Goal: Task Accomplishment & Management: Manage account settings

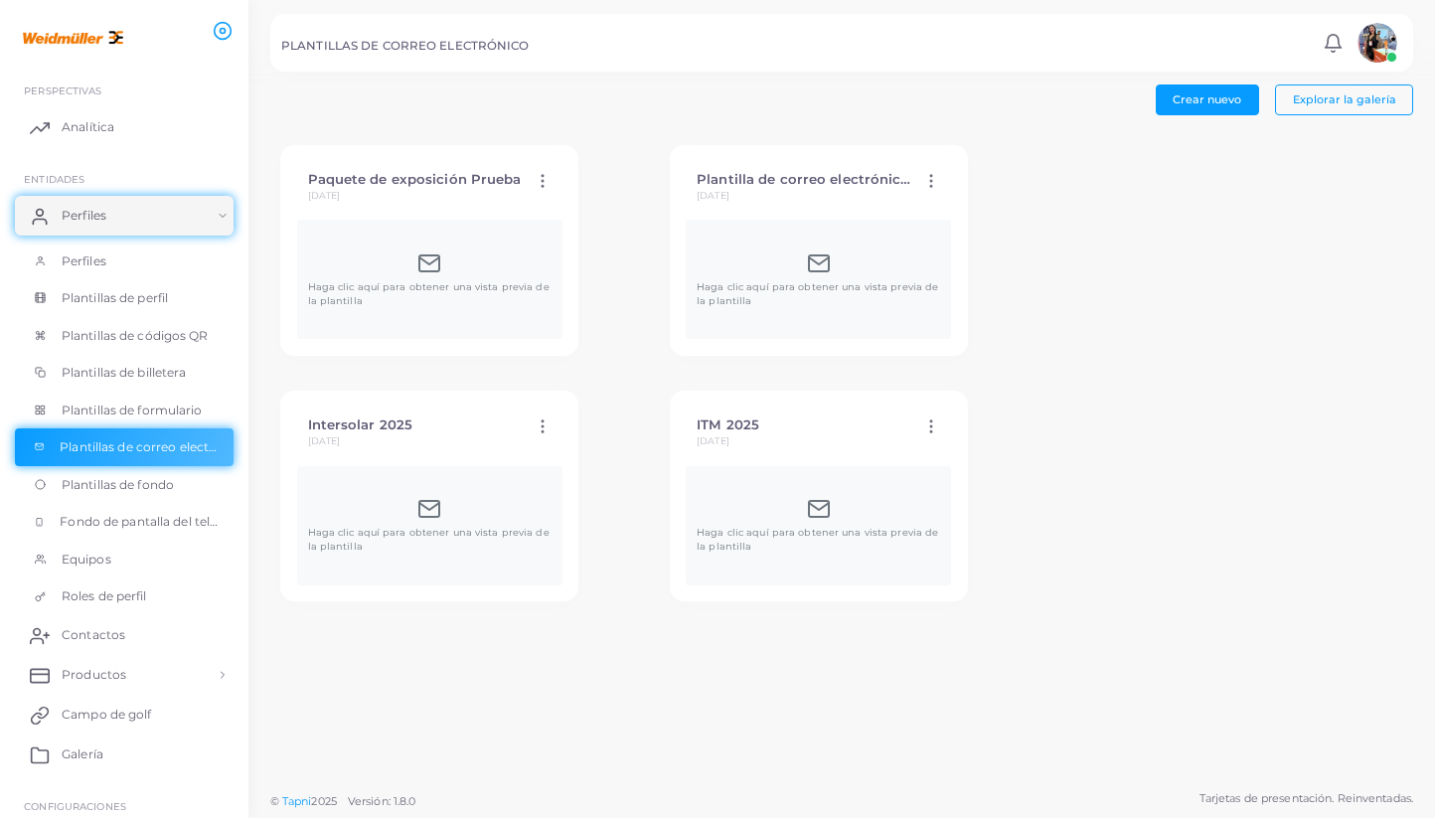
click at [686, 474] on div "Haga clic aquí para obtener una vista previa de la plantilla" at bounding box center [818, 525] width 265 height 119
click at [807, 511] on icon at bounding box center [819, 509] width 24 height 24
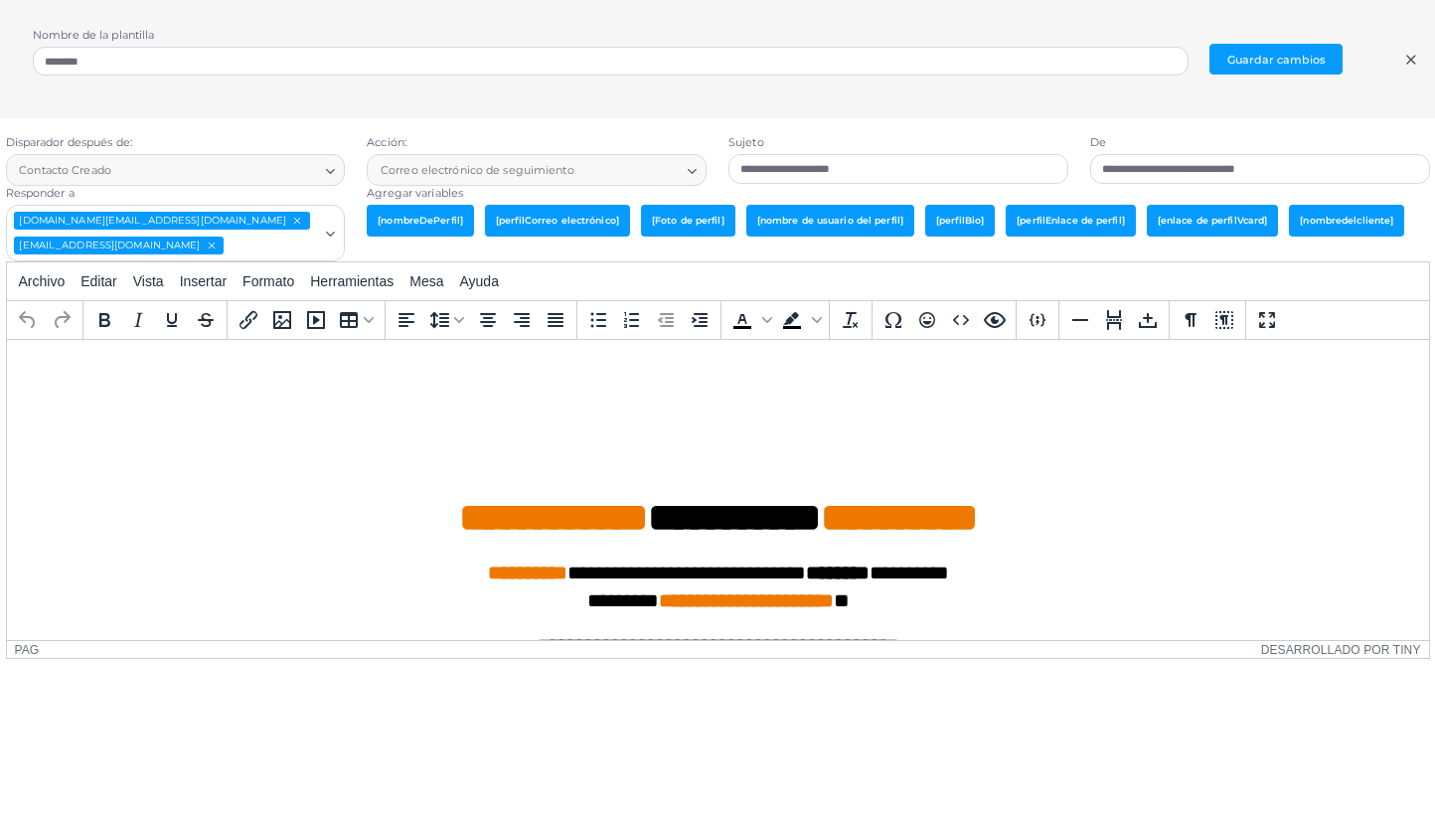
click at [629, 394] on h1 "**********" at bounding box center [717, 468] width 1390 height 149
click at [292, 328] on icon "Galería de medios" at bounding box center [282, 320] width 24 height 24
click at [292, 329] on icon "Galería de medios" at bounding box center [282, 320] width 24 height 24
click at [249, 329] on icon "Insertar/editar enlace" at bounding box center [249, 320] width 24 height 24
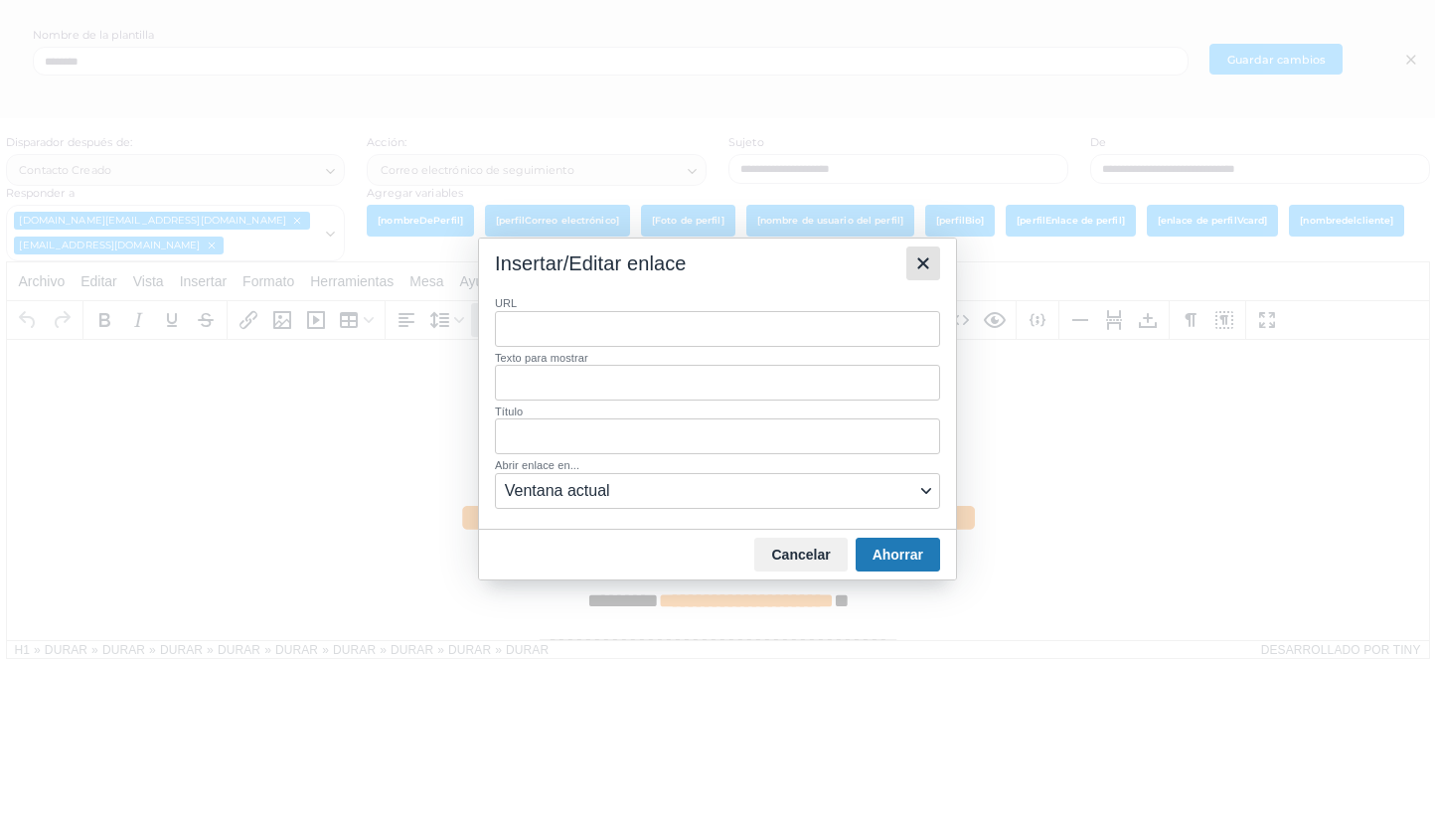
click at [927, 272] on icon "Cerca" at bounding box center [923, 263] width 24 height 24
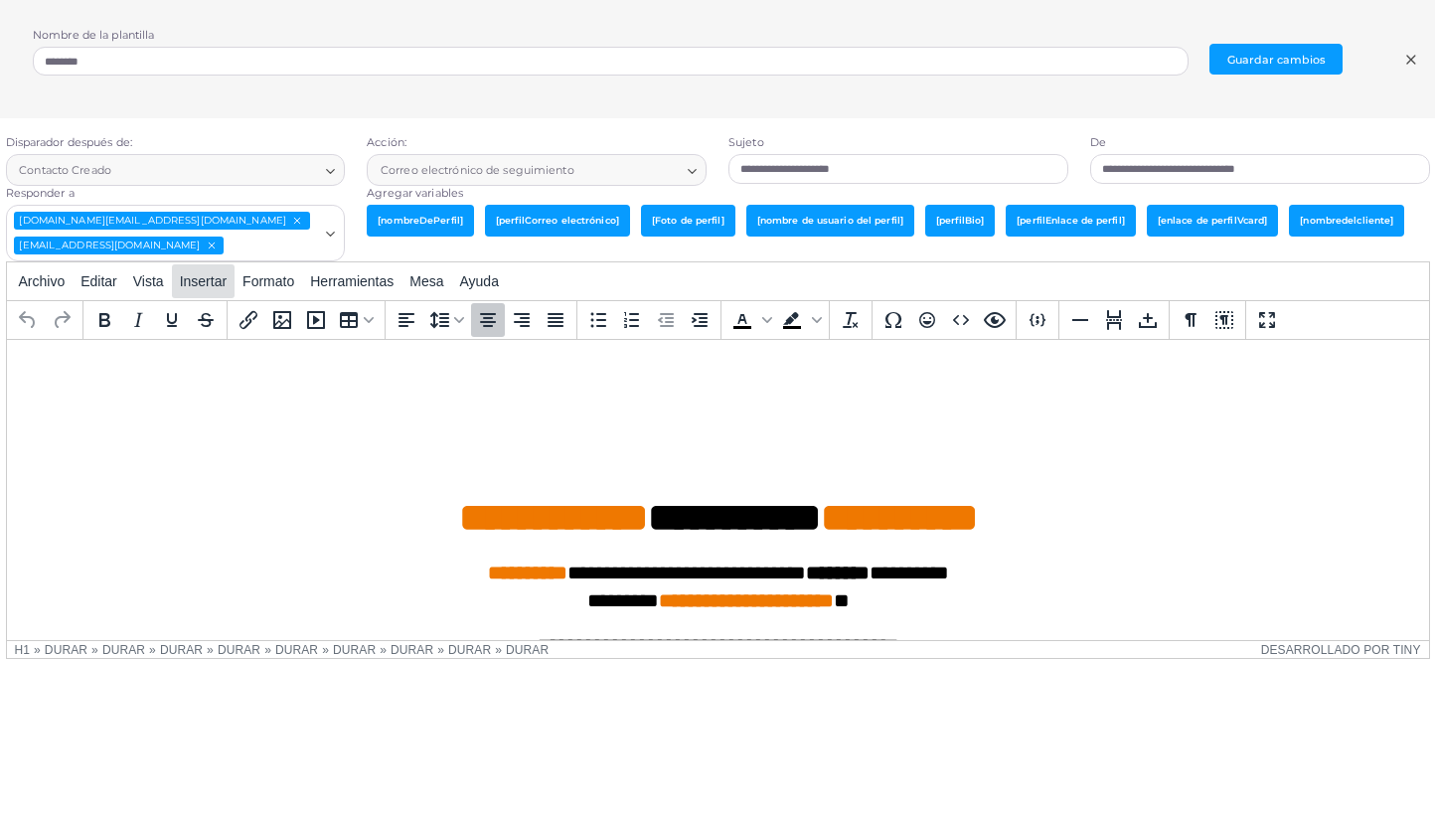
click at [217, 285] on font "Insertar" at bounding box center [203, 281] width 47 height 16
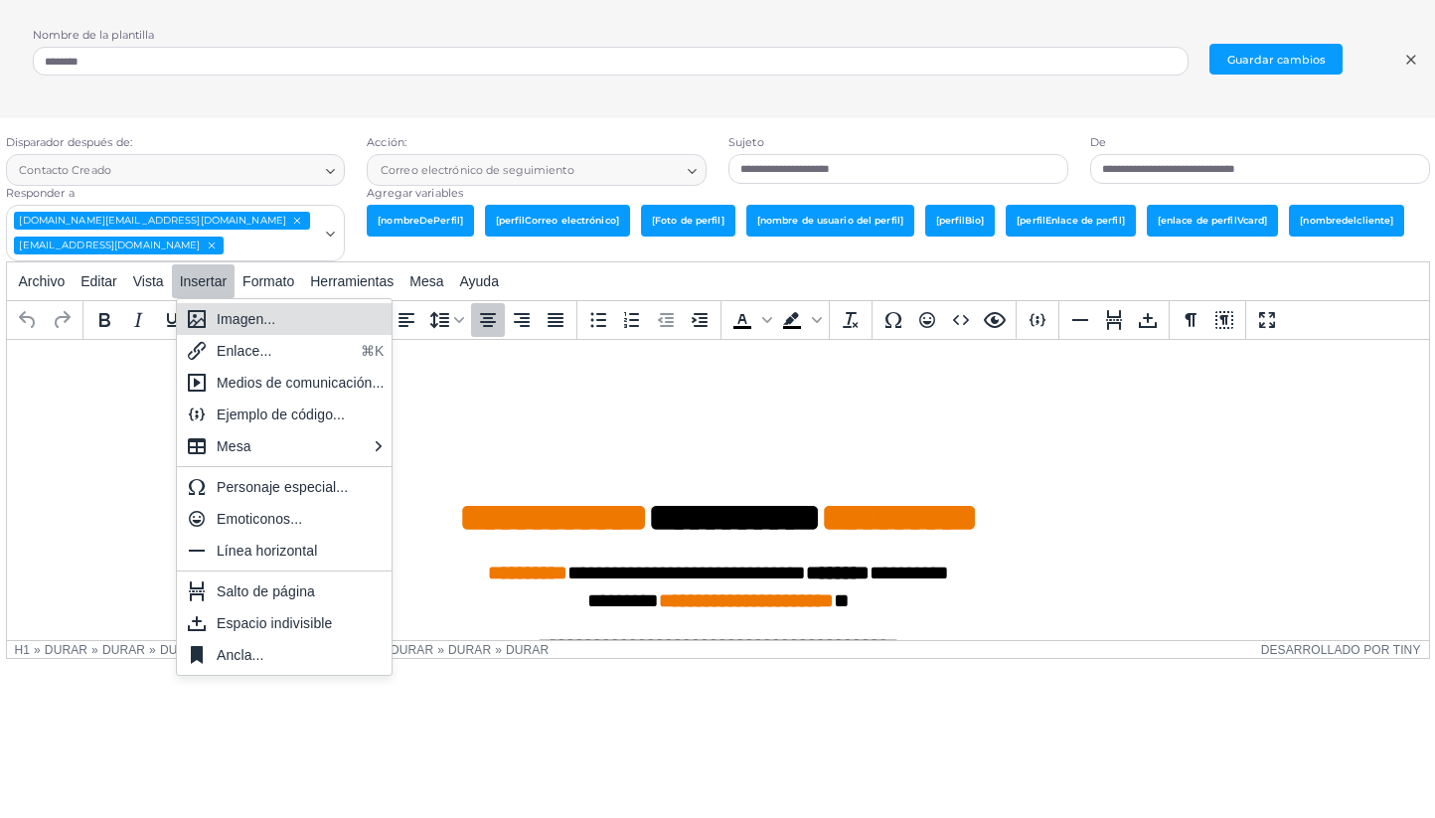
click at [286, 317] on div "Imagen..." at bounding box center [301, 319] width 168 height 24
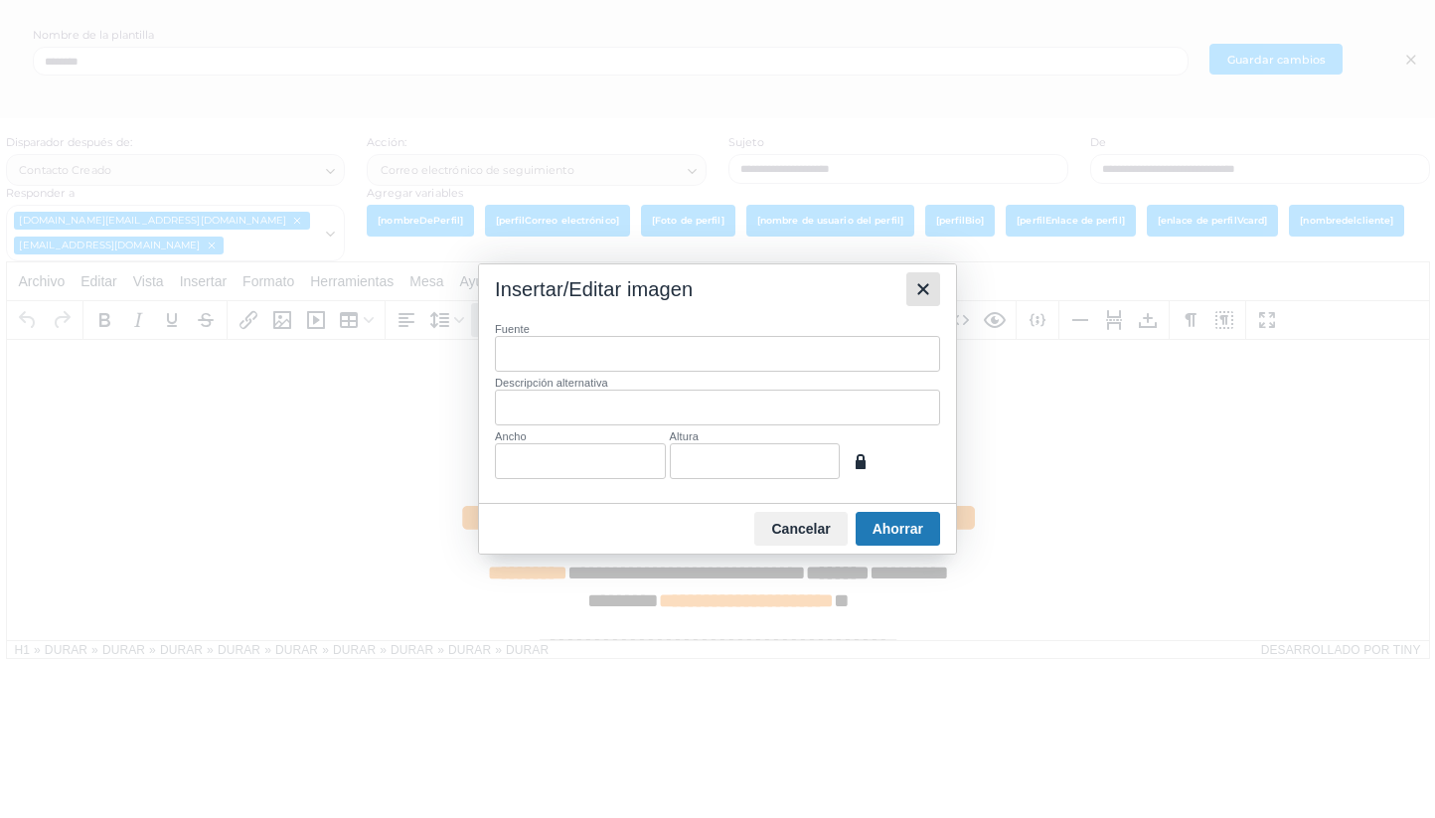
click at [927, 279] on icon "Cerca" at bounding box center [923, 289] width 24 height 24
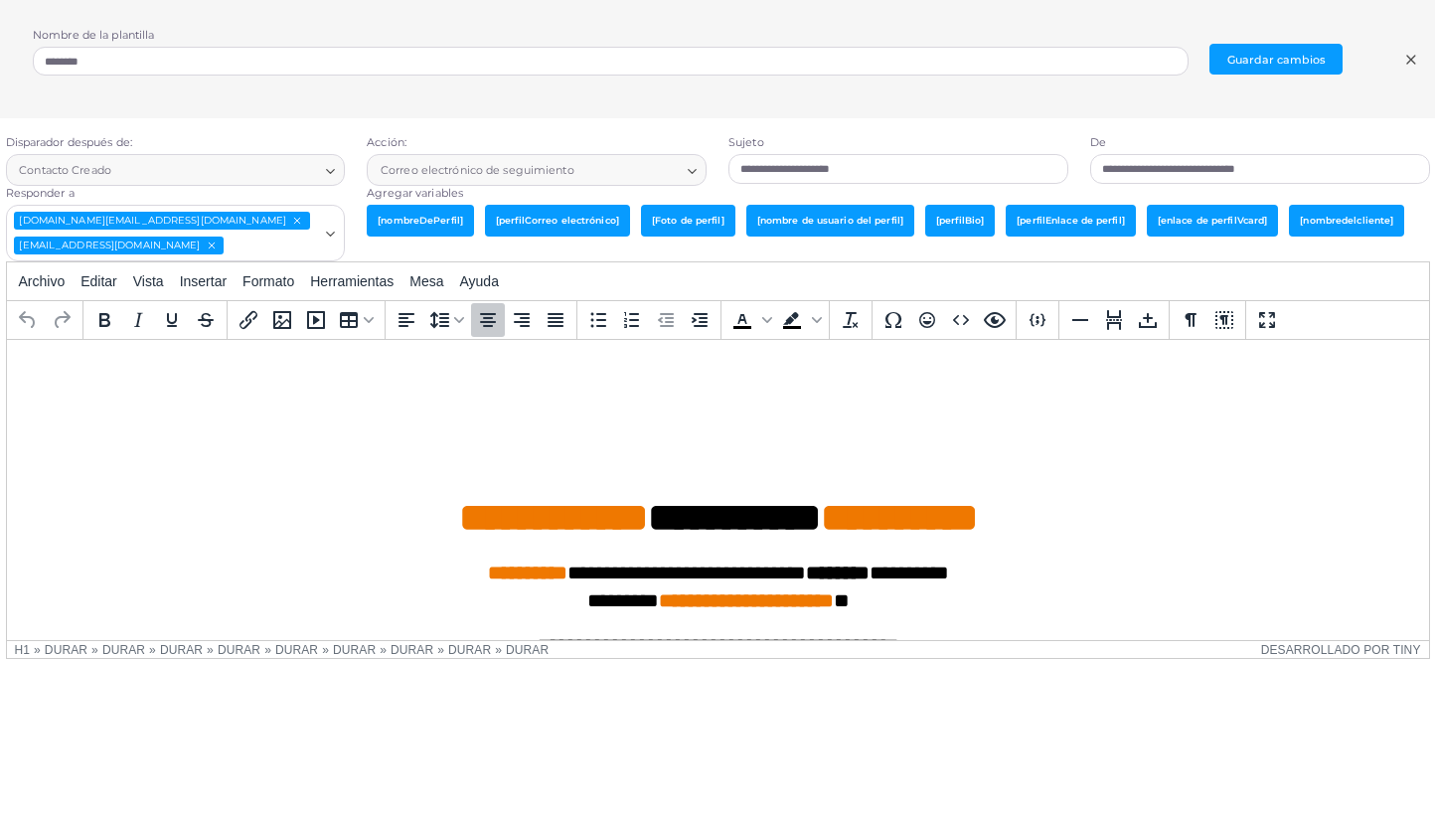
click at [1415, 59] on icon at bounding box center [1411, 60] width 16 height 16
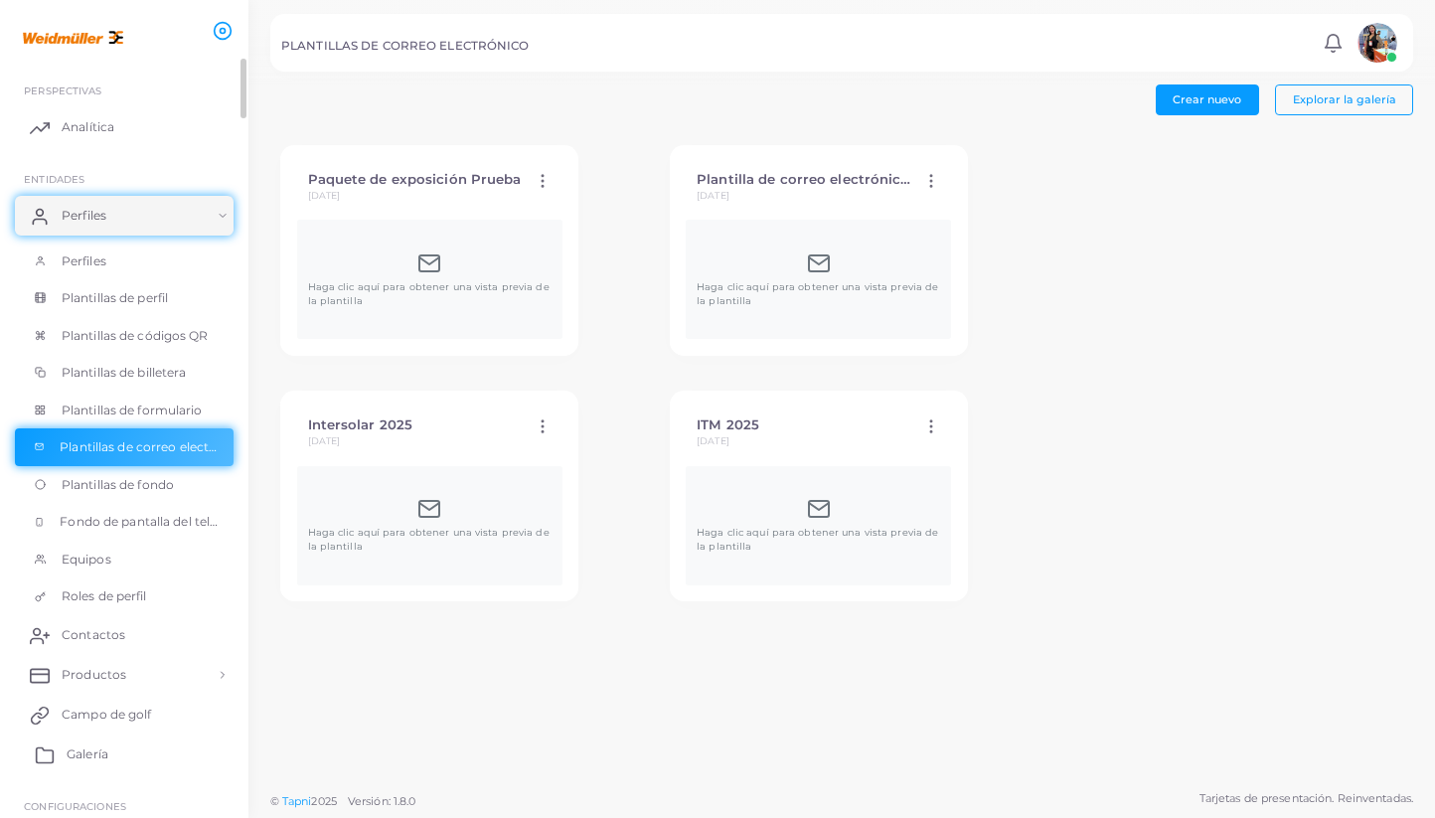
click at [142, 756] on link "Galería" at bounding box center [124, 754] width 219 height 40
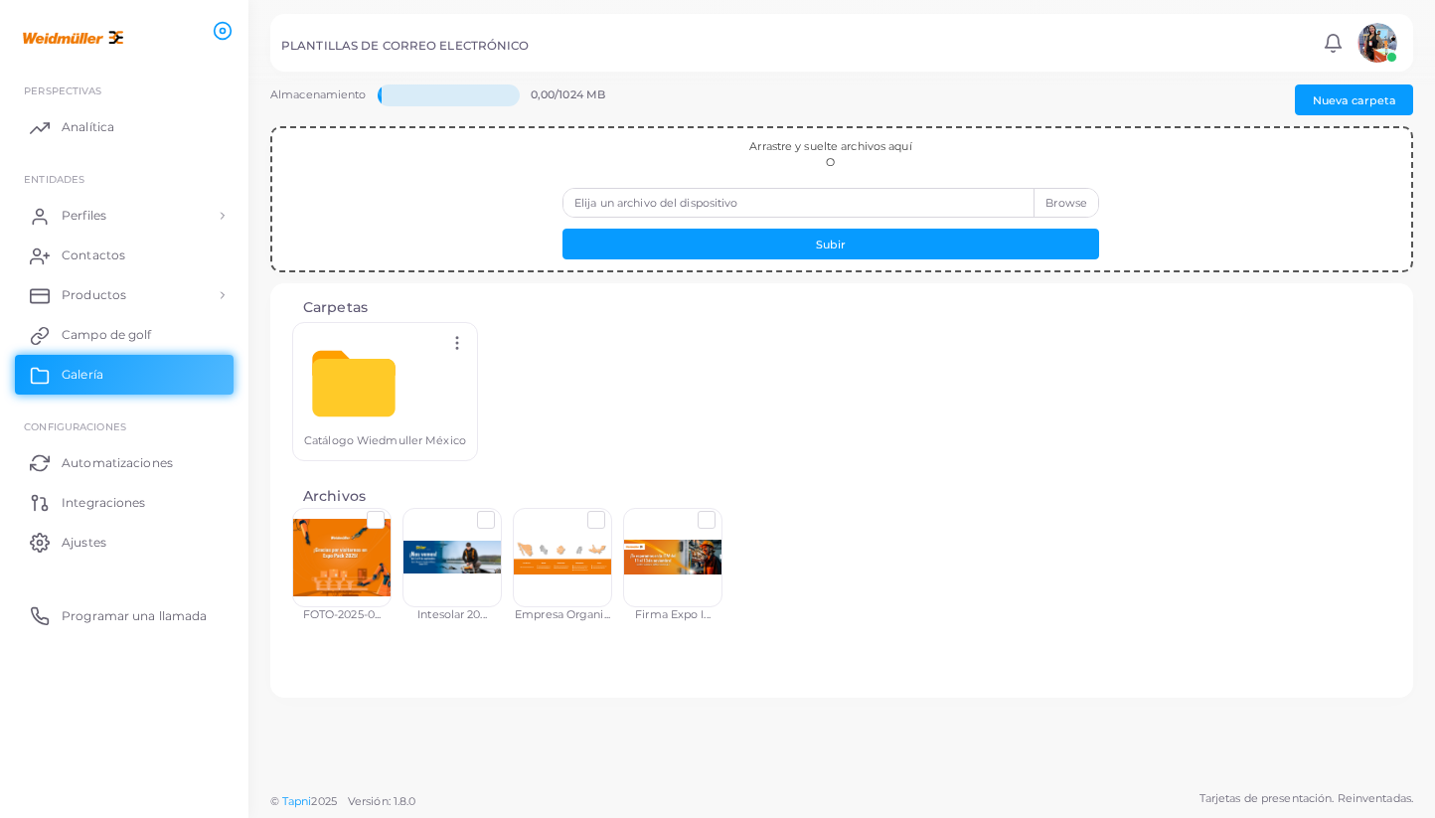
click at [687, 555] on div at bounding box center [672, 557] width 99 height 99
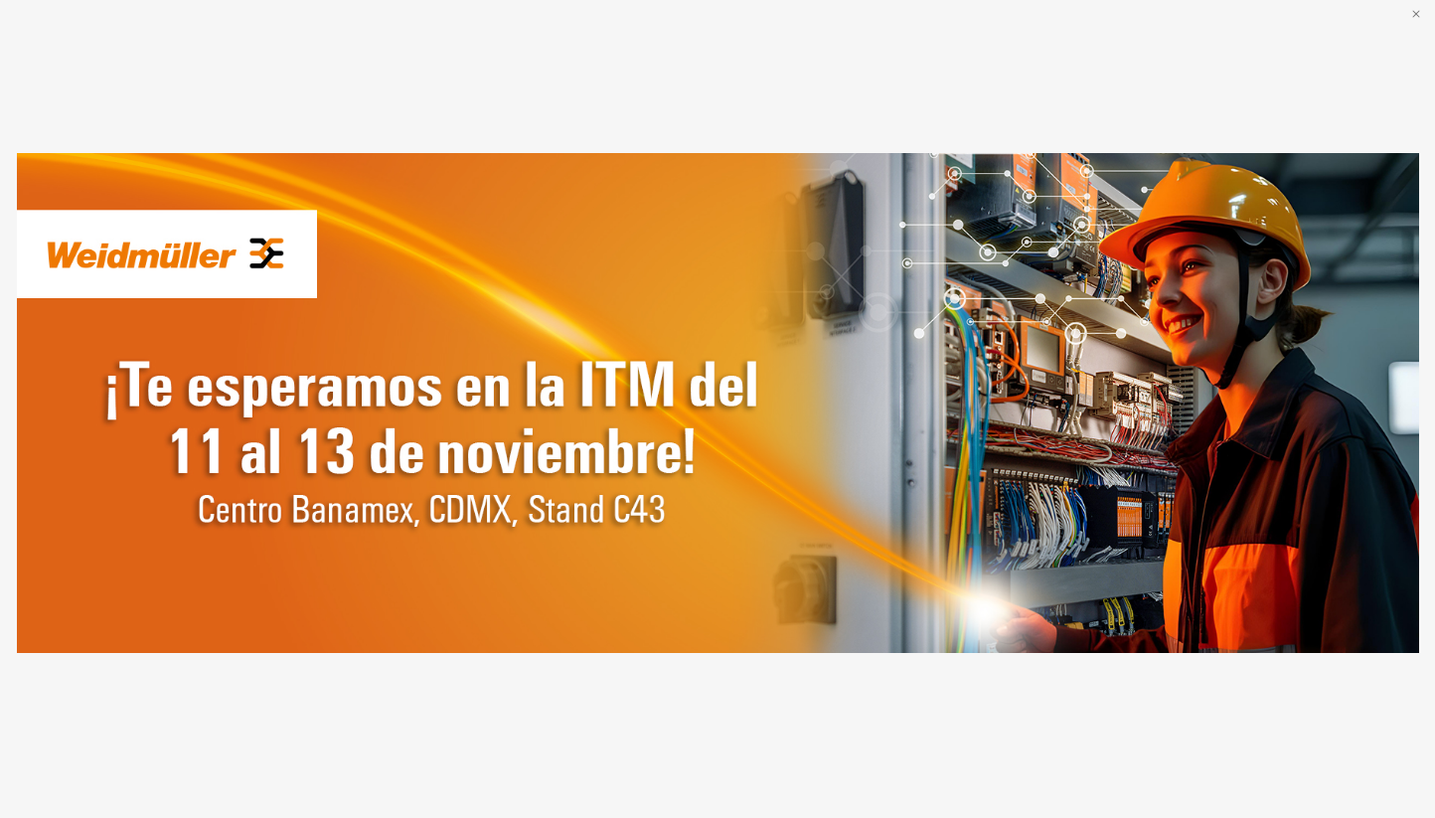
click at [1413, 11] on icon "incógnita" at bounding box center [1415, 13] width 7 height 7
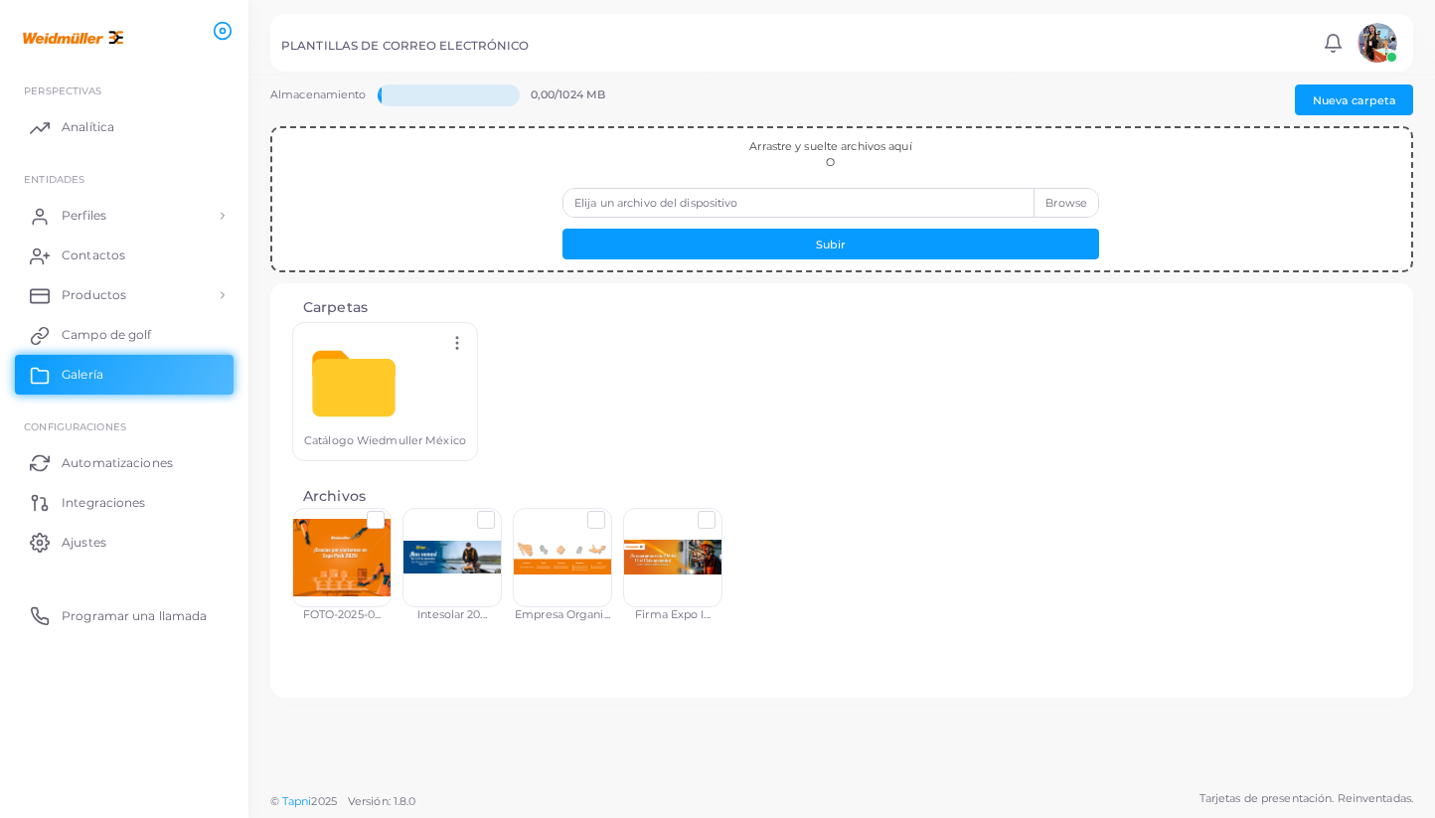
click at [722, 513] on label at bounding box center [722, 513] width 0 height 0
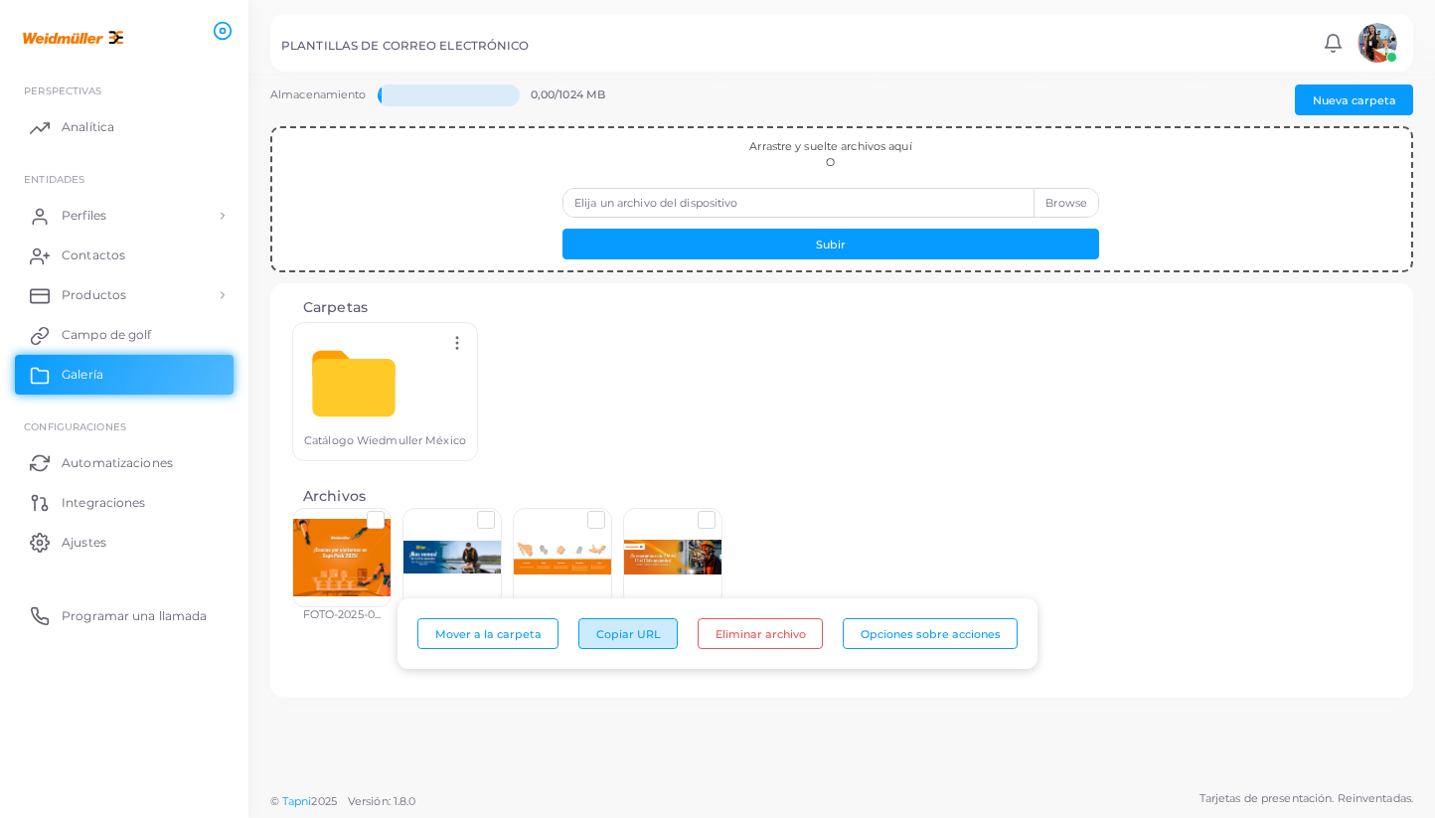
click at [626, 631] on font "Copiar URL" at bounding box center [628, 633] width 65 height 14
click at [109, 208] on font "Perfiles" at bounding box center [89, 215] width 45 height 15
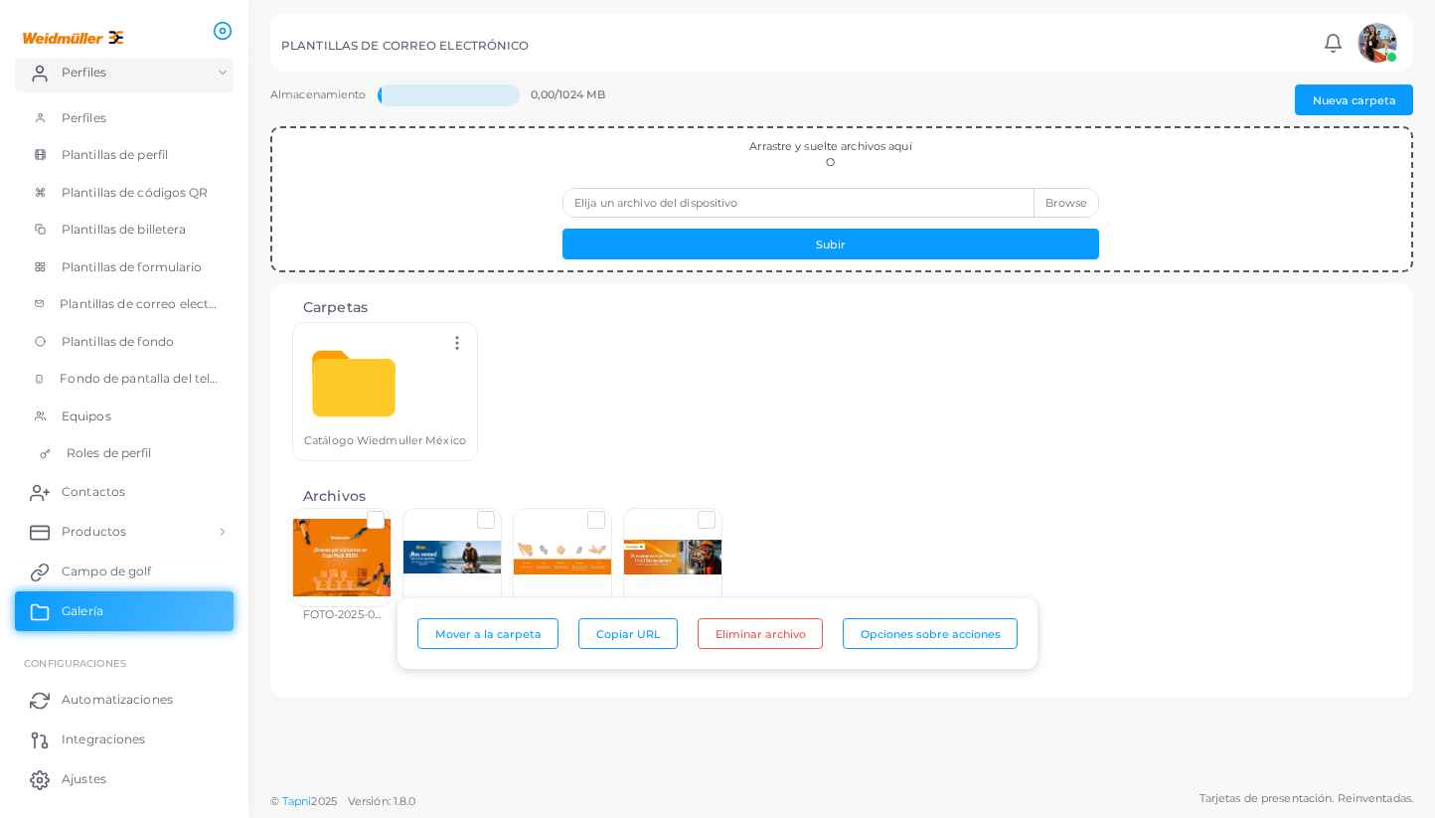
scroll to position [196, 0]
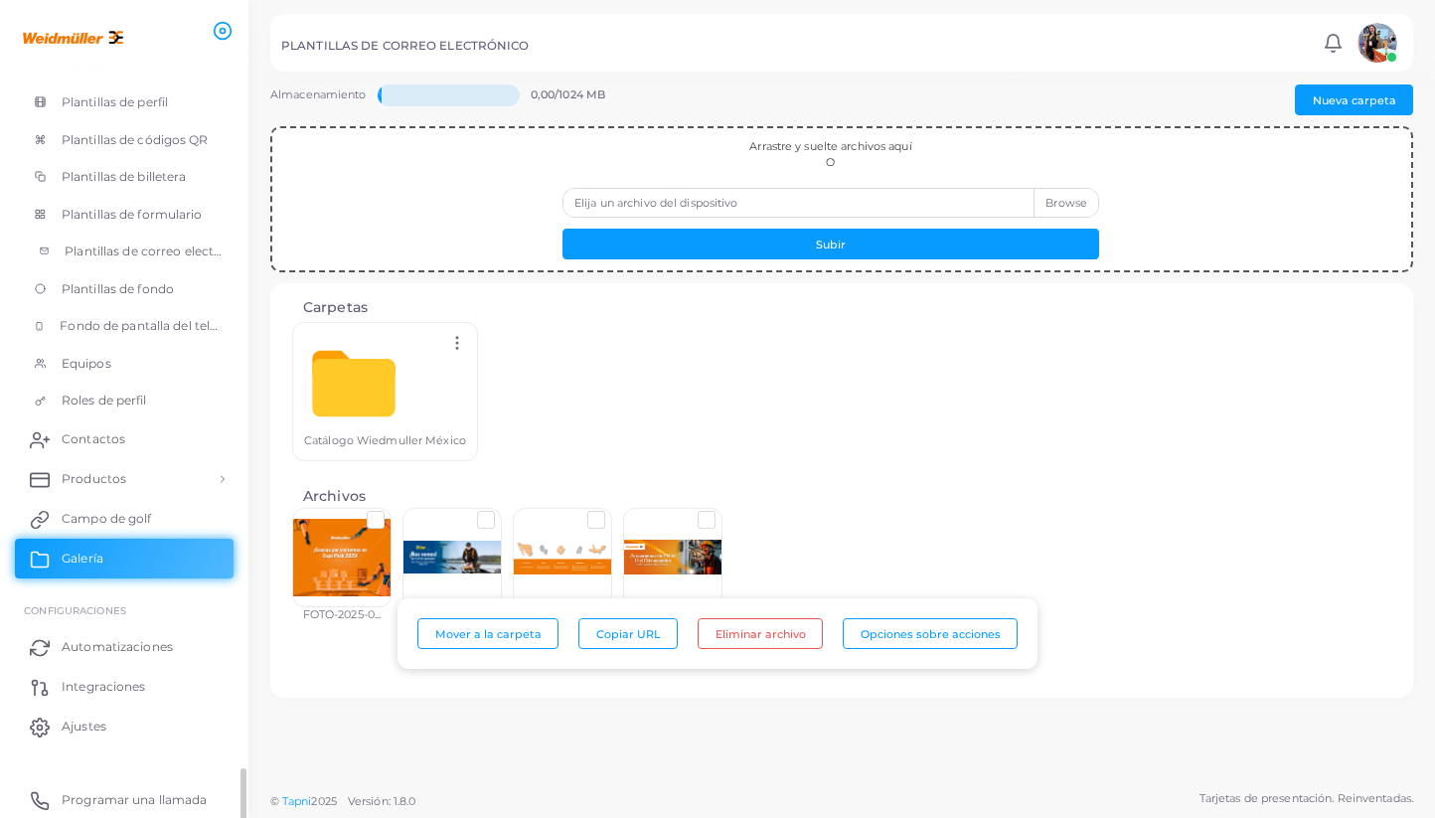
click at [117, 239] on link "Plantillas de correo electrónico" at bounding box center [124, 252] width 219 height 38
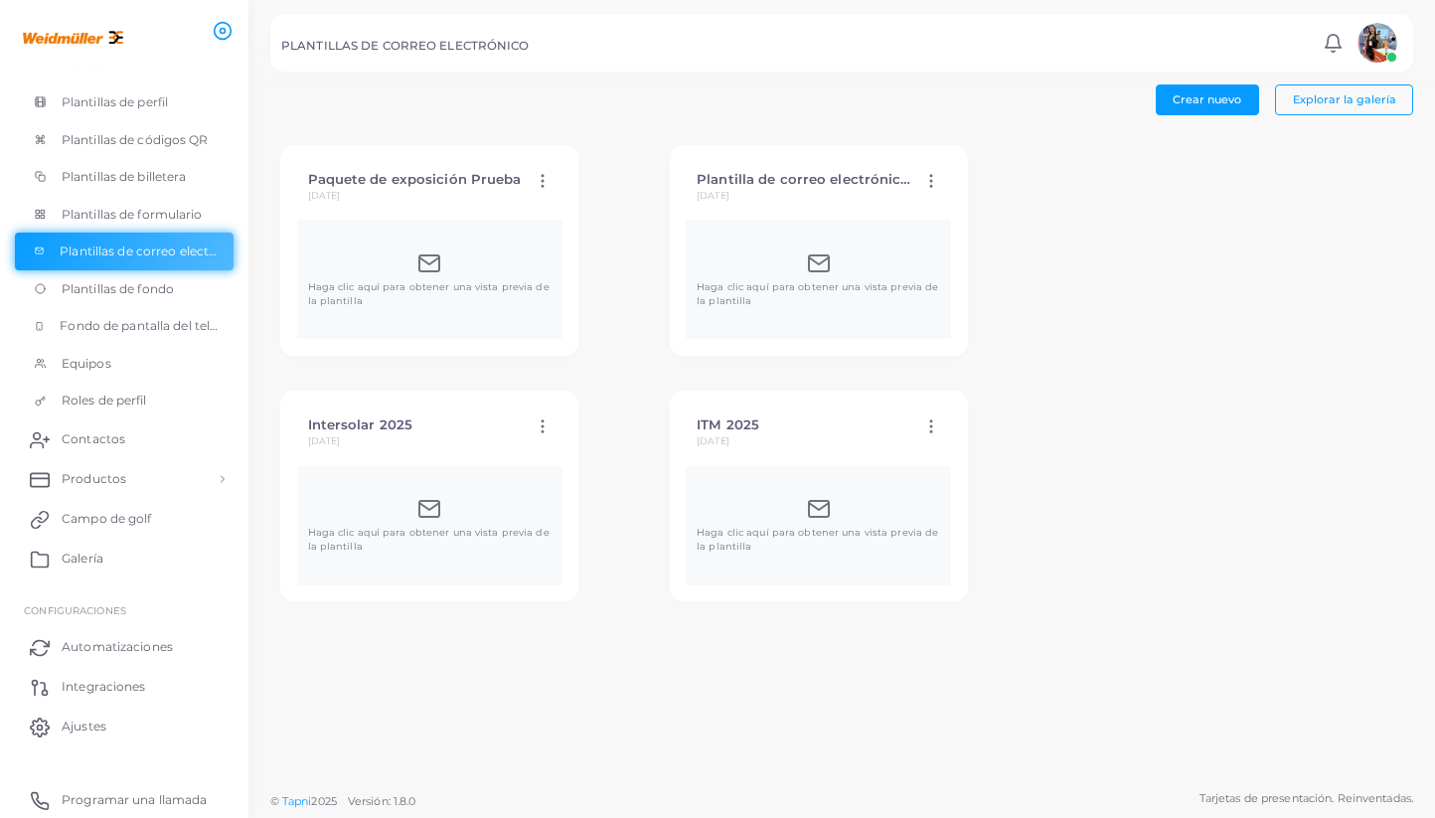
click at [670, 463] on div "ITM 2025 [DATE] Editar plantilla Plantilla duplicada Eliminar plantilla Haga cl…" at bounding box center [819, 496] width 298 height 211
click at [697, 507] on div "Haga clic aquí para obtener una vista previa de la plantilla" at bounding box center [818, 525] width 243 height 57
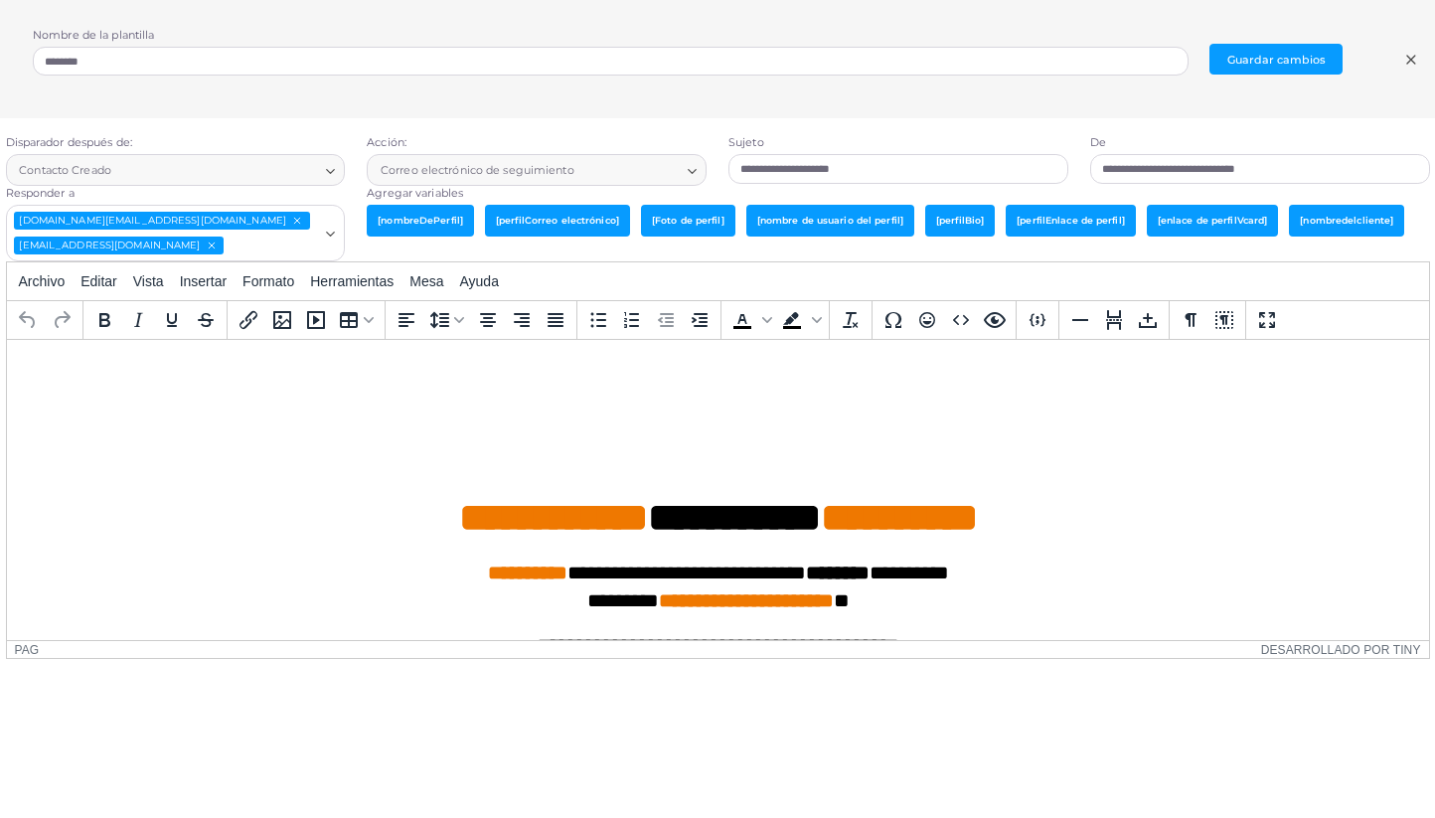
click at [746, 426] on h1 "**********" at bounding box center [717, 468] width 1390 height 149
click at [227, 271] on button "Insertar" at bounding box center [203, 281] width 63 height 34
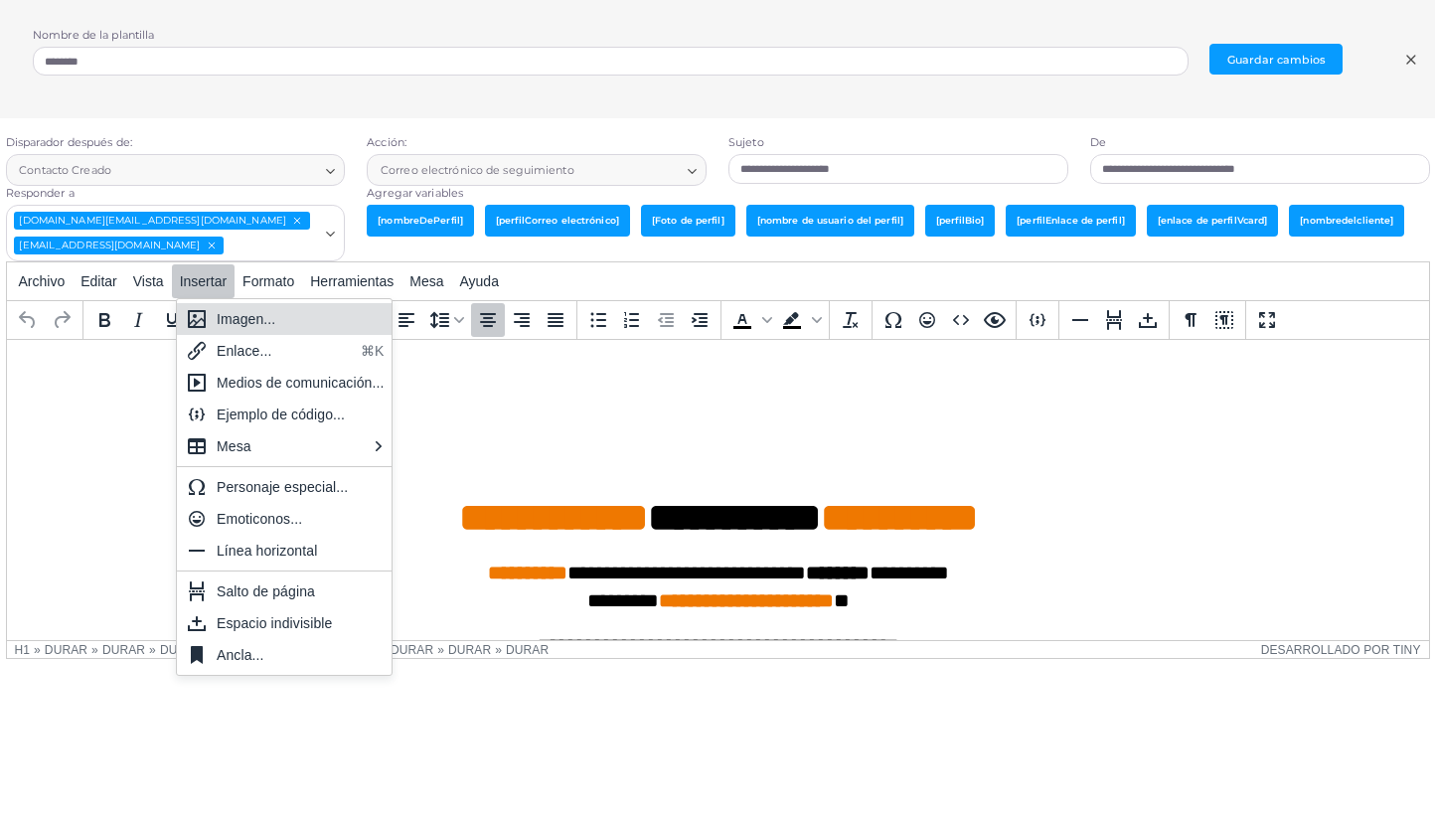
click at [264, 321] on font "Imagen..." at bounding box center [246, 319] width 59 height 16
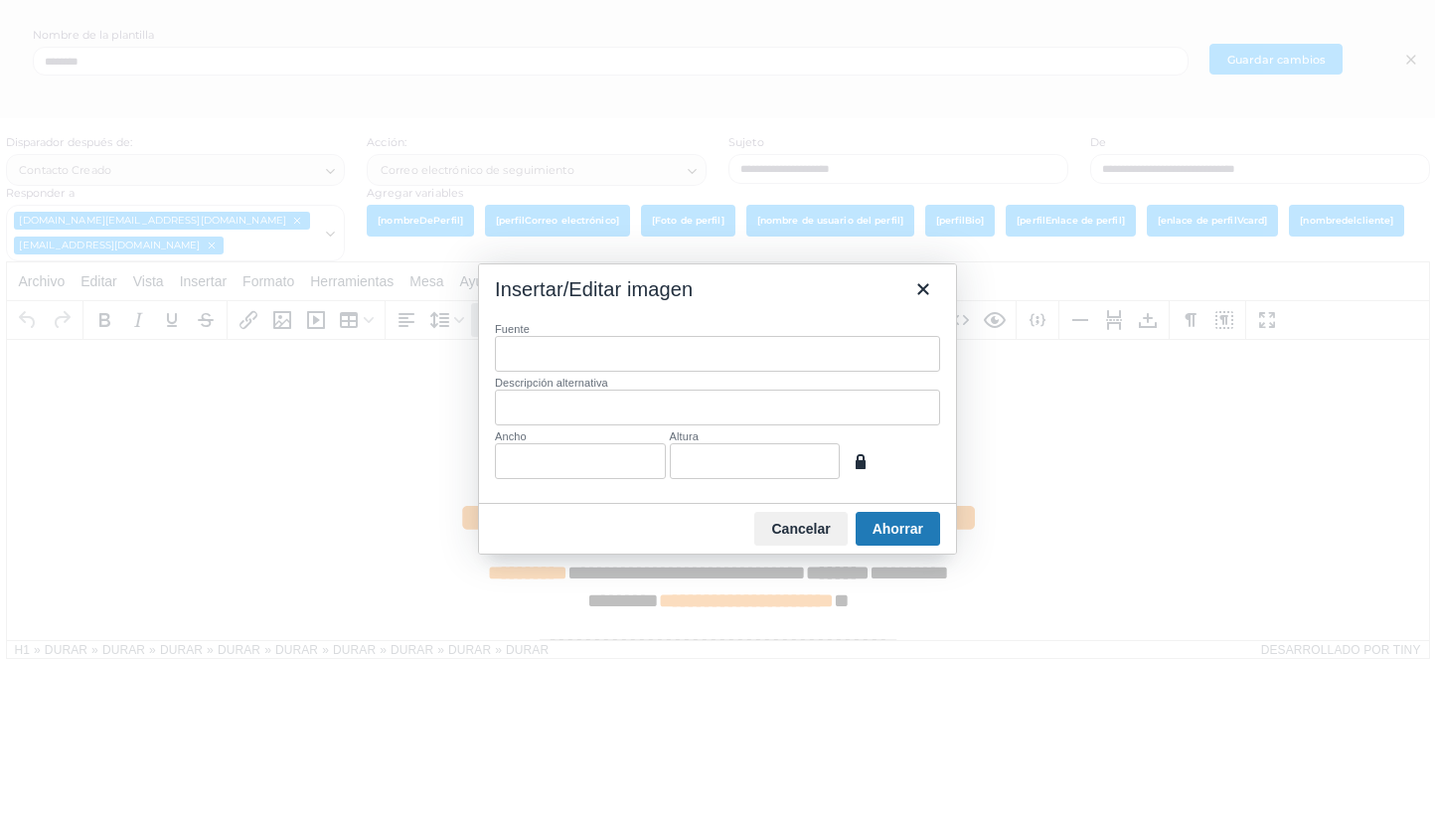
click at [597, 348] on input "Fuente" at bounding box center [717, 354] width 445 height 36
type input "**********"
type input "****"
type input "***"
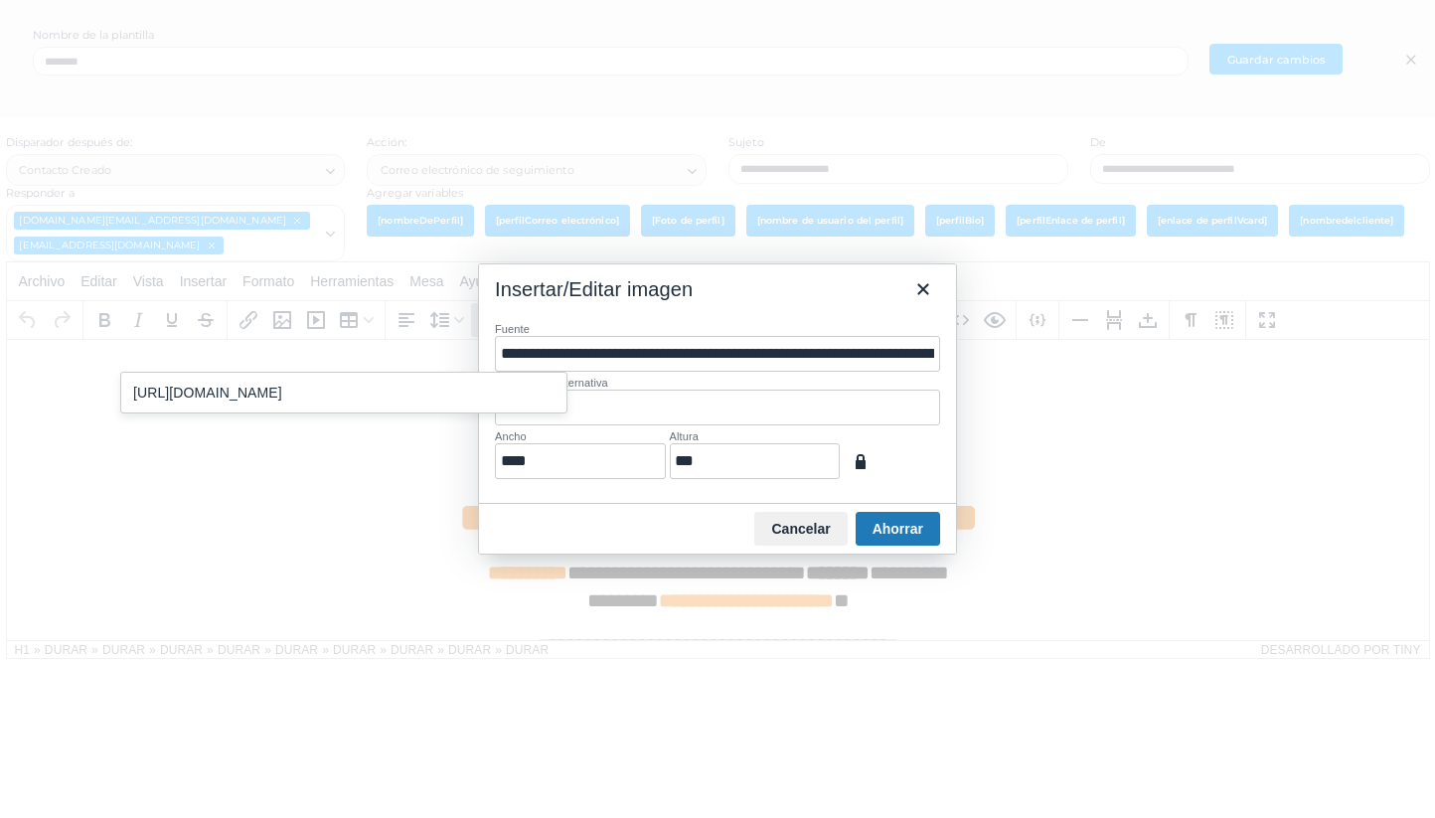
scroll to position [0, 865]
click at [901, 529] on font "Ahorrar" at bounding box center [898, 529] width 51 height 16
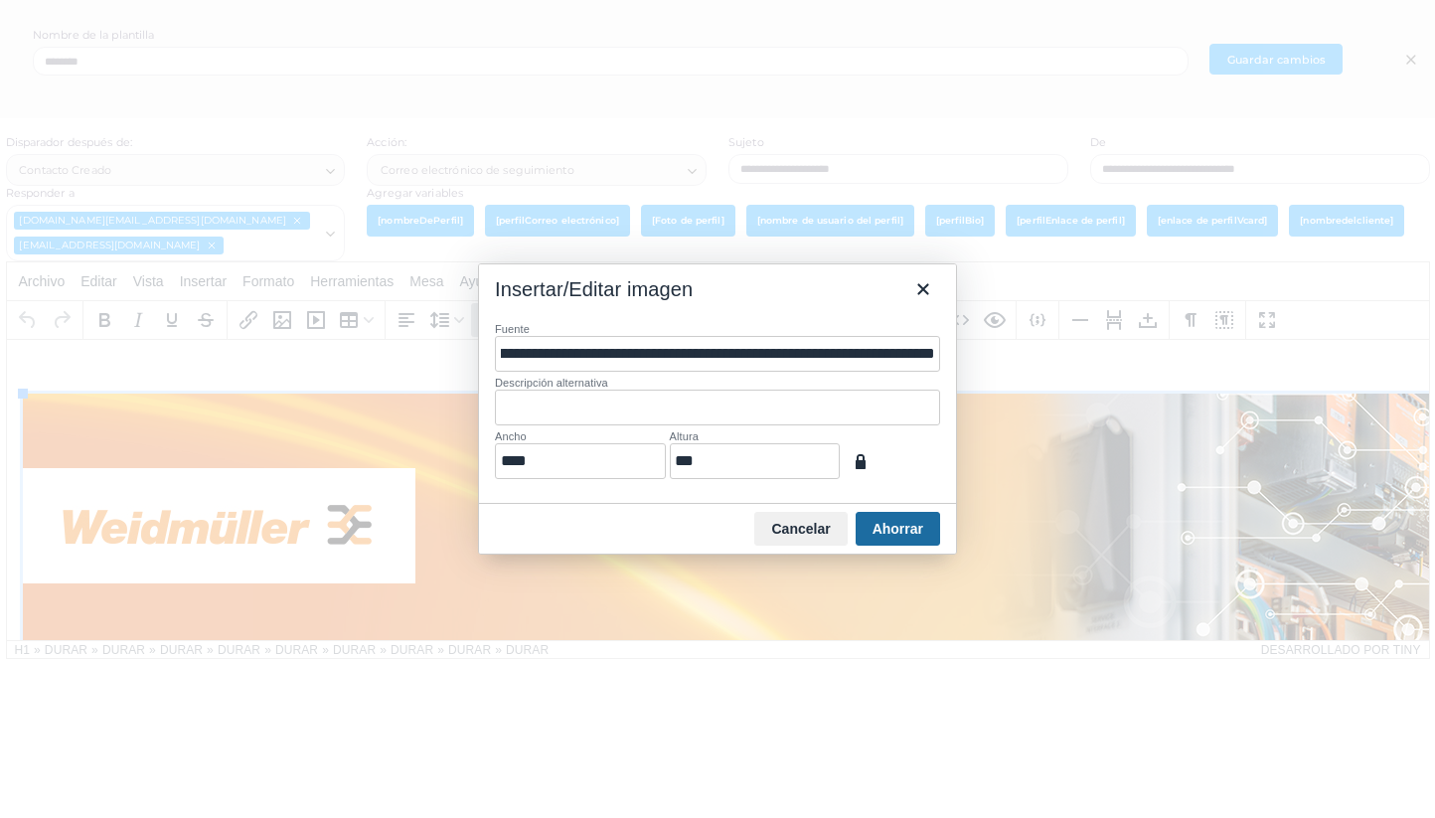
scroll to position [468, 443]
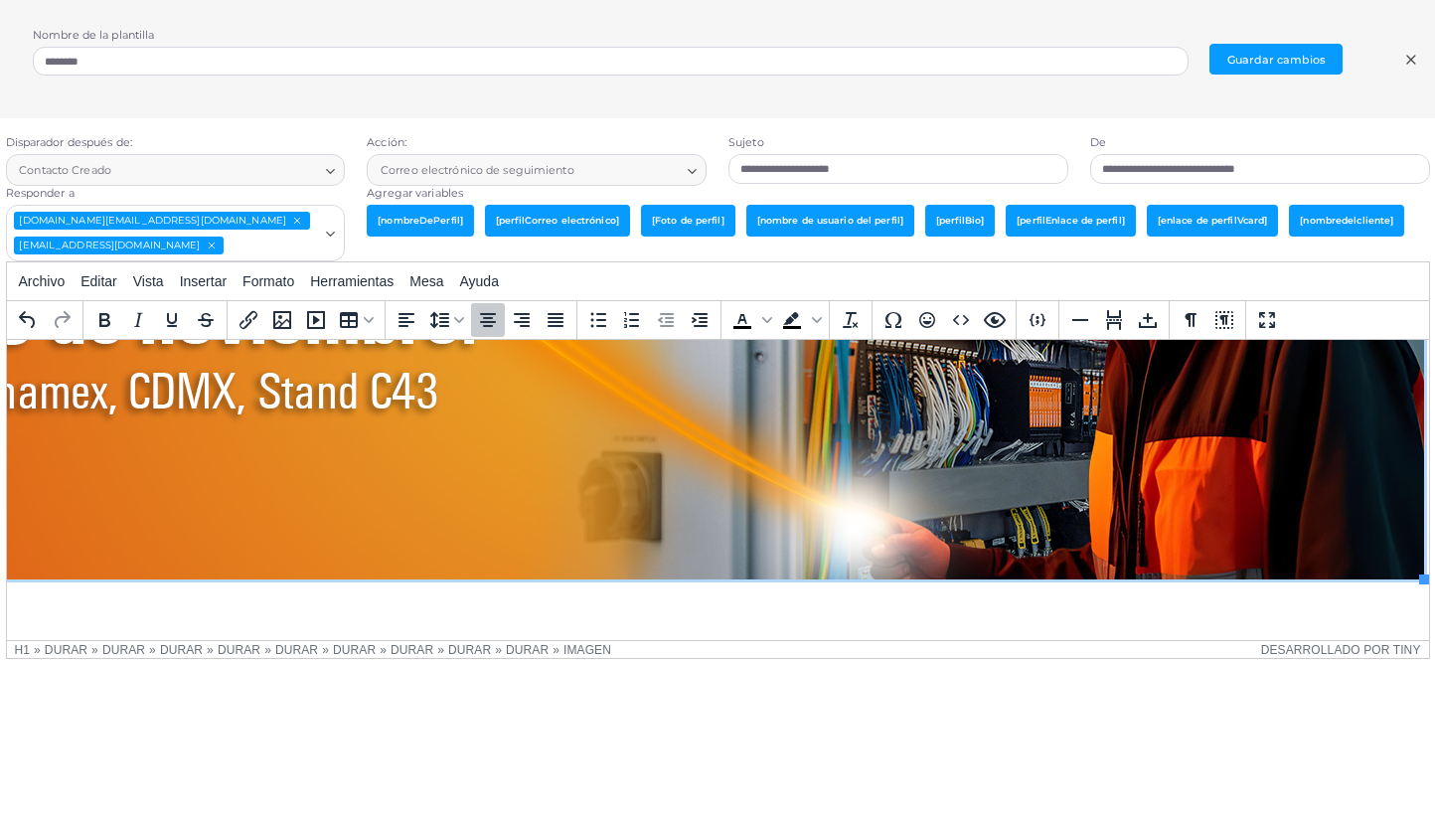
click at [646, 441] on img "Área de texto enriquecido. Presione ALT-0 para obtener ayuda." at bounding box center [506, 252] width 1835 height 654
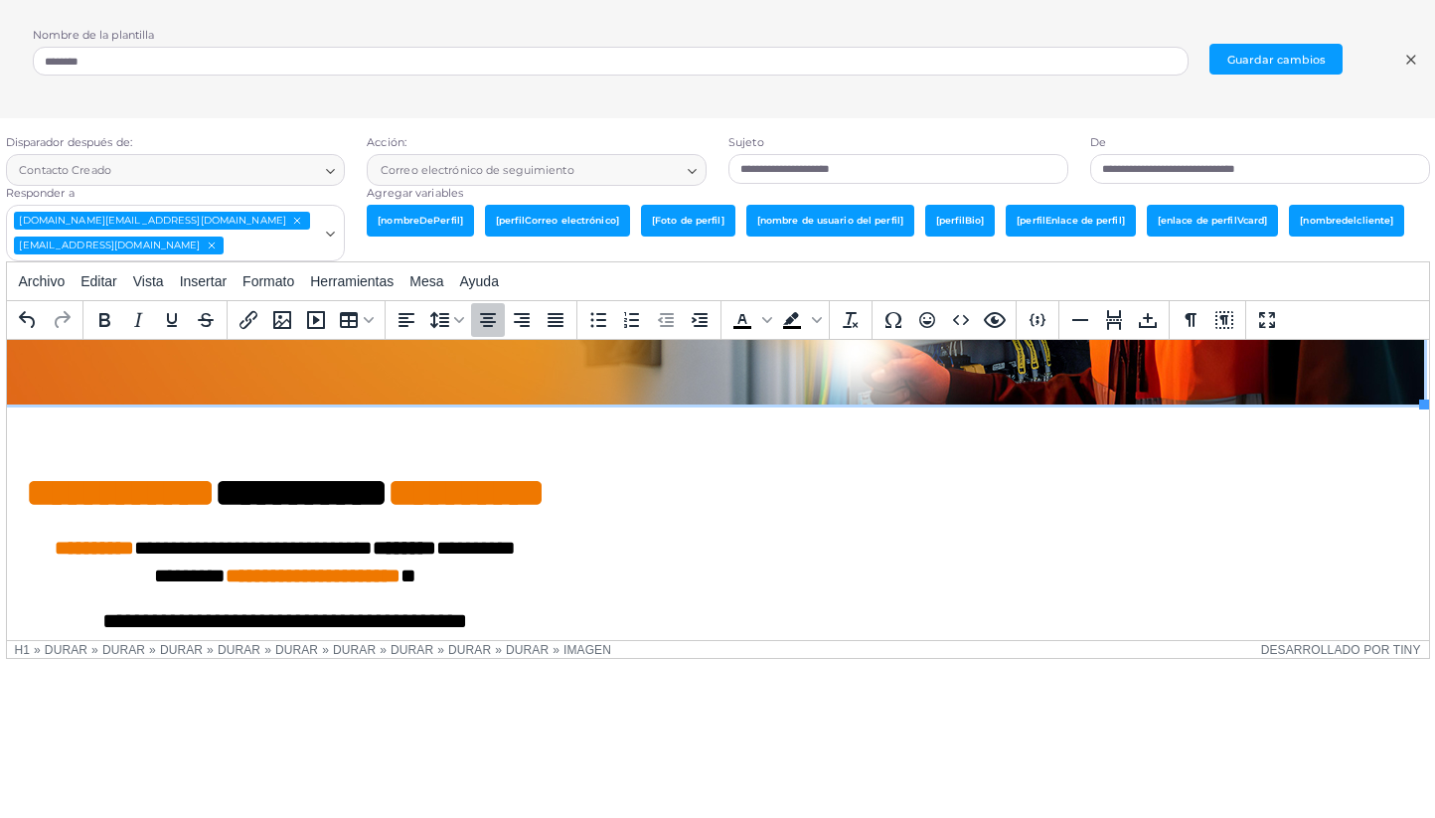
scroll to position [645, 443]
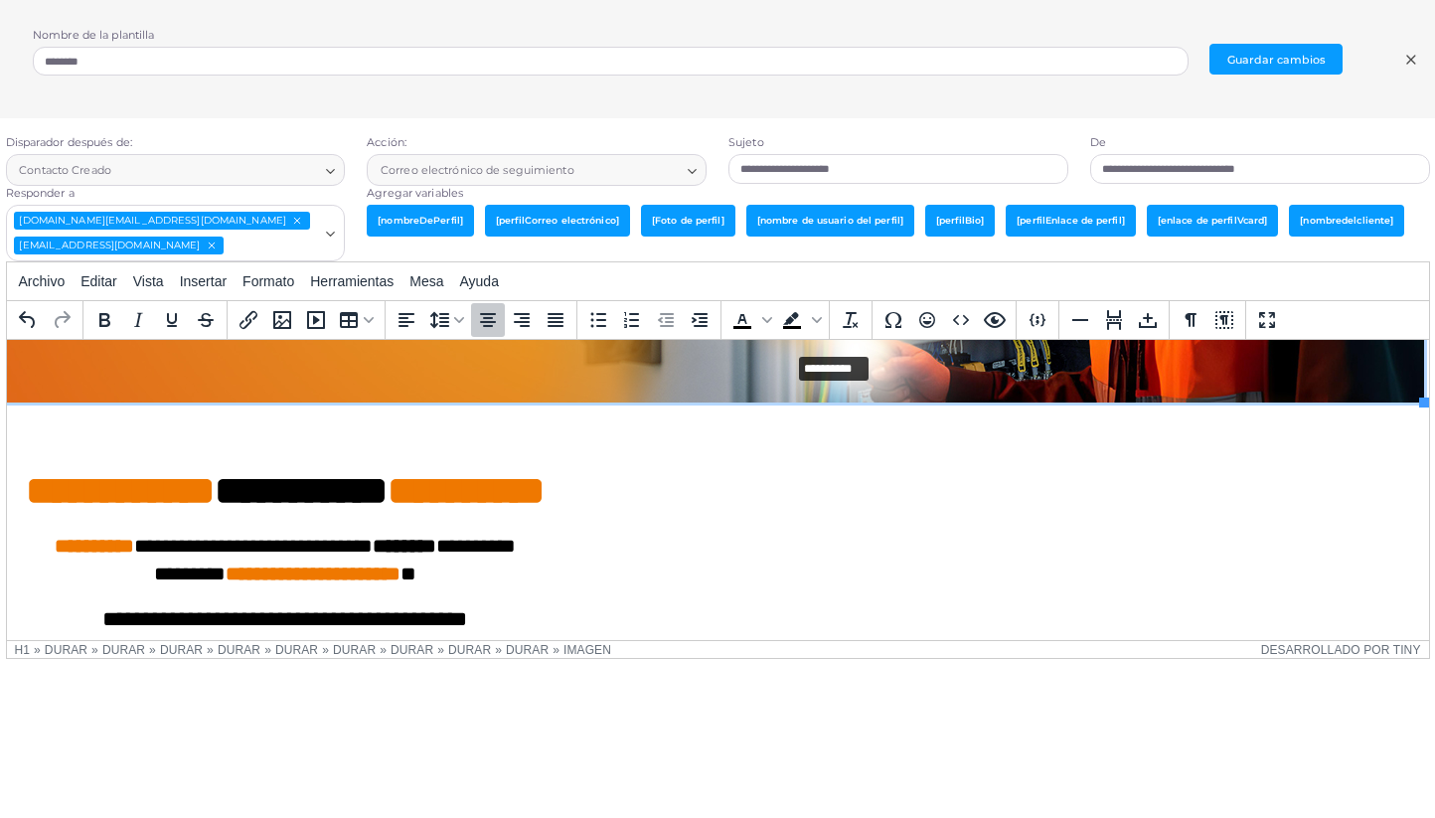
drag, startPoint x: 1411, startPoint y: 403, endPoint x: 769, endPoint y: 352, distance: 644.1
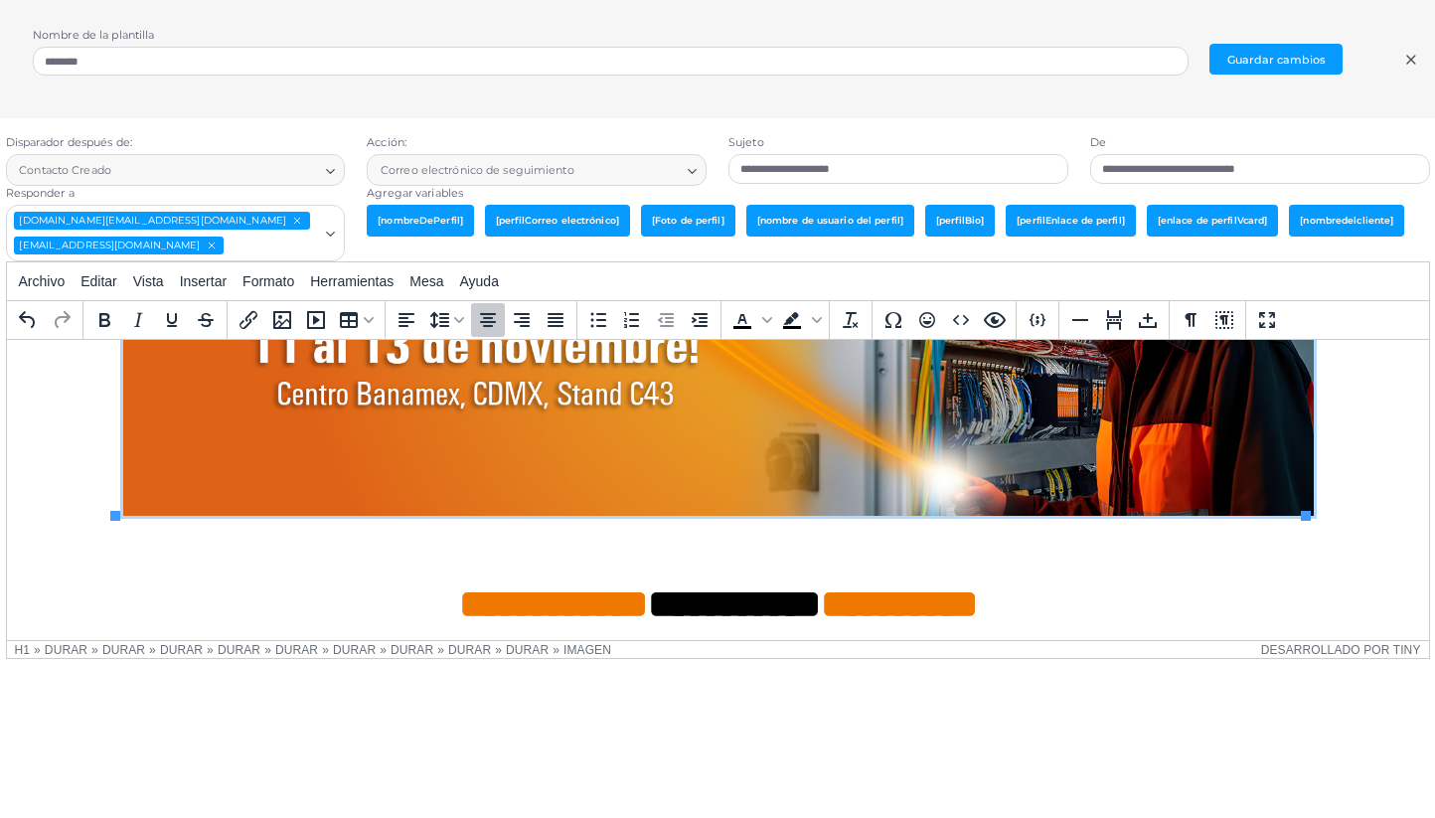
scroll to position [306, 0]
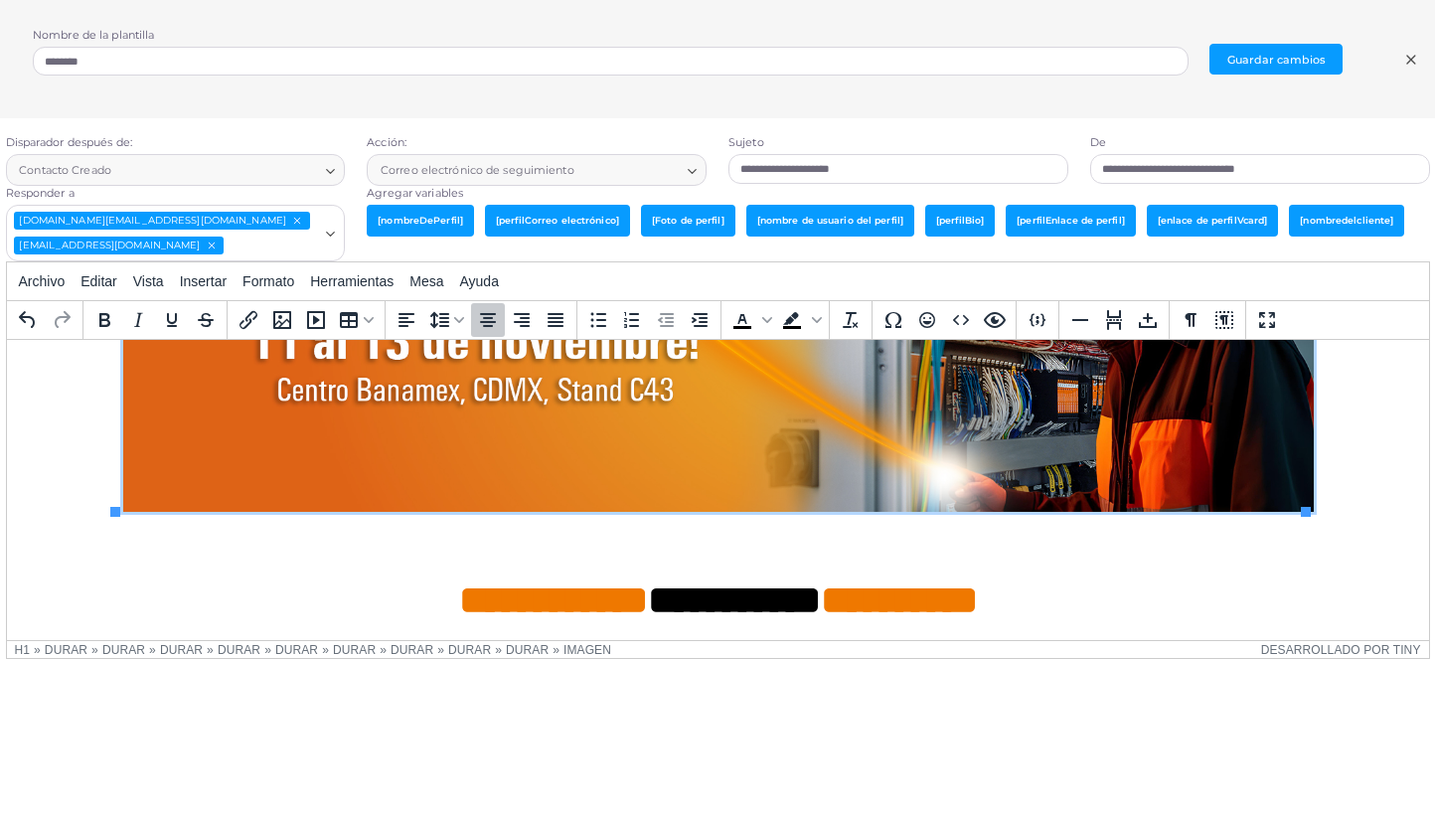
click at [122, 514] on span "**********" at bounding box center [717, 550] width 1191 height 138
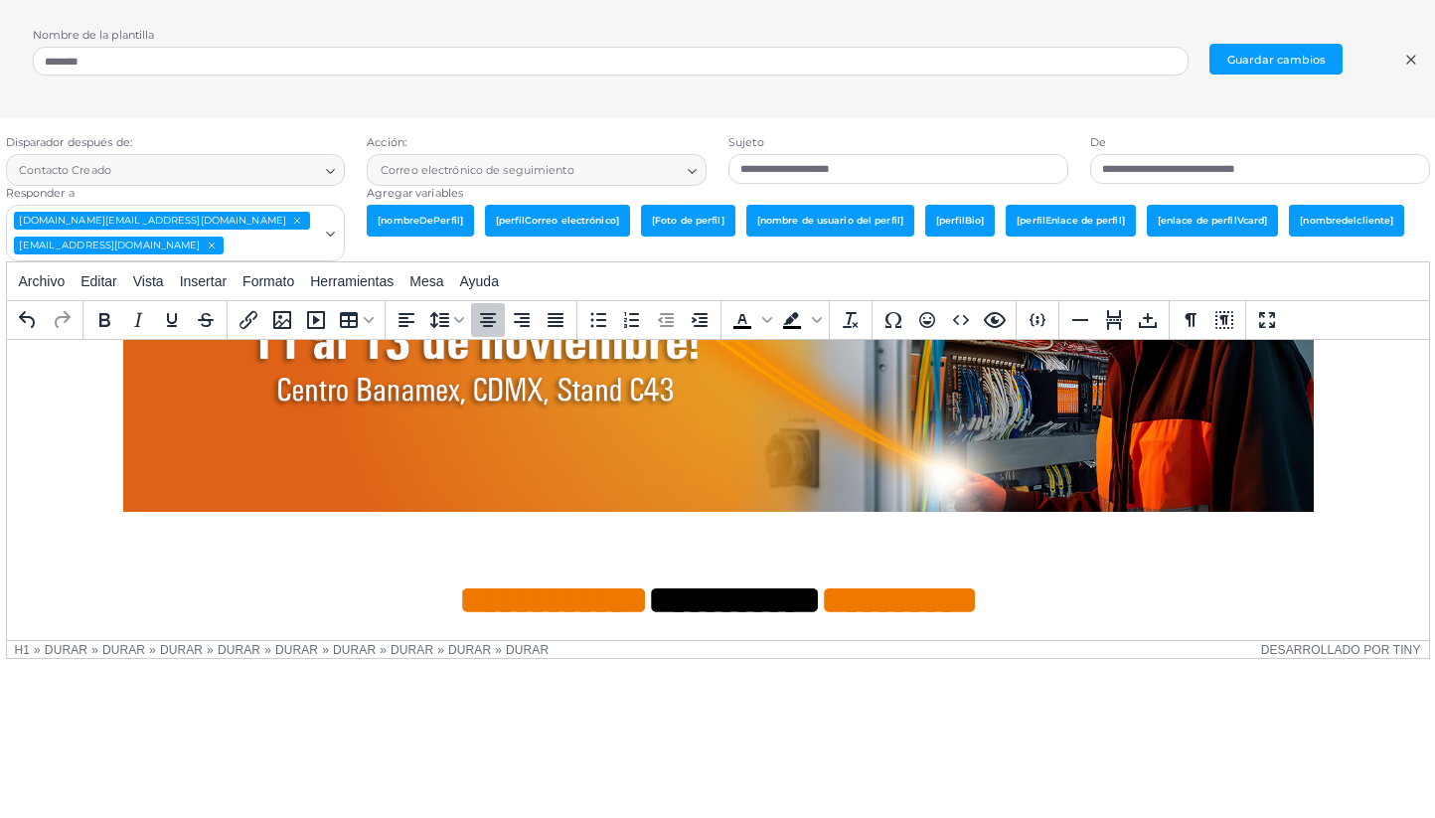
click at [159, 491] on img "Área de texto enriquecido. Presione ALT-0 para obtener ayuda." at bounding box center [717, 299] width 1191 height 424
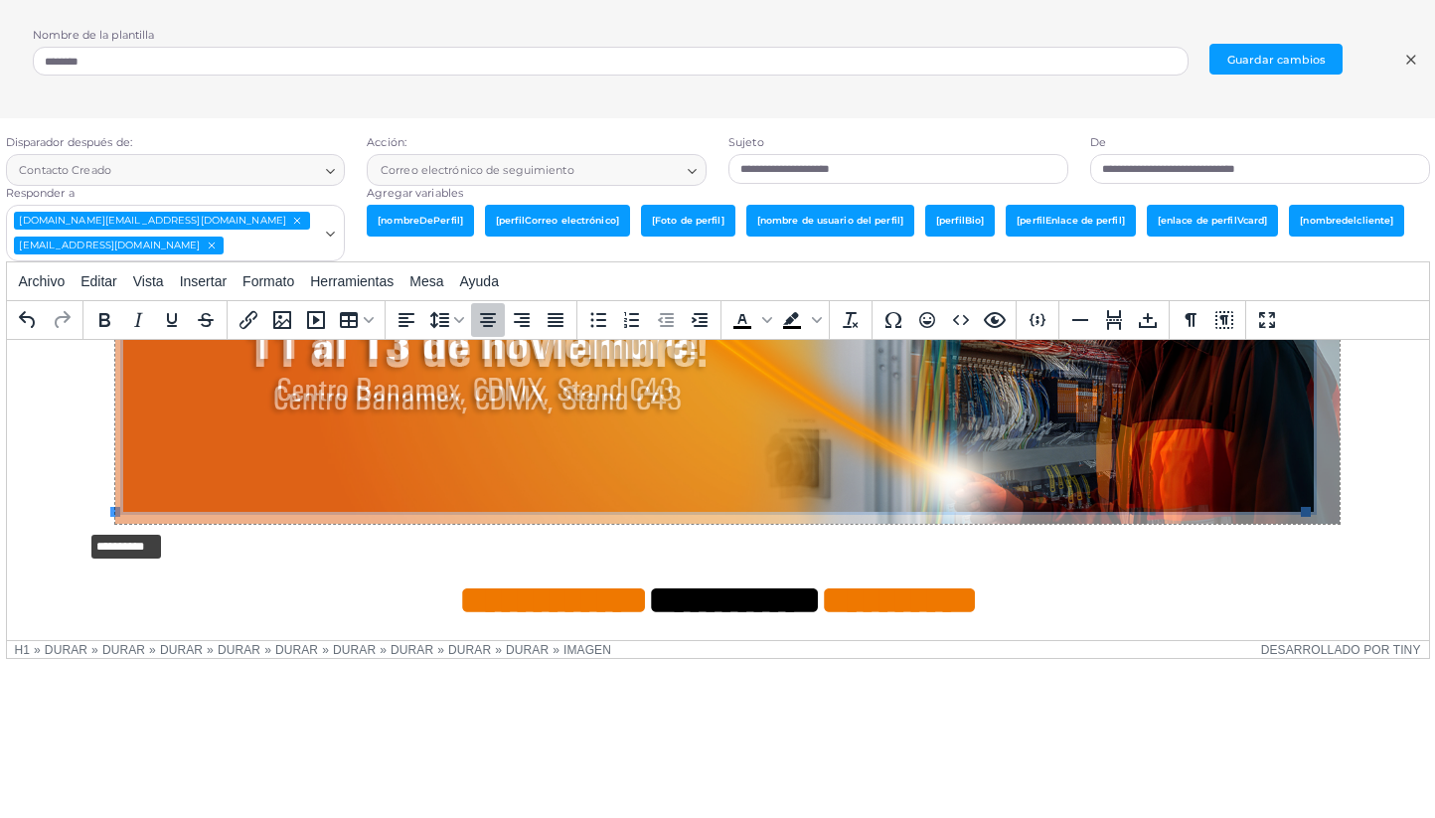
drag, startPoint x: 111, startPoint y: 513, endPoint x: 77, endPoint y: 531, distance: 39.1
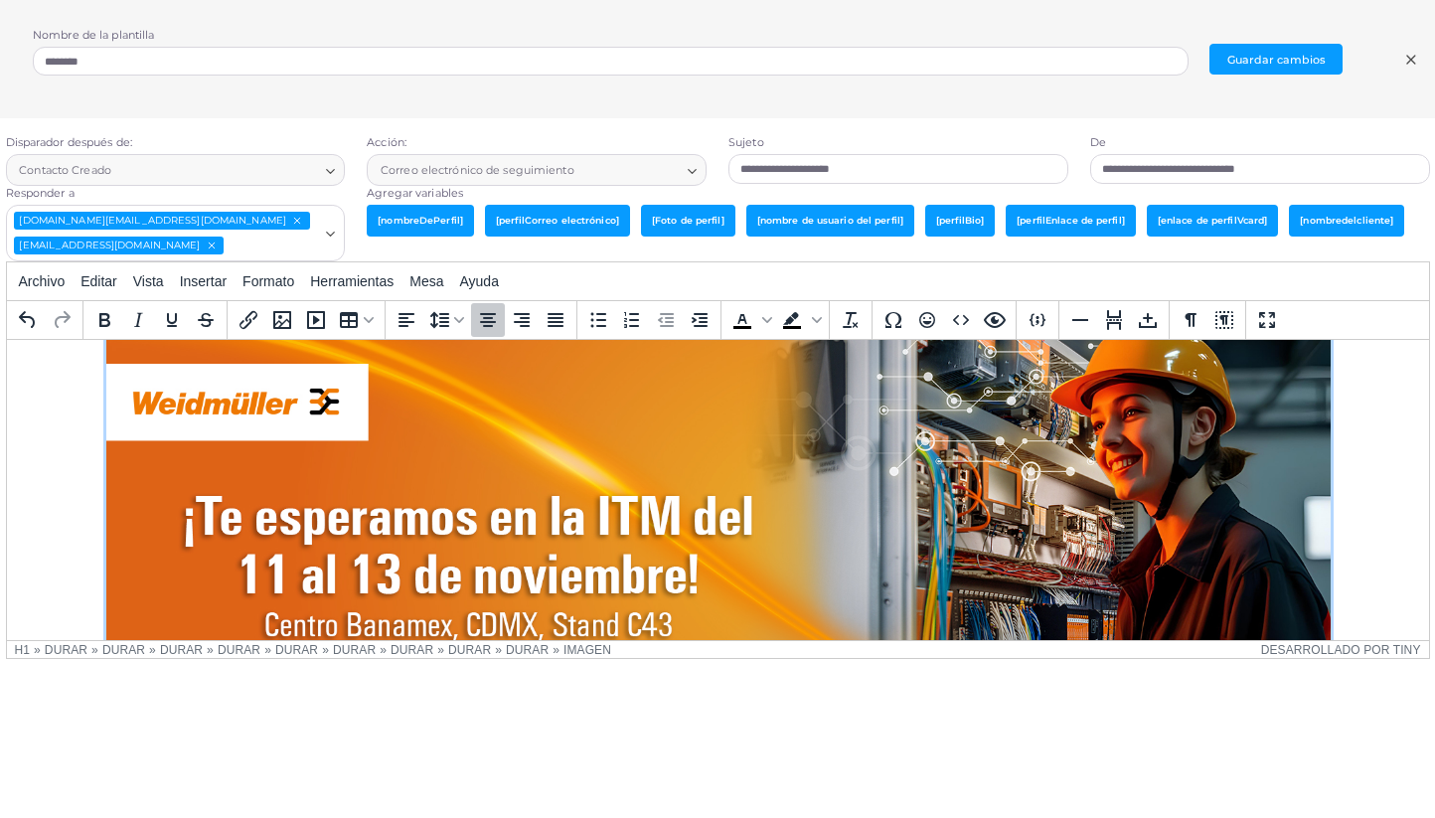
scroll to position [0, 0]
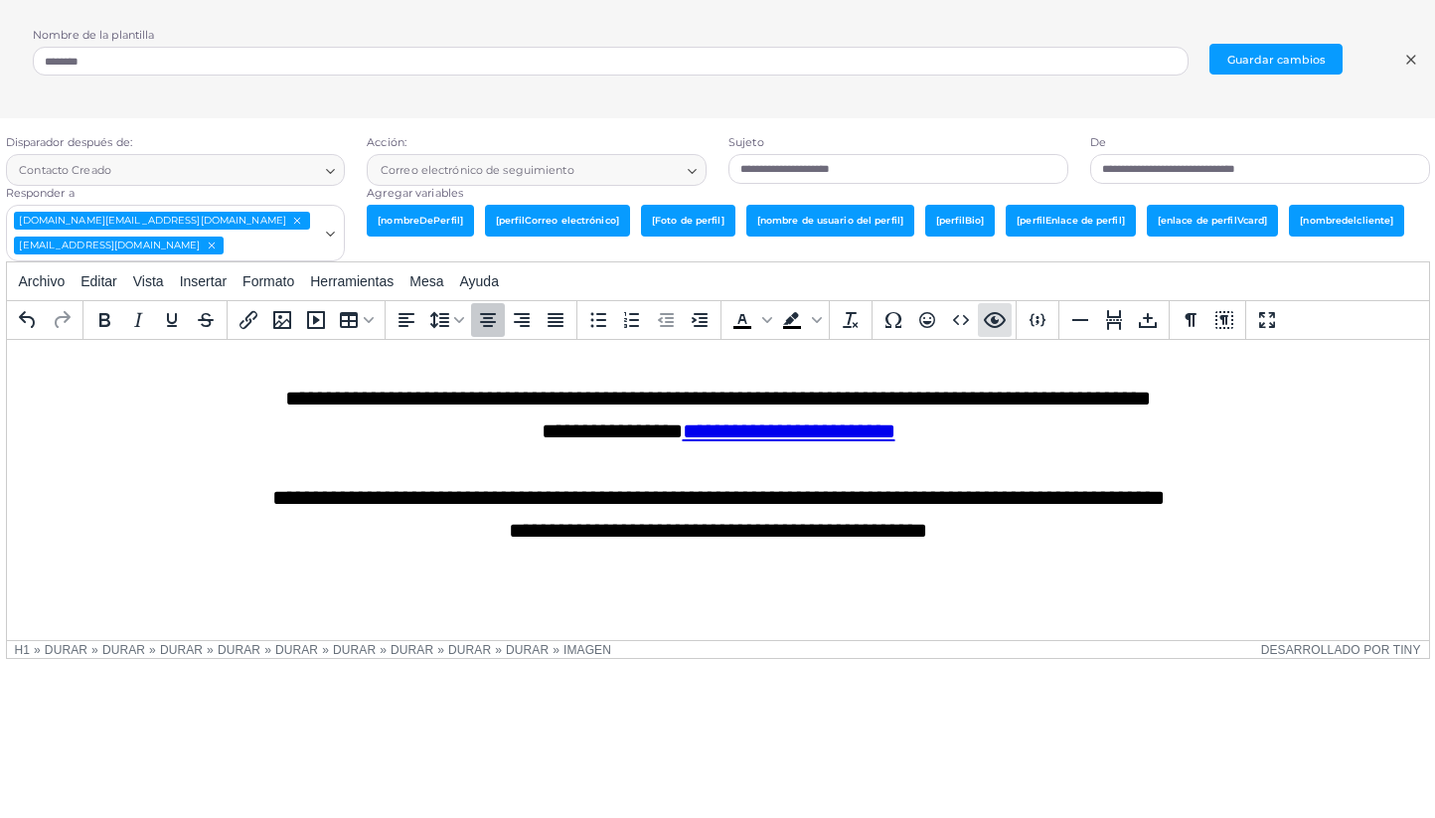
click at [1000, 315] on icon "Avance" at bounding box center [994, 320] width 22 height 16
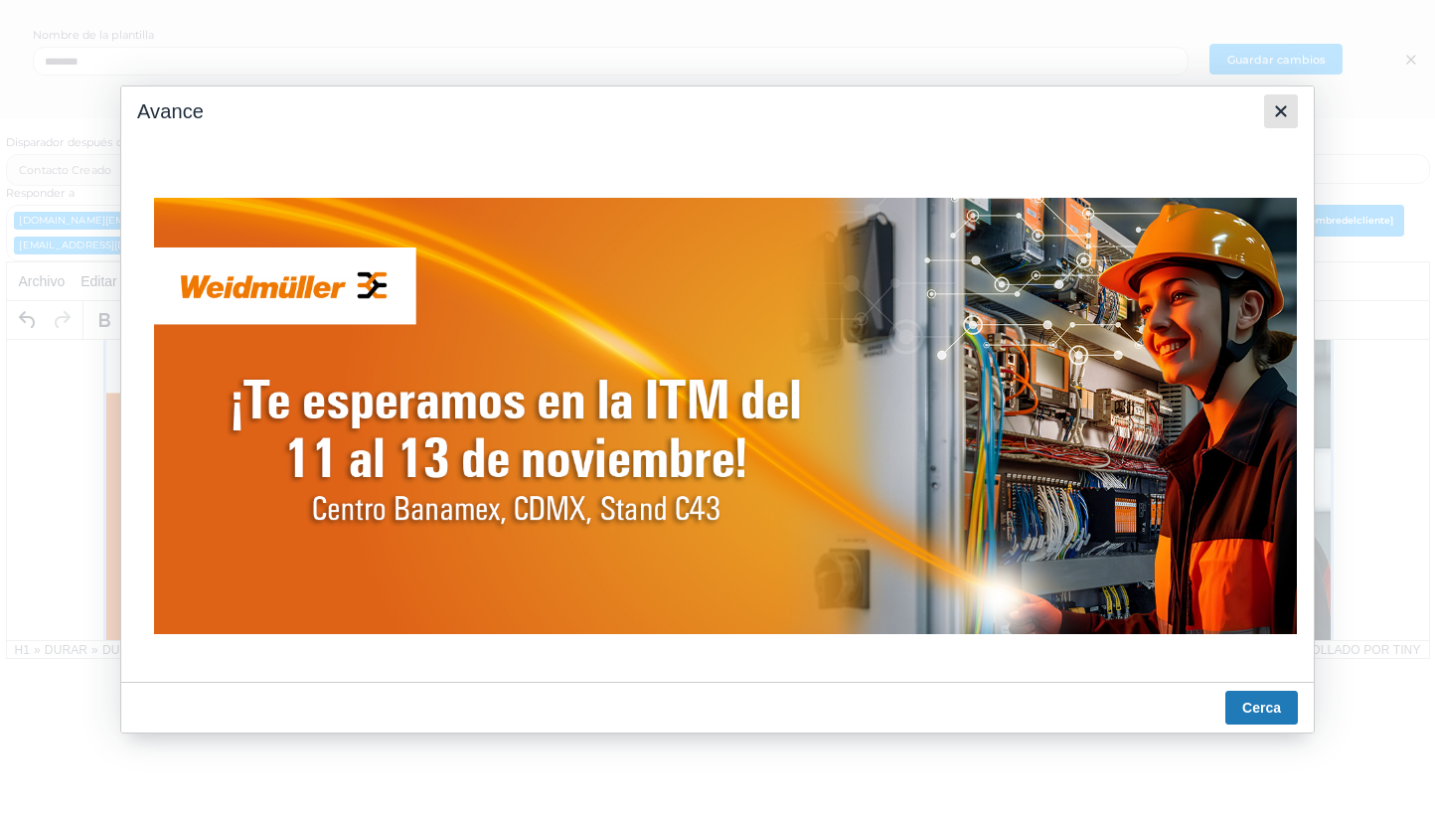
click at [1291, 116] on icon "Cerca" at bounding box center [1281, 111] width 24 height 24
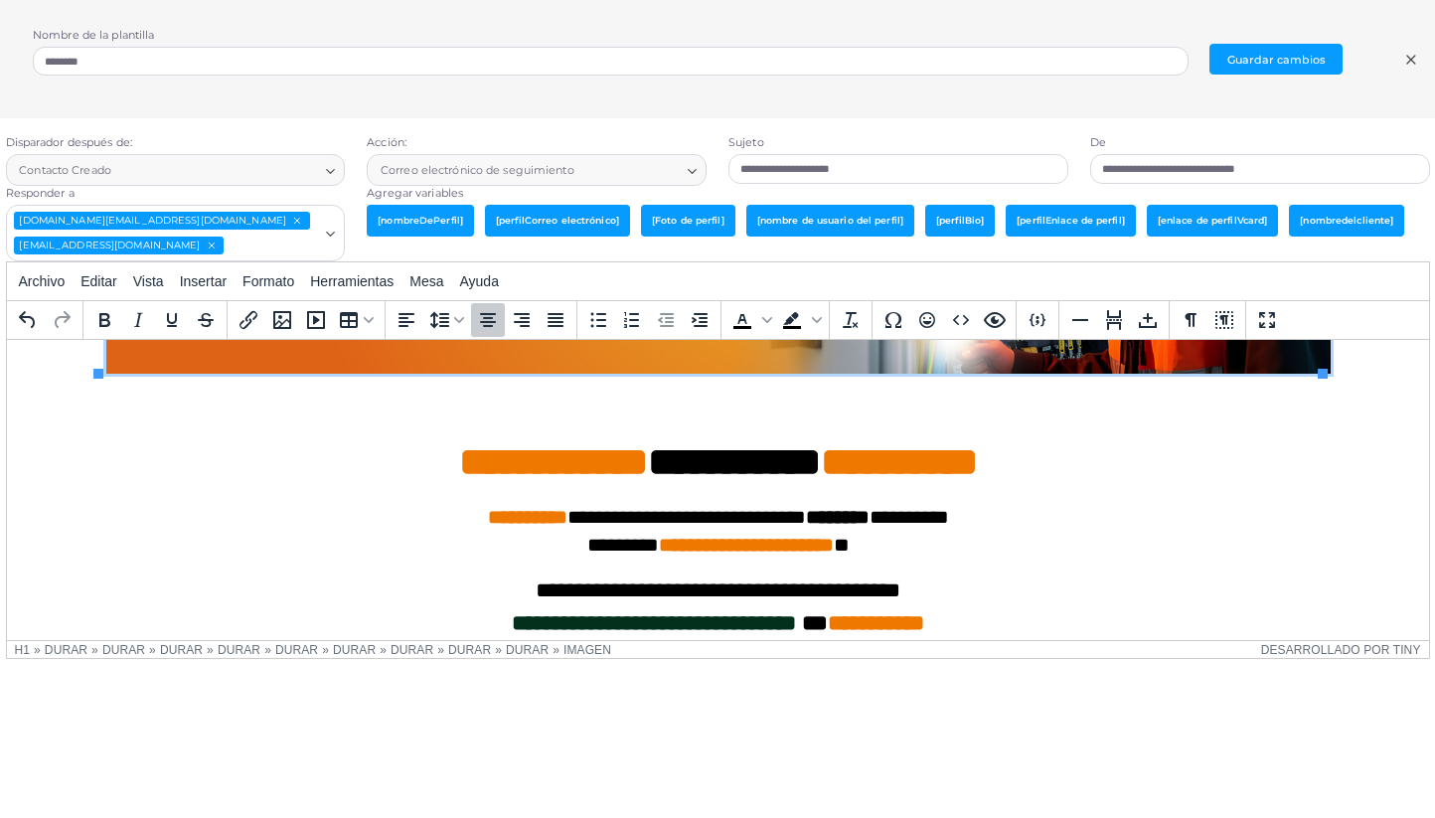
scroll to position [441, 0]
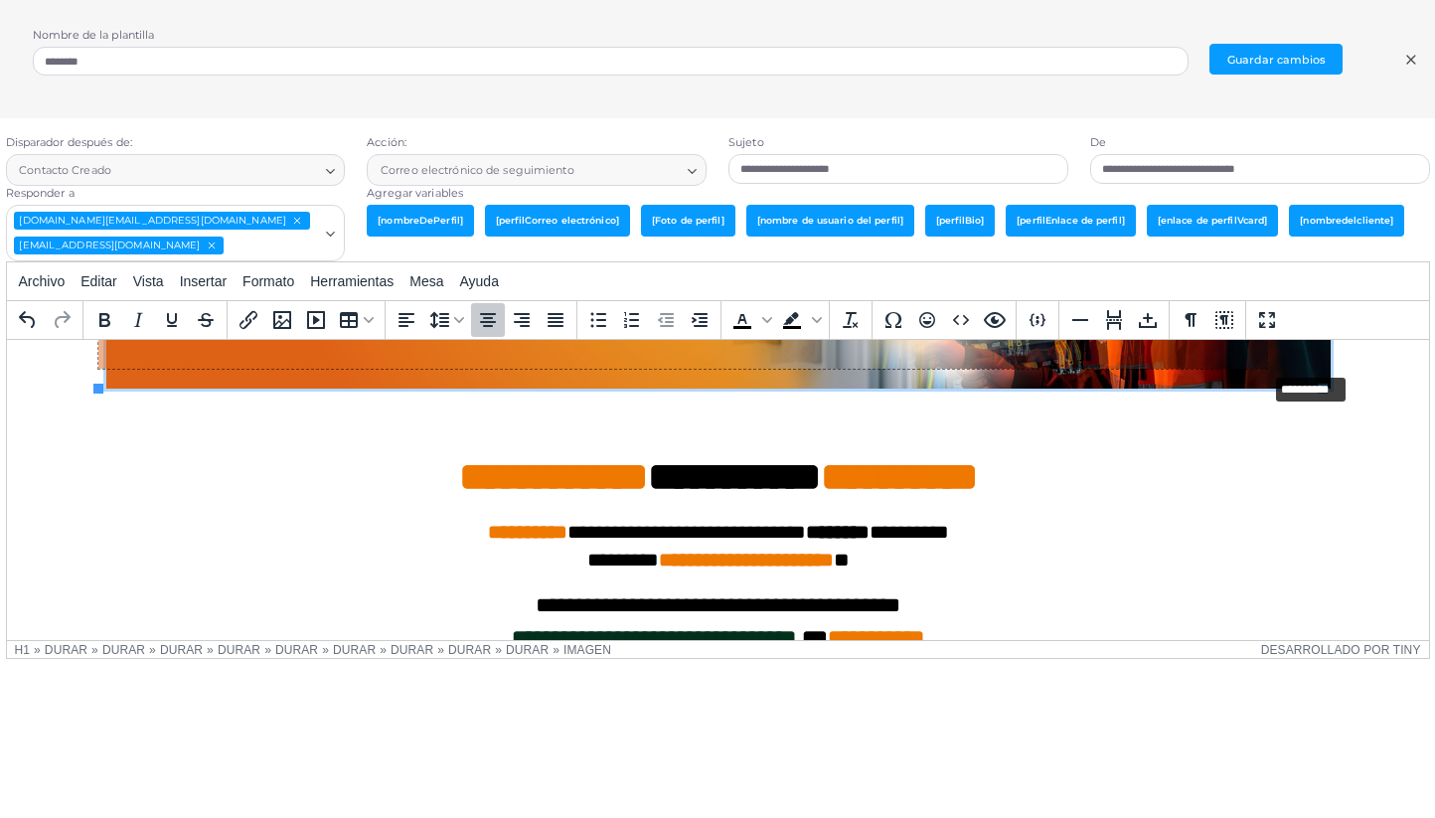
drag, startPoint x: 1318, startPoint y: 388, endPoint x: 1262, endPoint y: 372, distance: 57.9
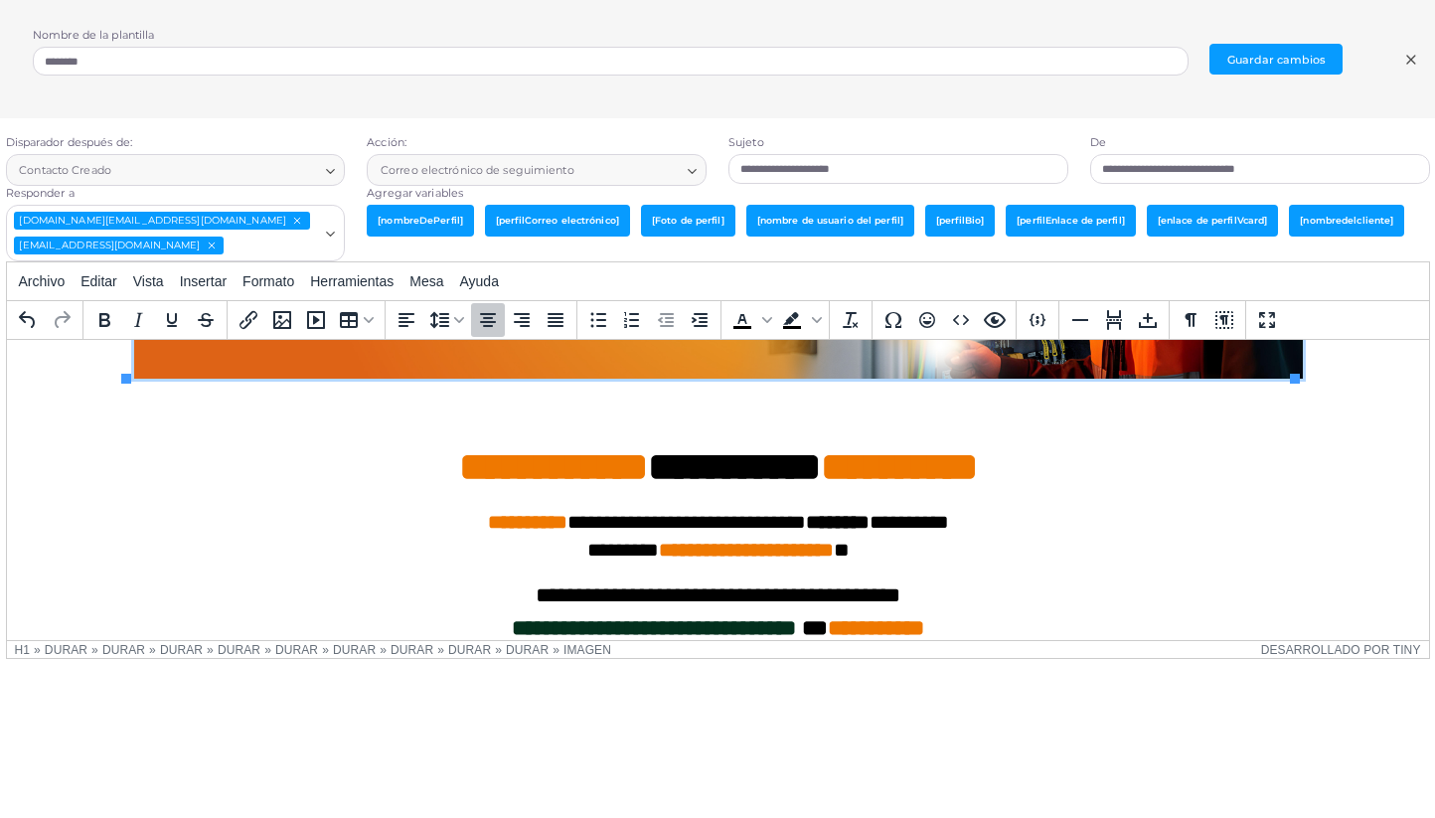
scroll to position [492, 0]
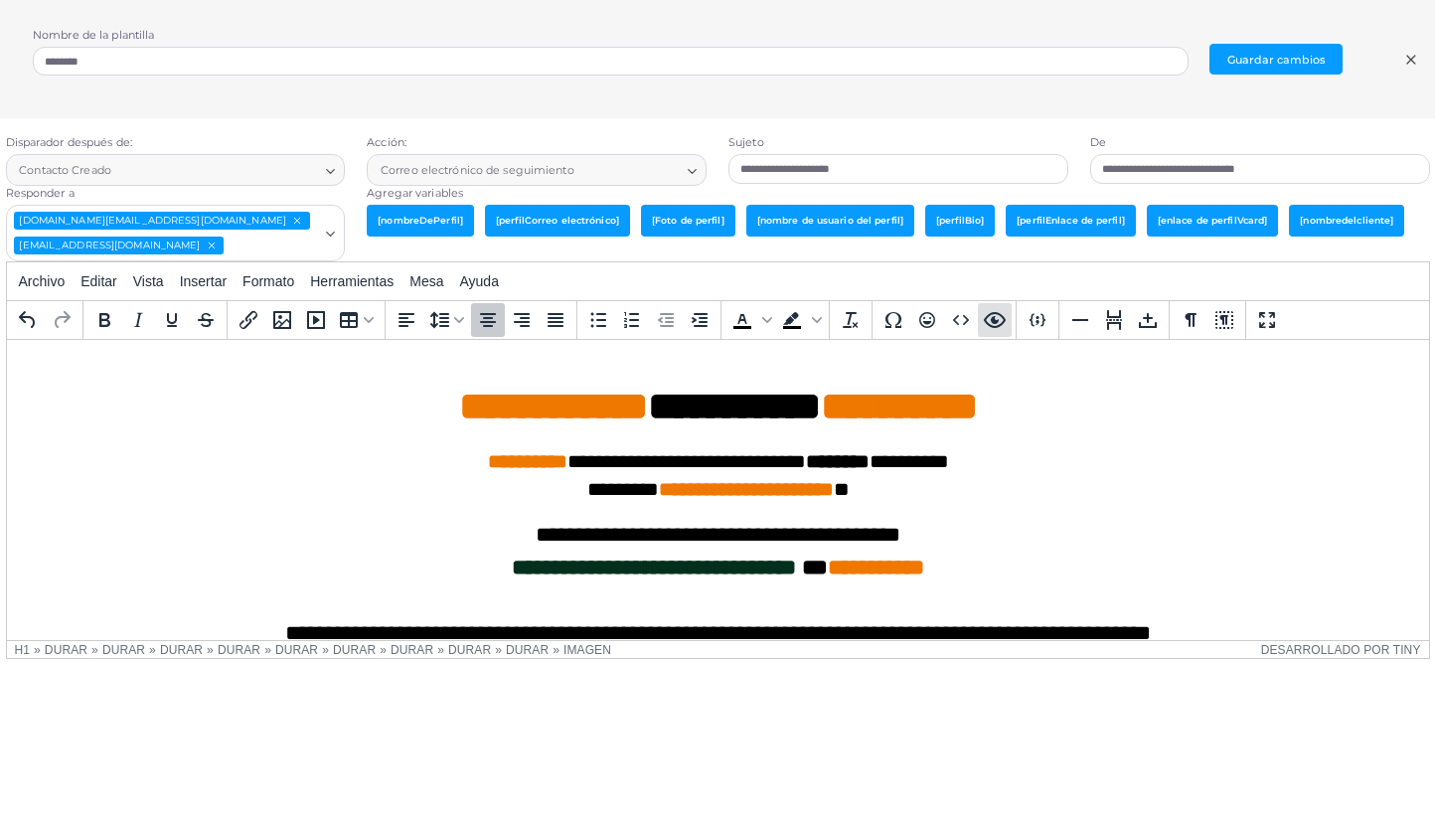
click at [996, 316] on icon "Avance" at bounding box center [995, 320] width 24 height 24
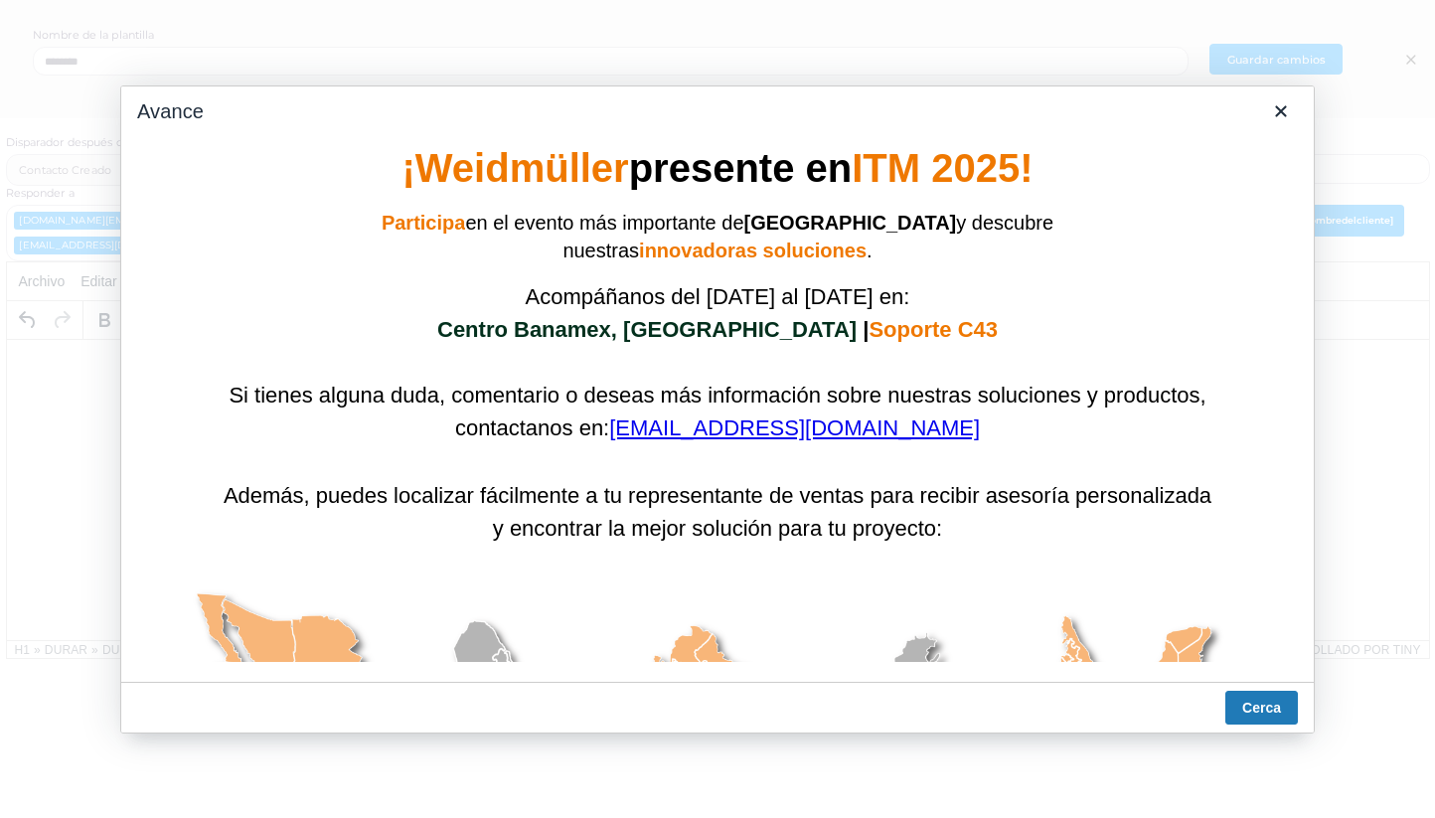
scroll to position [536, 0]
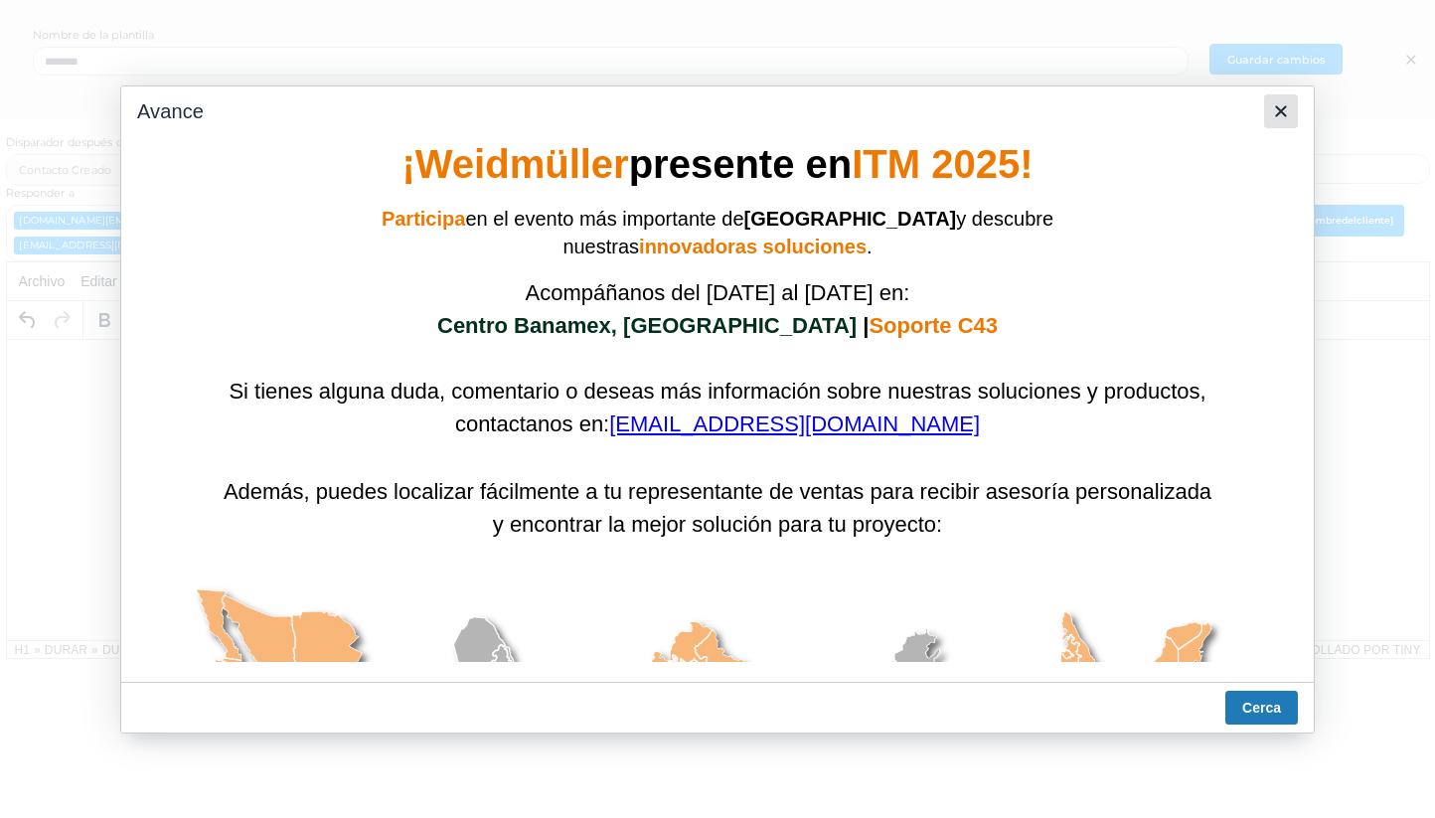
click at [1275, 114] on icon "Cerca" at bounding box center [1281, 111] width 24 height 24
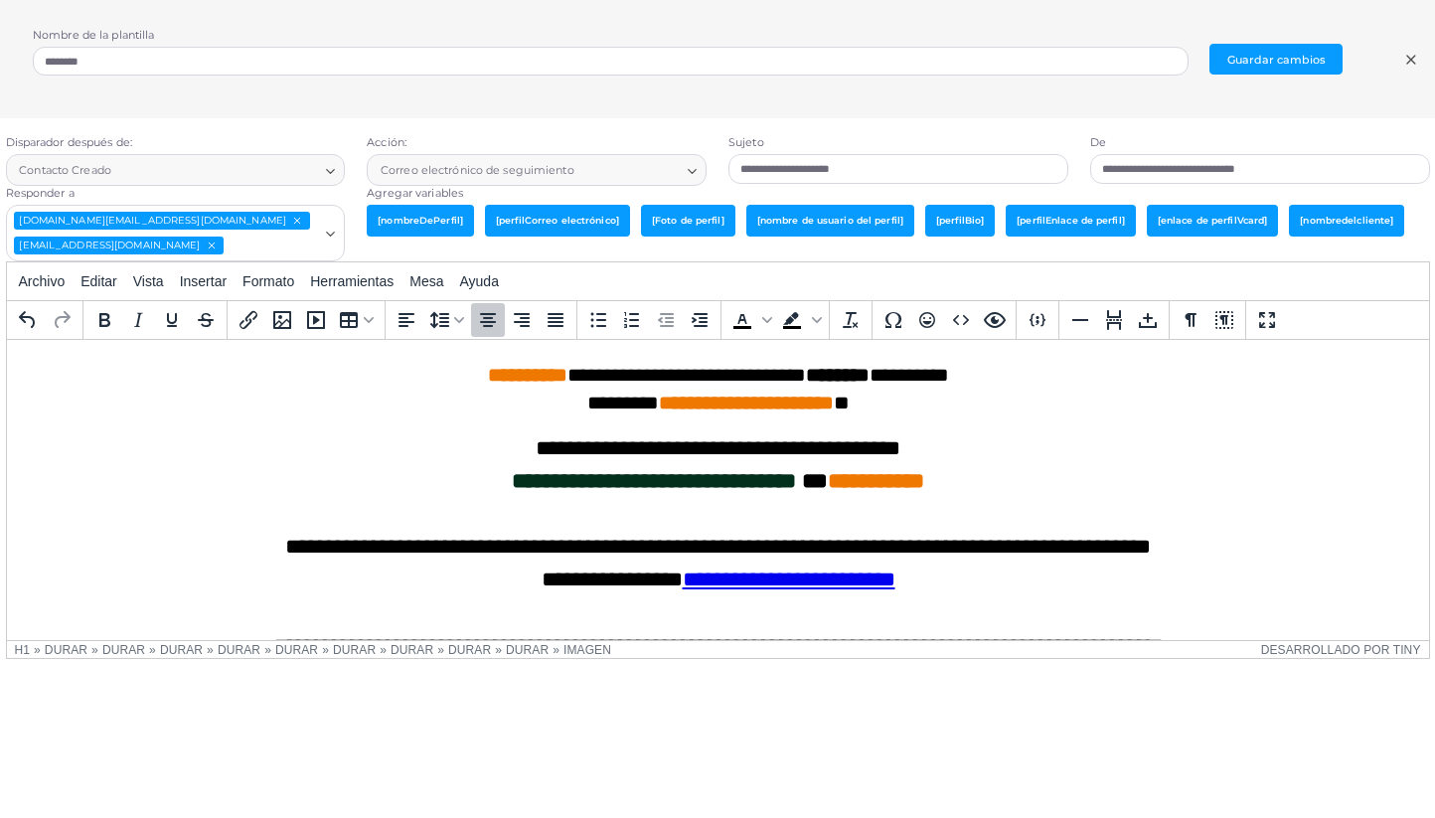
scroll to position [575, 0]
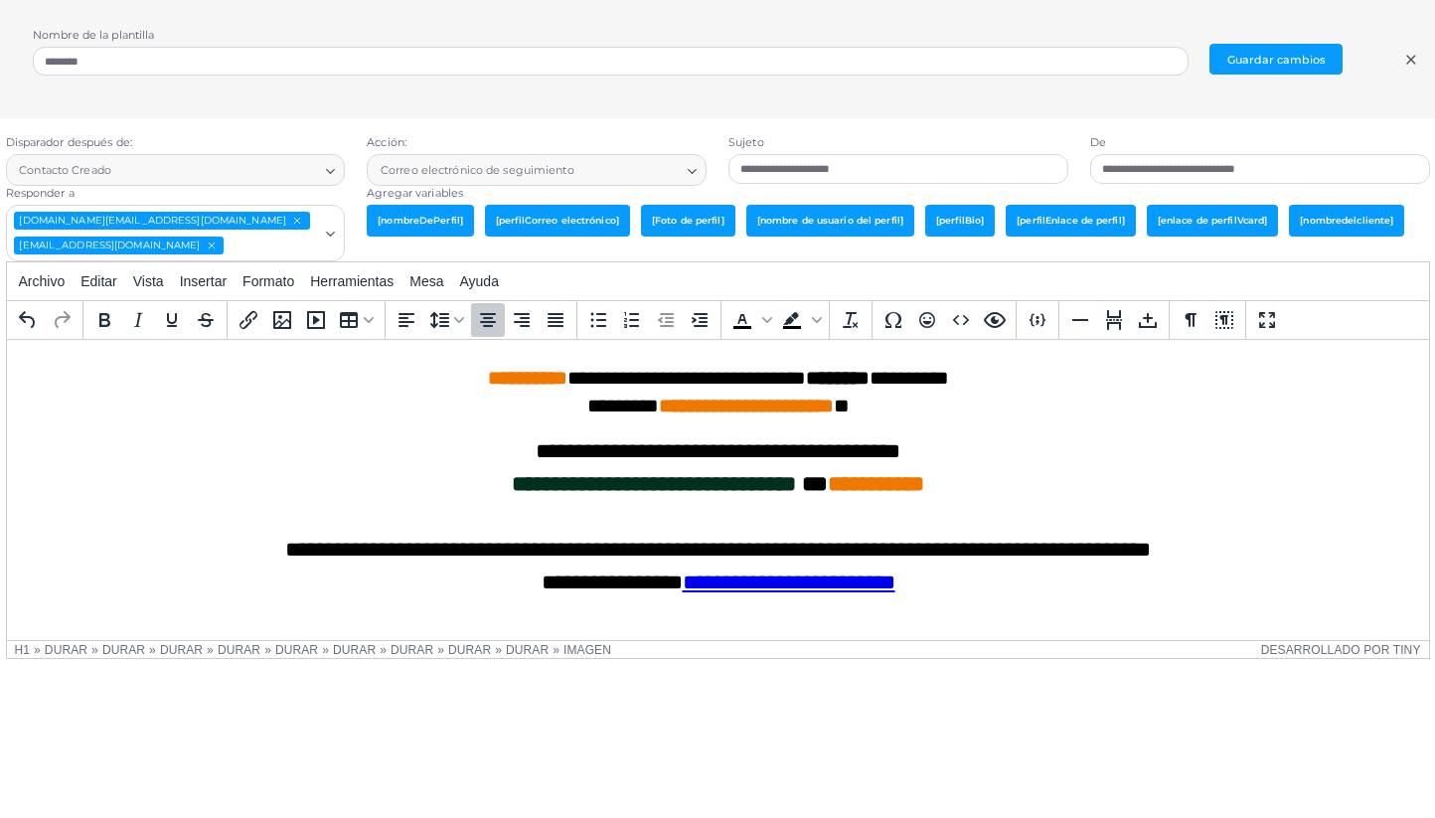
click at [849, 406] on font "*" at bounding box center [841, 406] width 16 height 20
click at [849, 409] on font "*" at bounding box center [841, 406] width 16 height 20
click at [849, 404] on font "*" at bounding box center [841, 406] width 16 height 20
click at [1293, 55] on font "Guardar cambios" at bounding box center [1276, 60] width 98 height 14
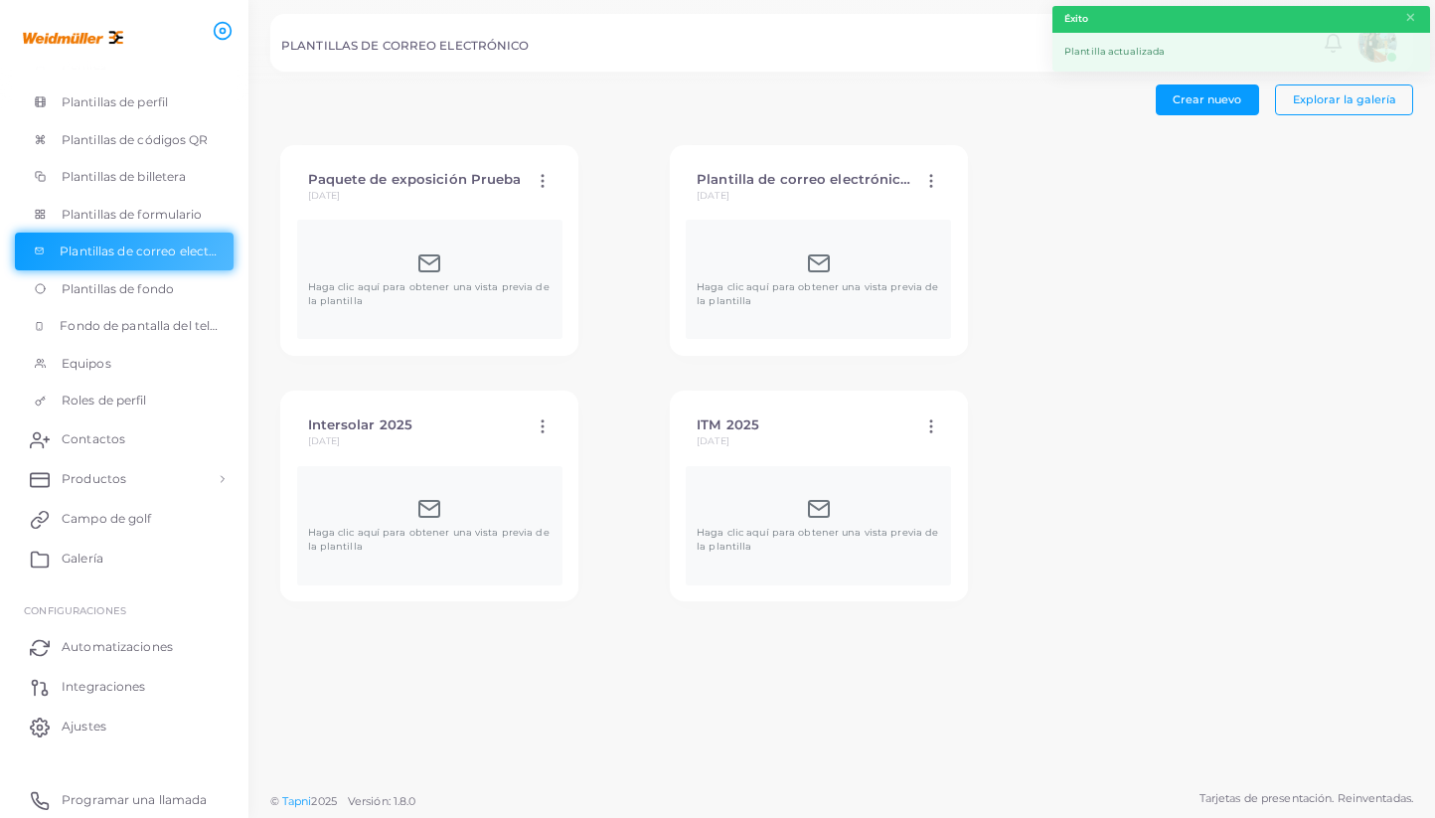
click at [686, 473] on div "Haga clic aquí para obtener una vista previa de la plantilla" at bounding box center [818, 525] width 265 height 119
click at [807, 509] on icon at bounding box center [819, 509] width 24 height 24
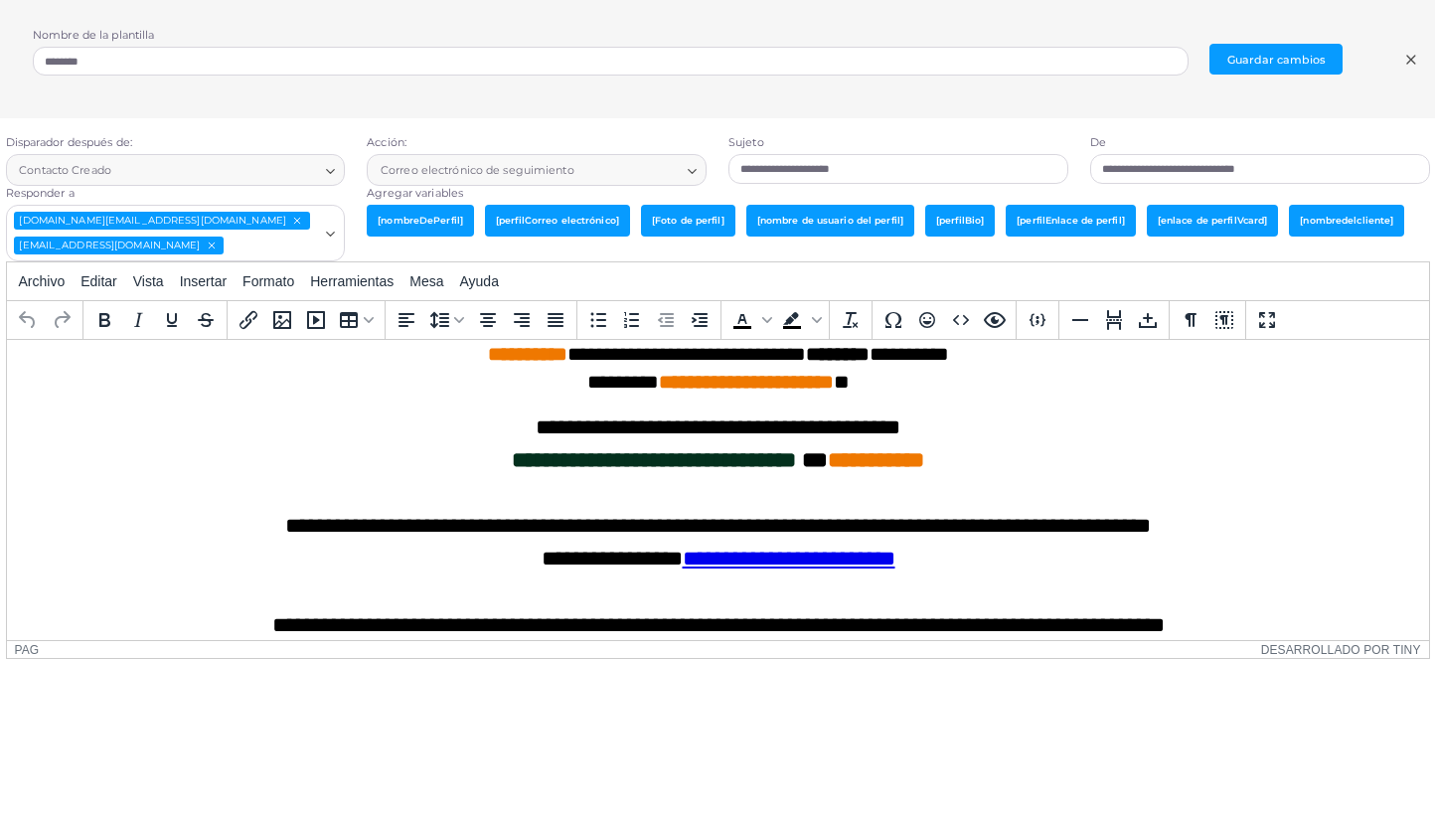
scroll to position [577, 0]
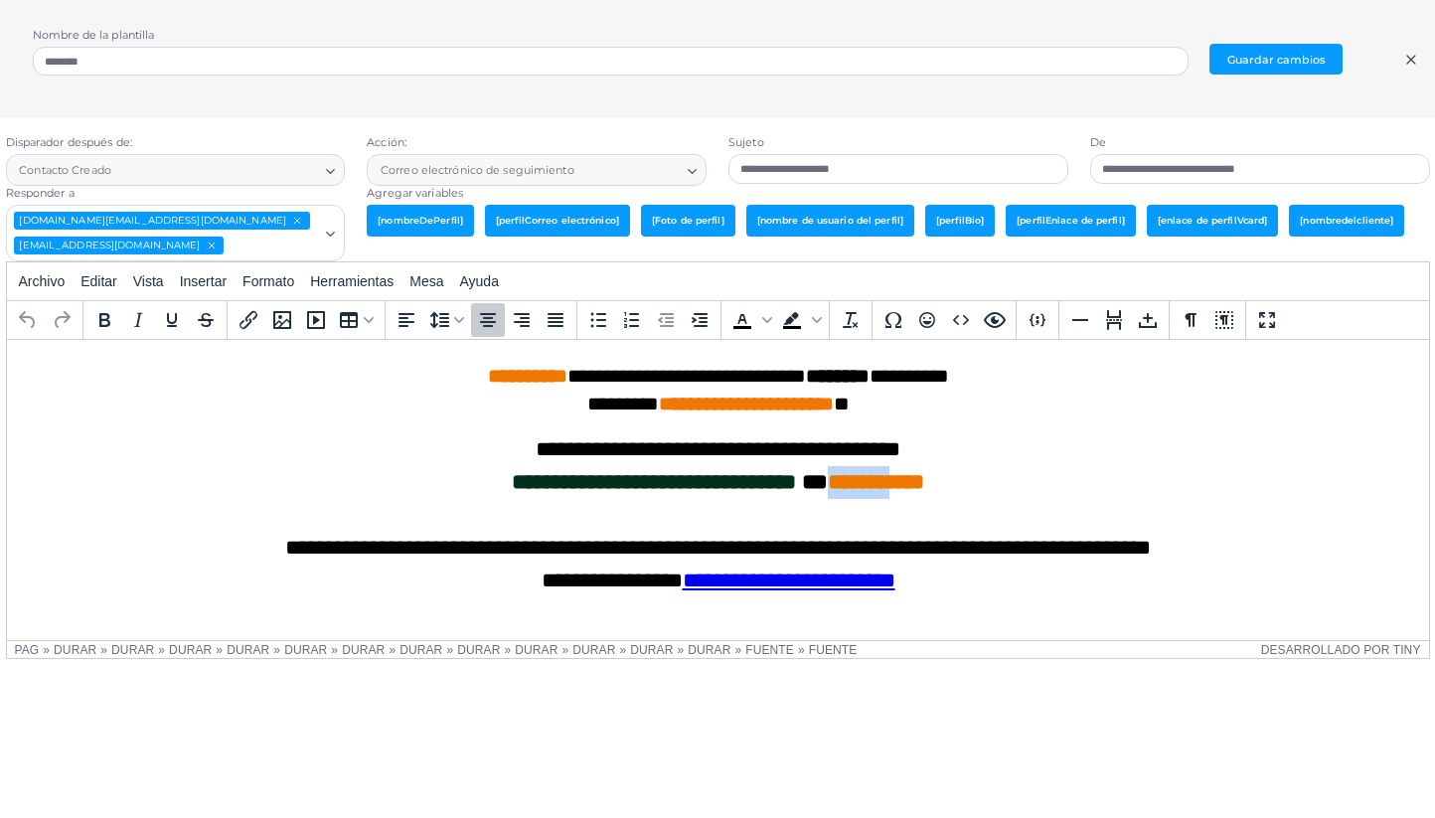
drag, startPoint x: 905, startPoint y: 482, endPoint x: 835, endPoint y: 479, distance: 70.6
click at [835, 479] on font "**********" at bounding box center [875, 482] width 96 height 22
click at [1094, 506] on p "Área de texto enriquecido. Presione ALT-0 para obtener ayuda." at bounding box center [717, 515] width 1390 height 33
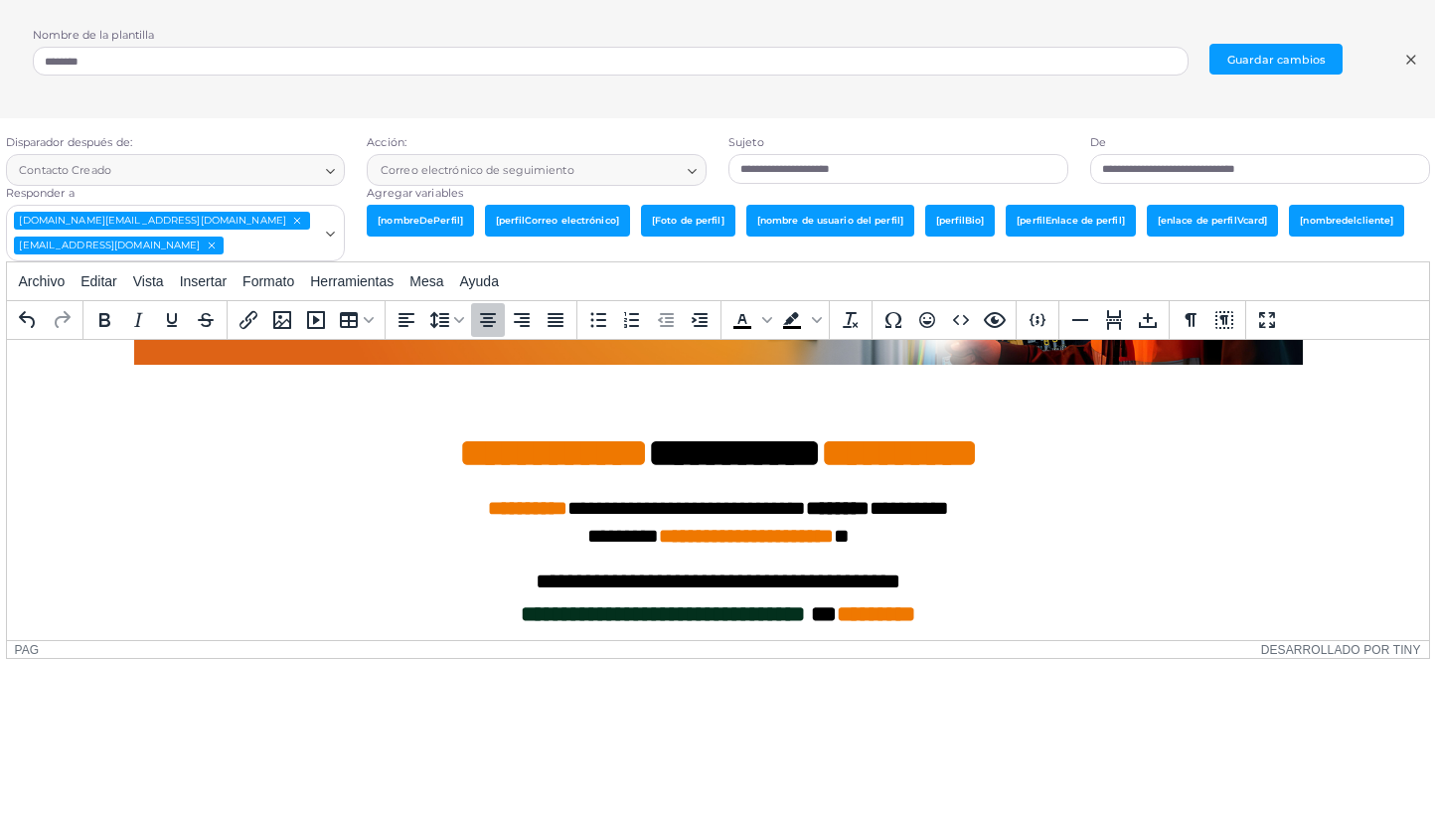
scroll to position [443, 0]
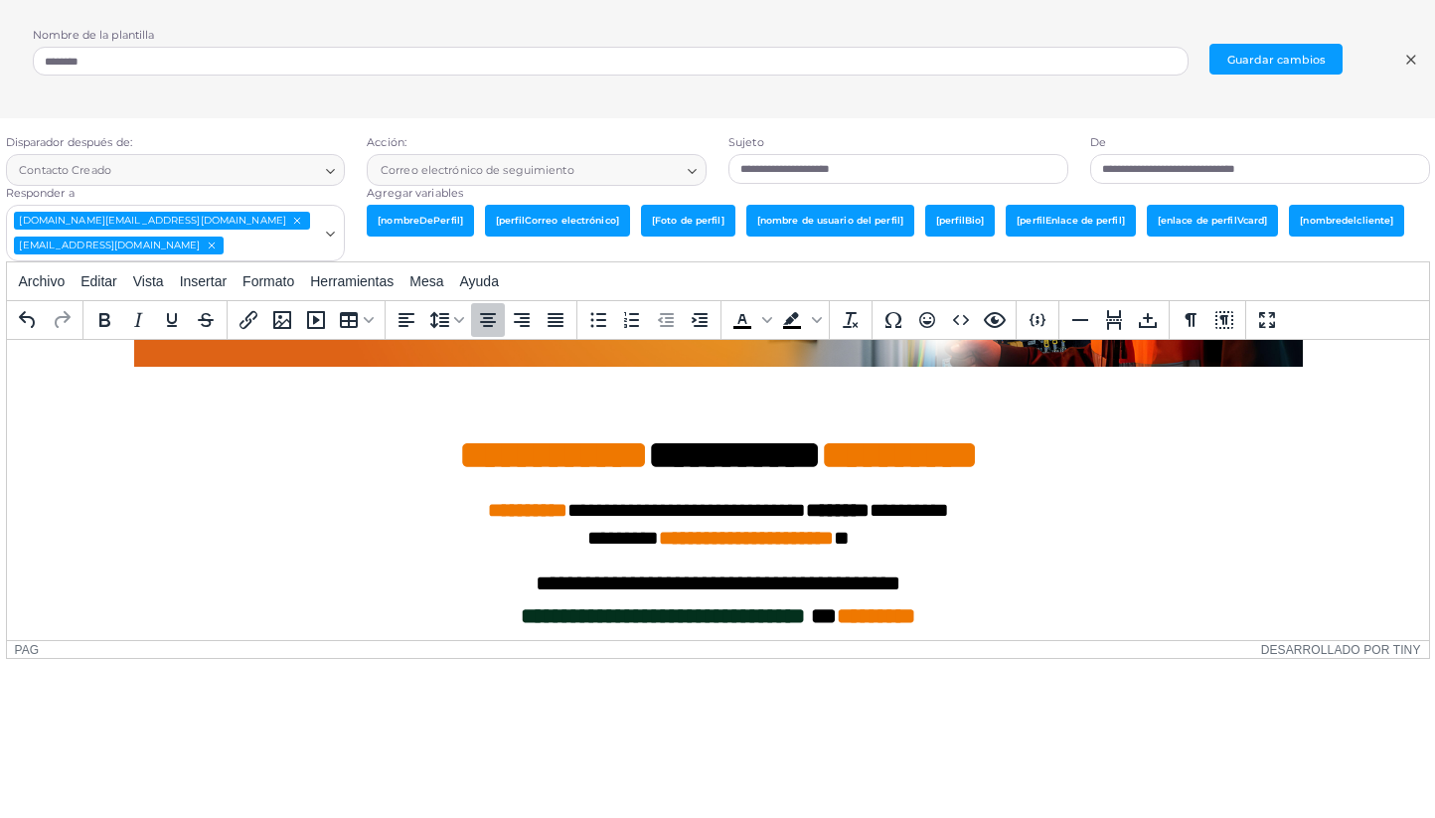
click at [849, 535] on font "*" at bounding box center [841, 538] width 16 height 20
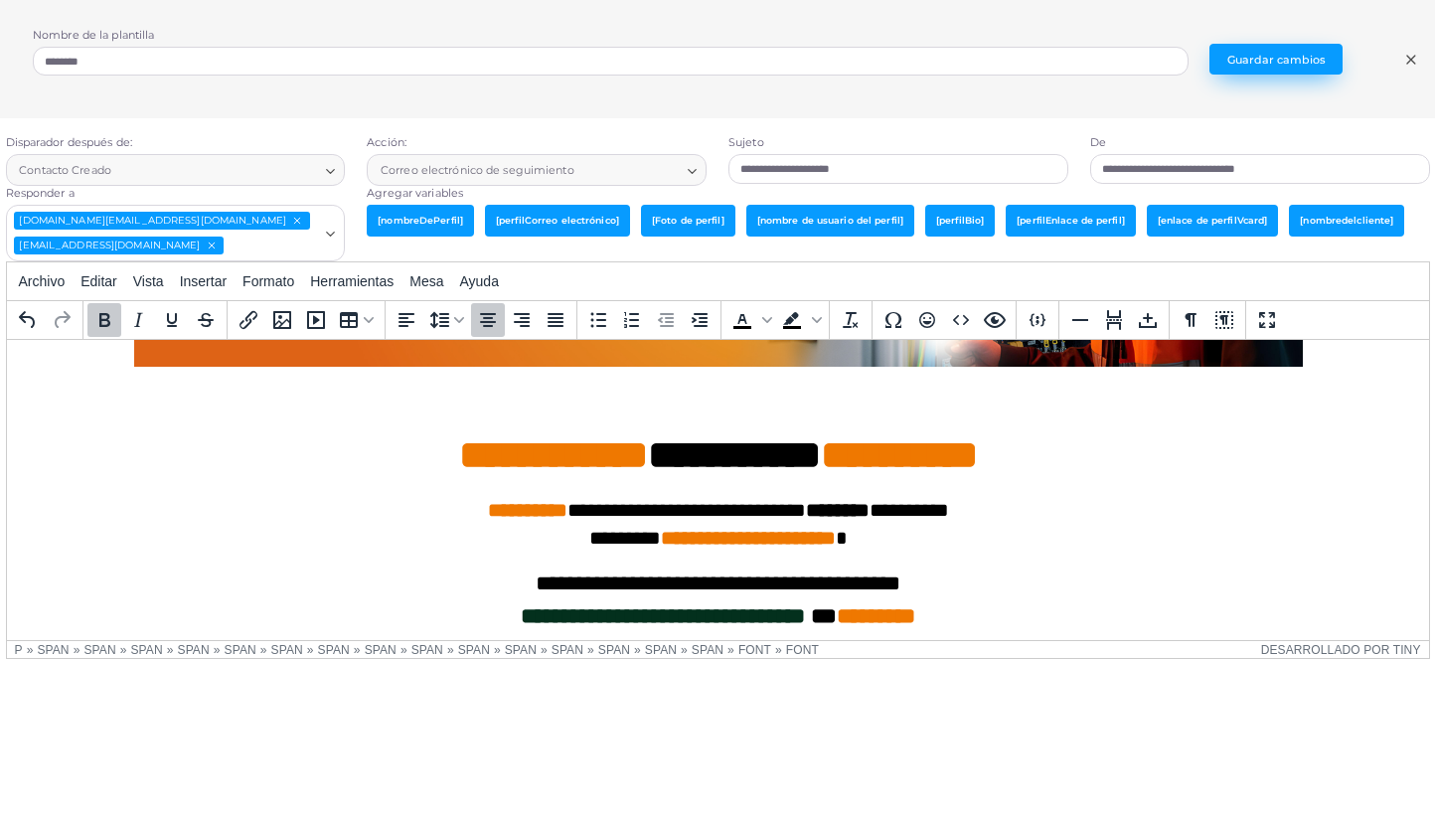
click at [1275, 65] on font "Guardar cambios" at bounding box center [1276, 60] width 98 height 14
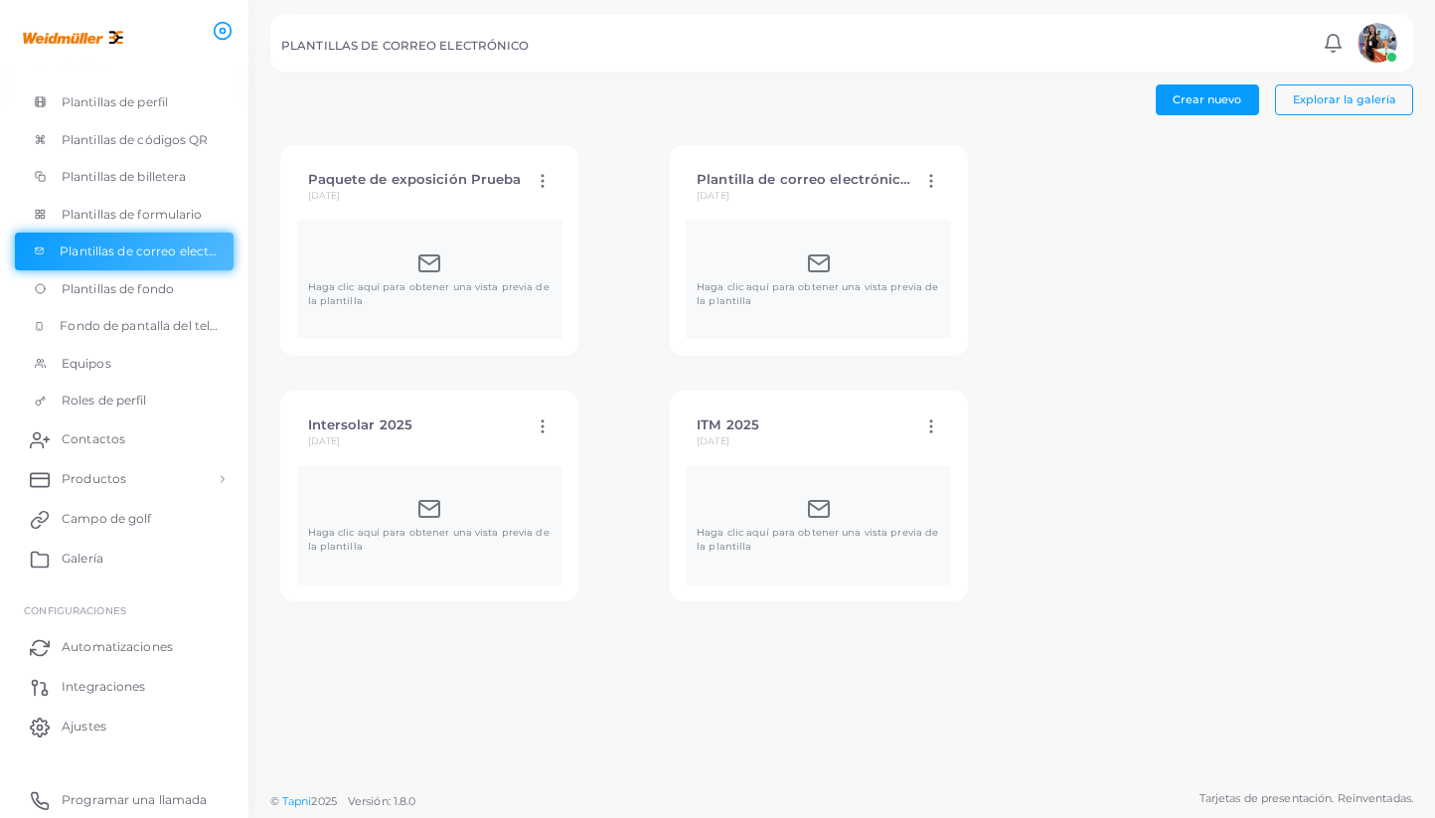
click at [922, 427] on icon at bounding box center [931, 426] width 18 height 18
click at [697, 537] on font "Haga clic aquí para obtener una vista previa de la plantilla" at bounding box center [817, 539] width 241 height 25
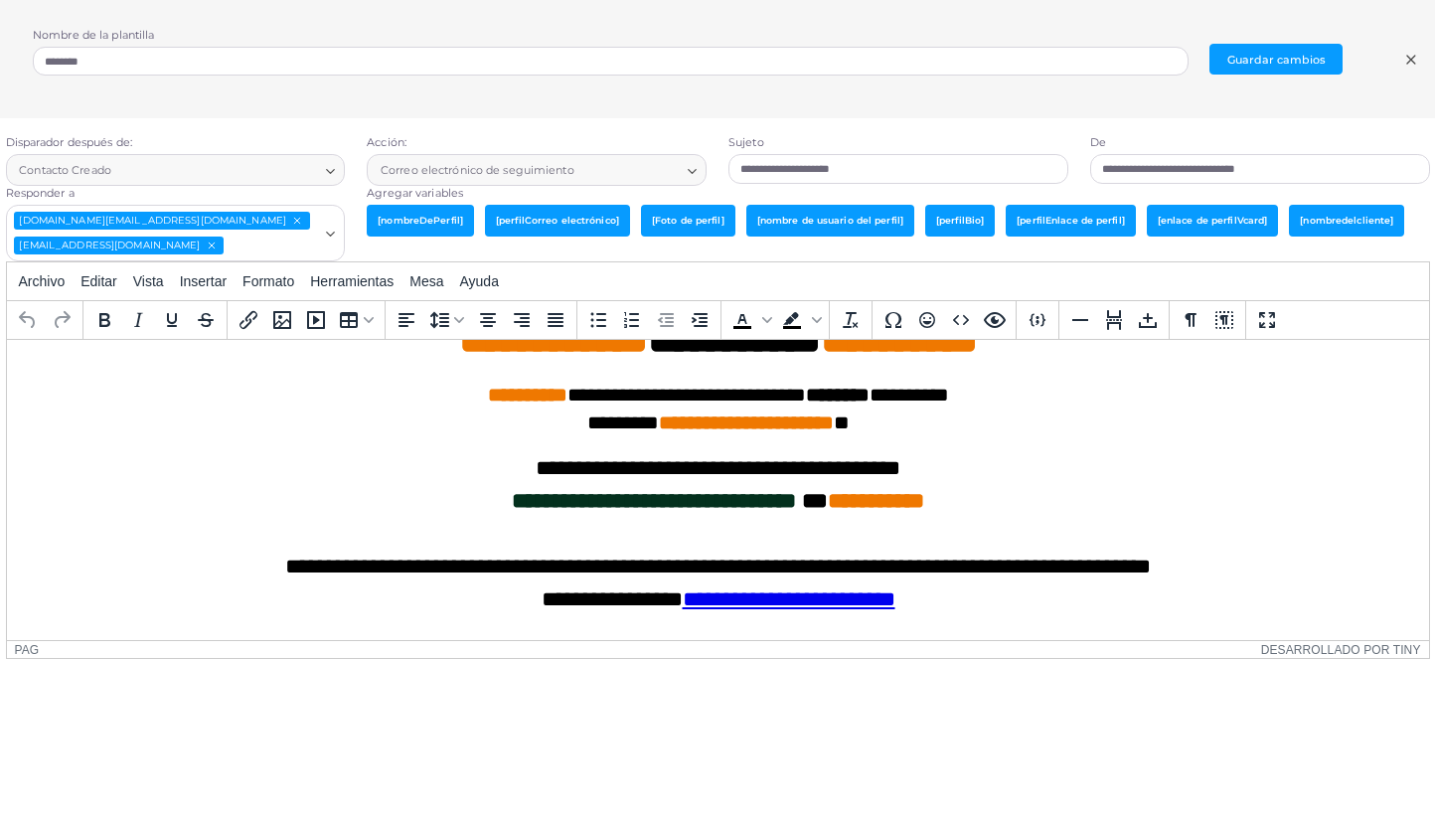
scroll to position [573, 0]
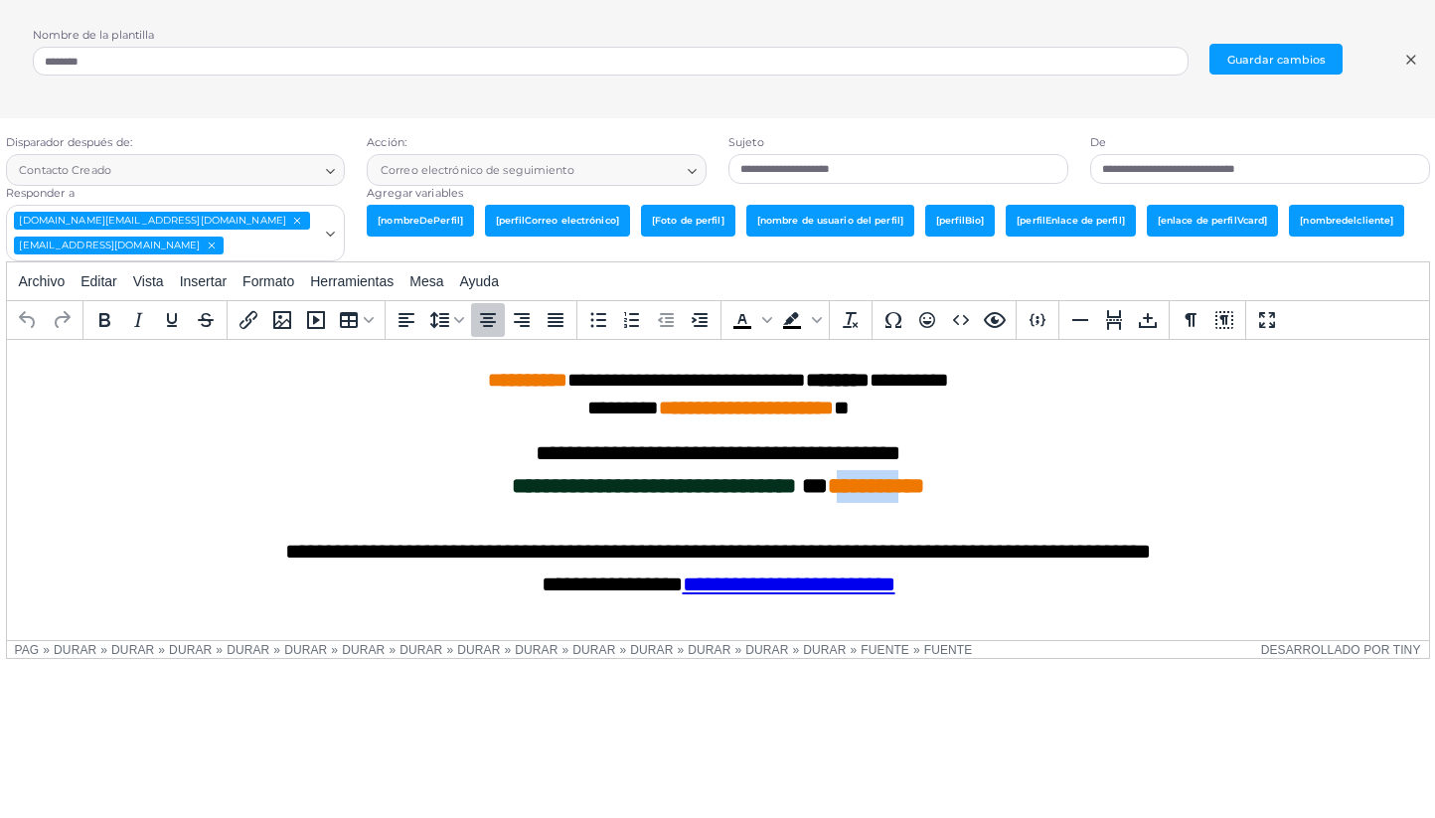
drag, startPoint x: 913, startPoint y: 482, endPoint x: 844, endPoint y: 485, distance: 69.6
click at [844, 485] on font "**********" at bounding box center [875, 486] width 96 height 22
click at [515, 169] on font "Correo electrónico de seguimiento" at bounding box center [478, 170] width 194 height 14
click at [713, 169] on div "Acción: Correo electrónico de seguimiento Cargando..." at bounding box center [537, 160] width 362 height 51
click at [685, 168] on icon "Buscar opción" at bounding box center [692, 171] width 15 height 15
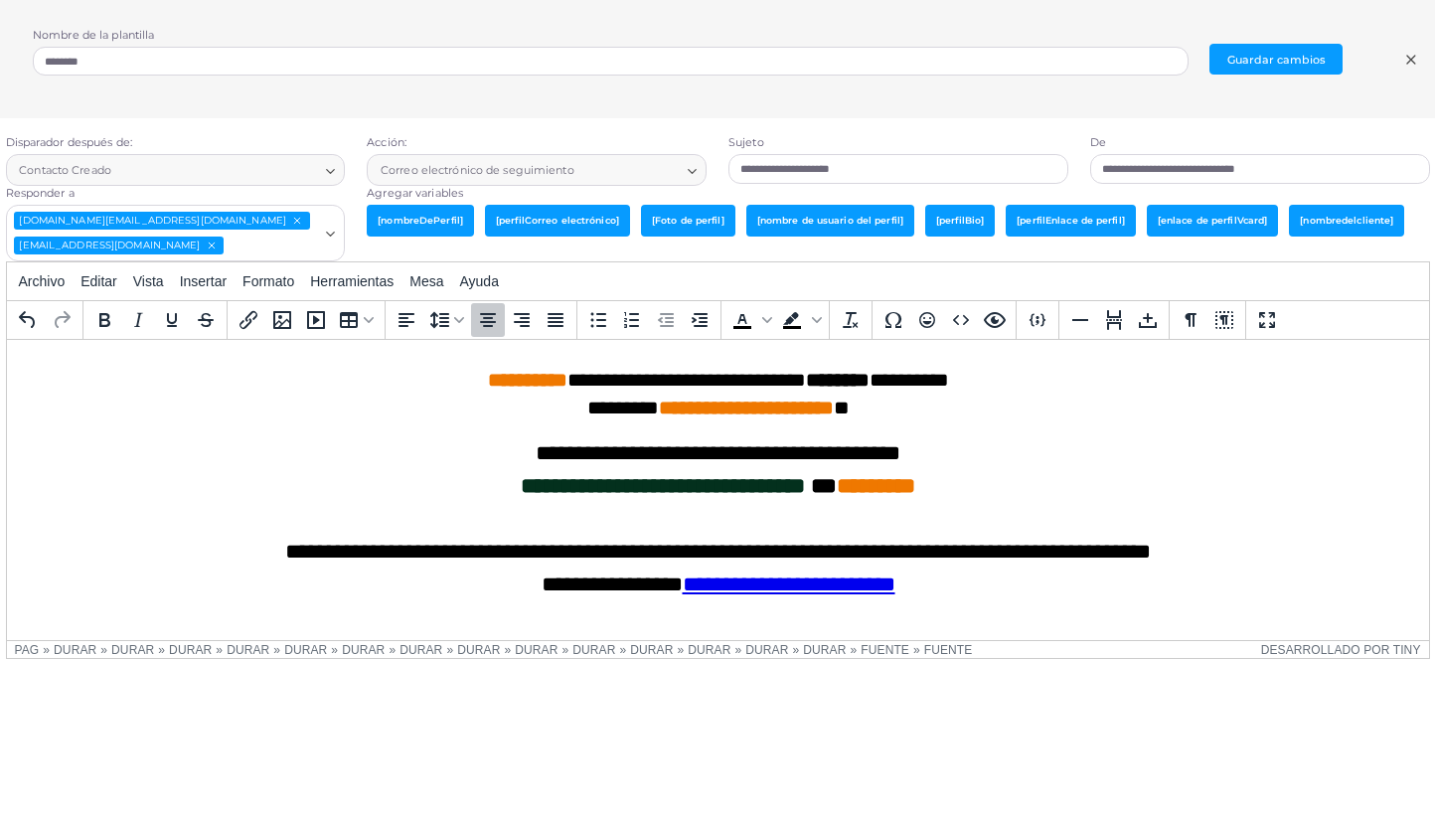
click at [481, 178] on font "Correo electrónico de seguimiento" at bounding box center [478, 171] width 194 height 20
click at [1243, 48] on button "Guardar cambios" at bounding box center [1275, 59] width 133 height 31
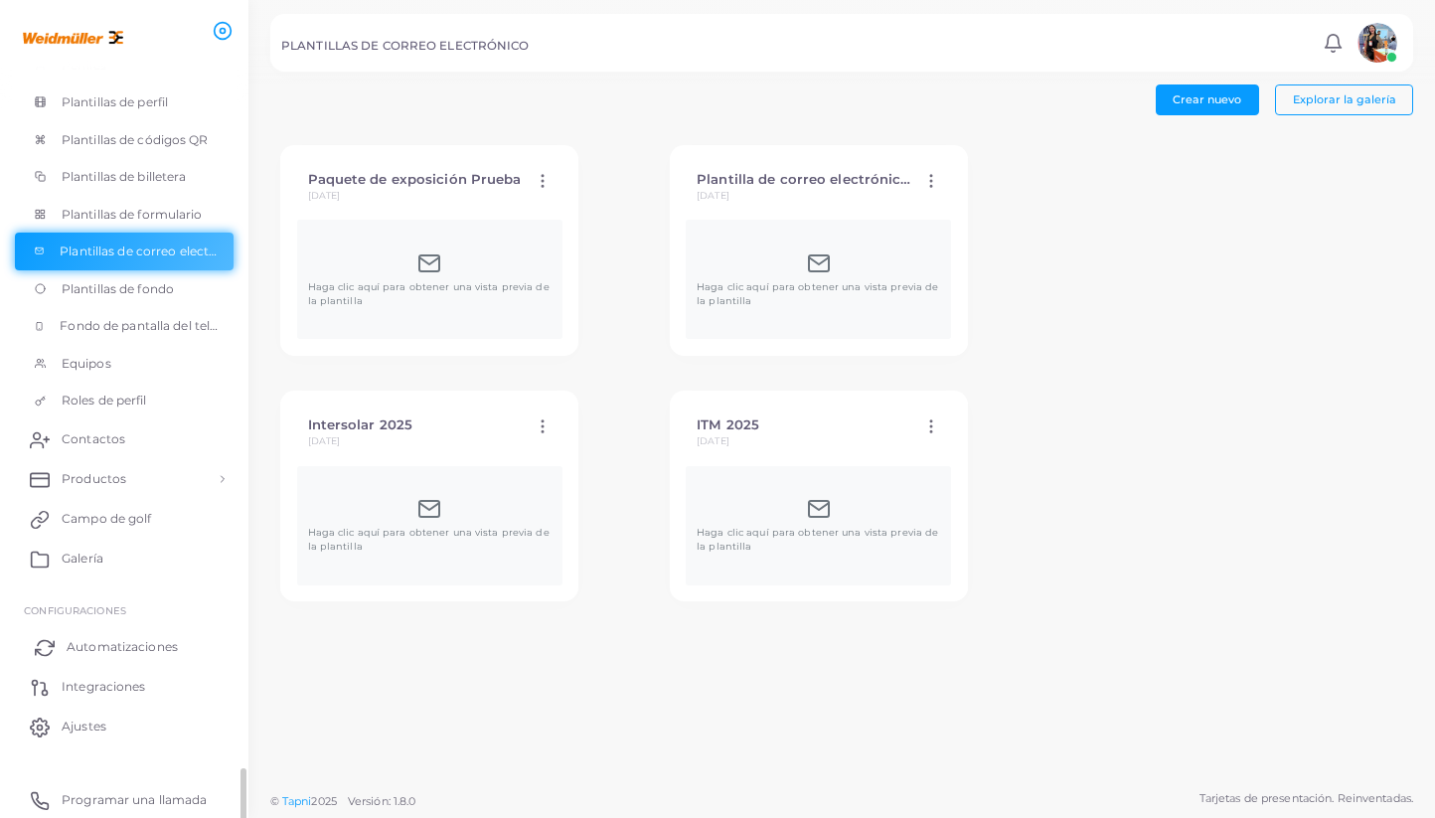
click at [142, 639] on font "Automatizaciones" at bounding box center [122, 646] width 111 height 15
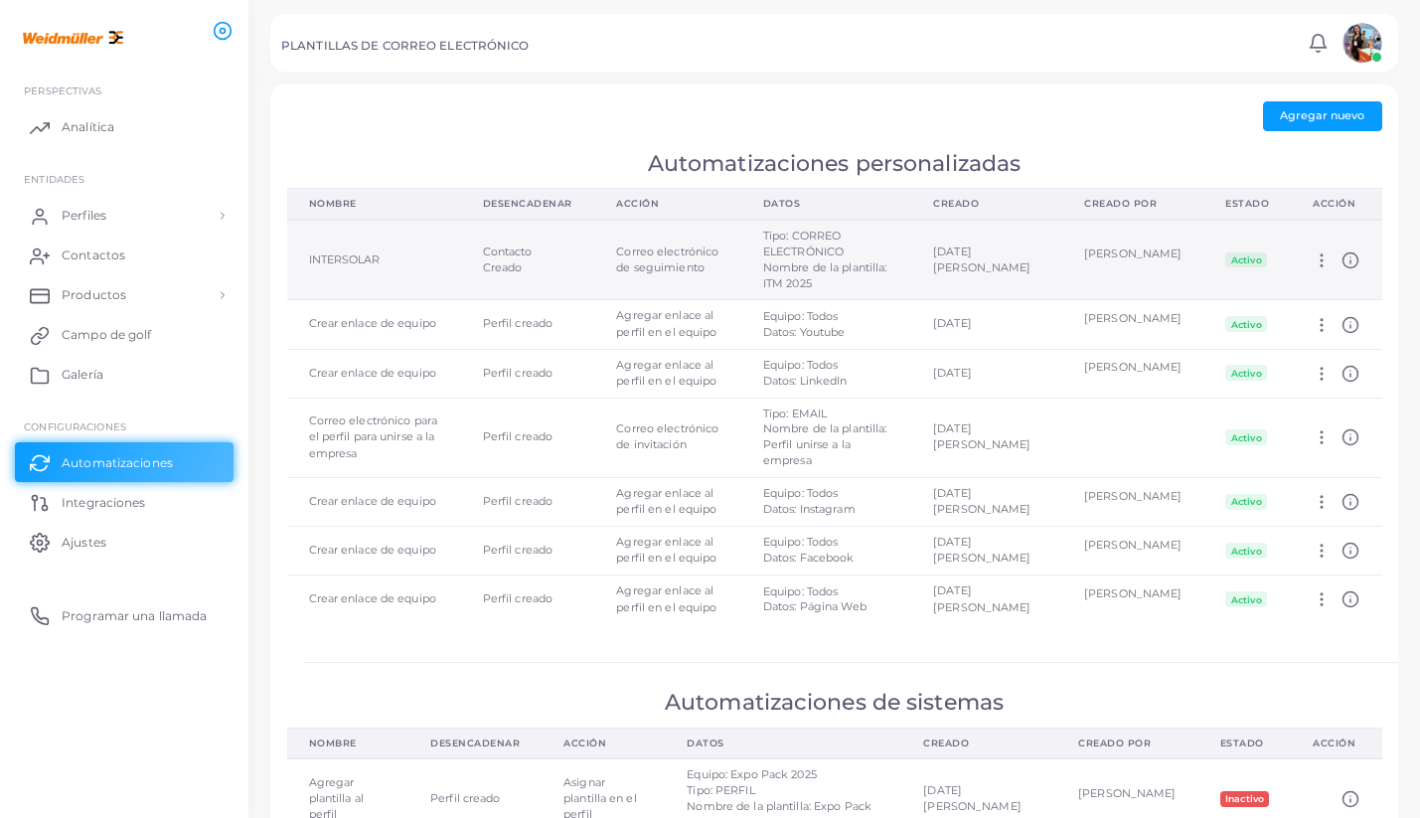
click at [1322, 269] on icon at bounding box center [1322, 260] width 18 height 18
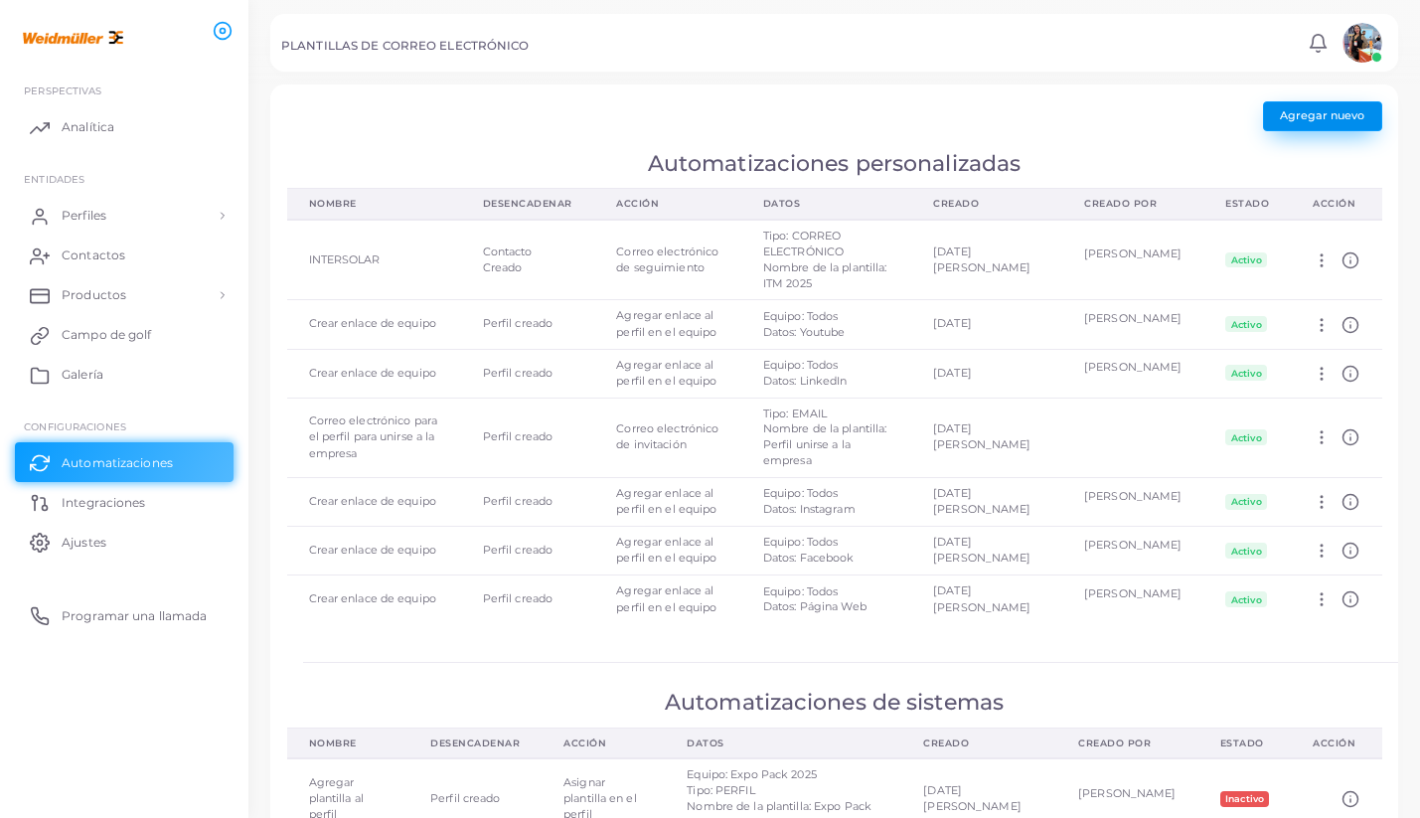
click at [1326, 125] on button "Agregar nuevo" at bounding box center [1322, 116] width 119 height 30
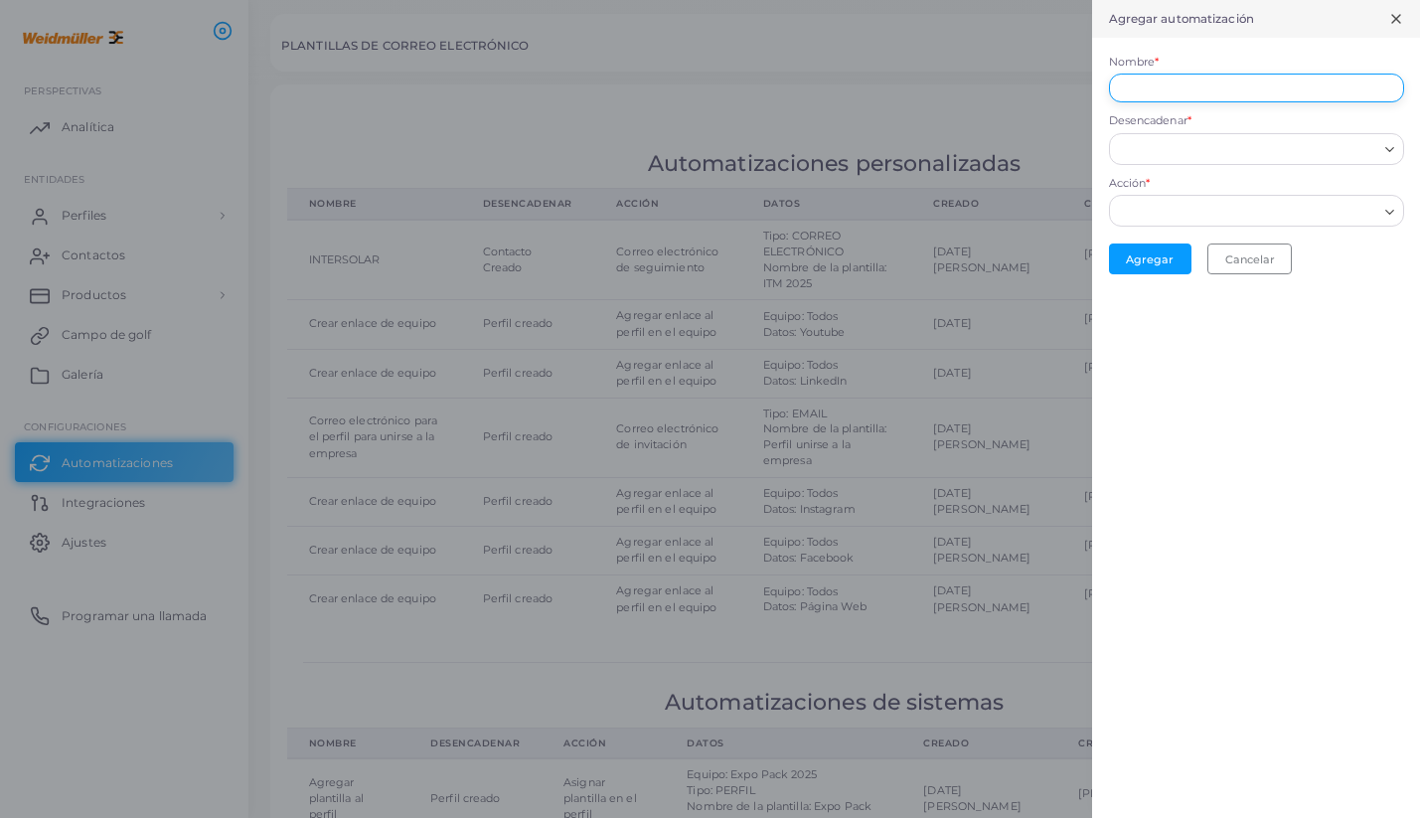
click at [1172, 82] on input "Nombre *" at bounding box center [1256, 89] width 295 height 30
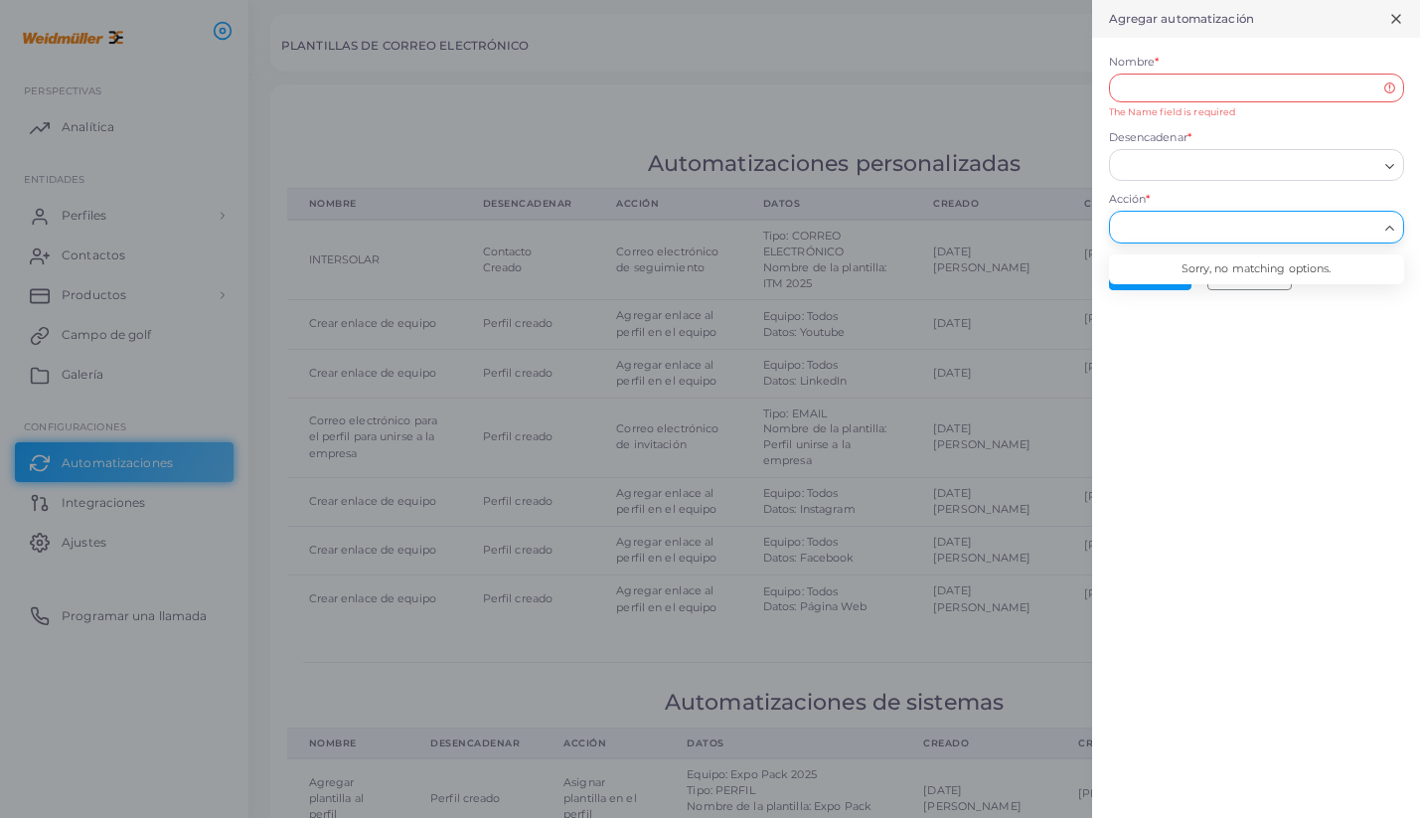
click at [1178, 209] on div "Acción * Cargando... Sorry, no matching options." at bounding box center [1256, 217] width 295 height 51
click at [1205, 85] on input "Nombre *" at bounding box center [1256, 89] width 295 height 30
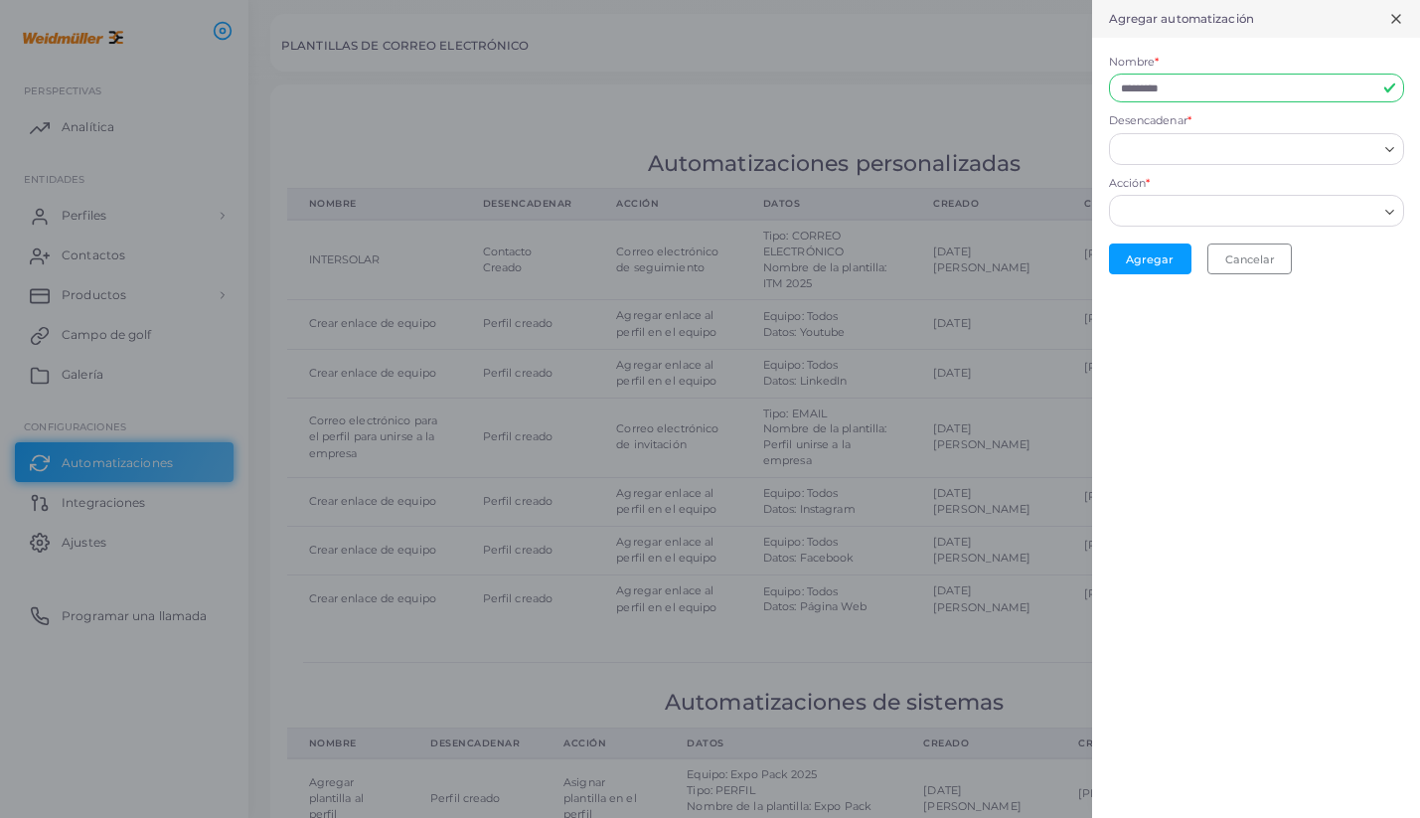
type input "********"
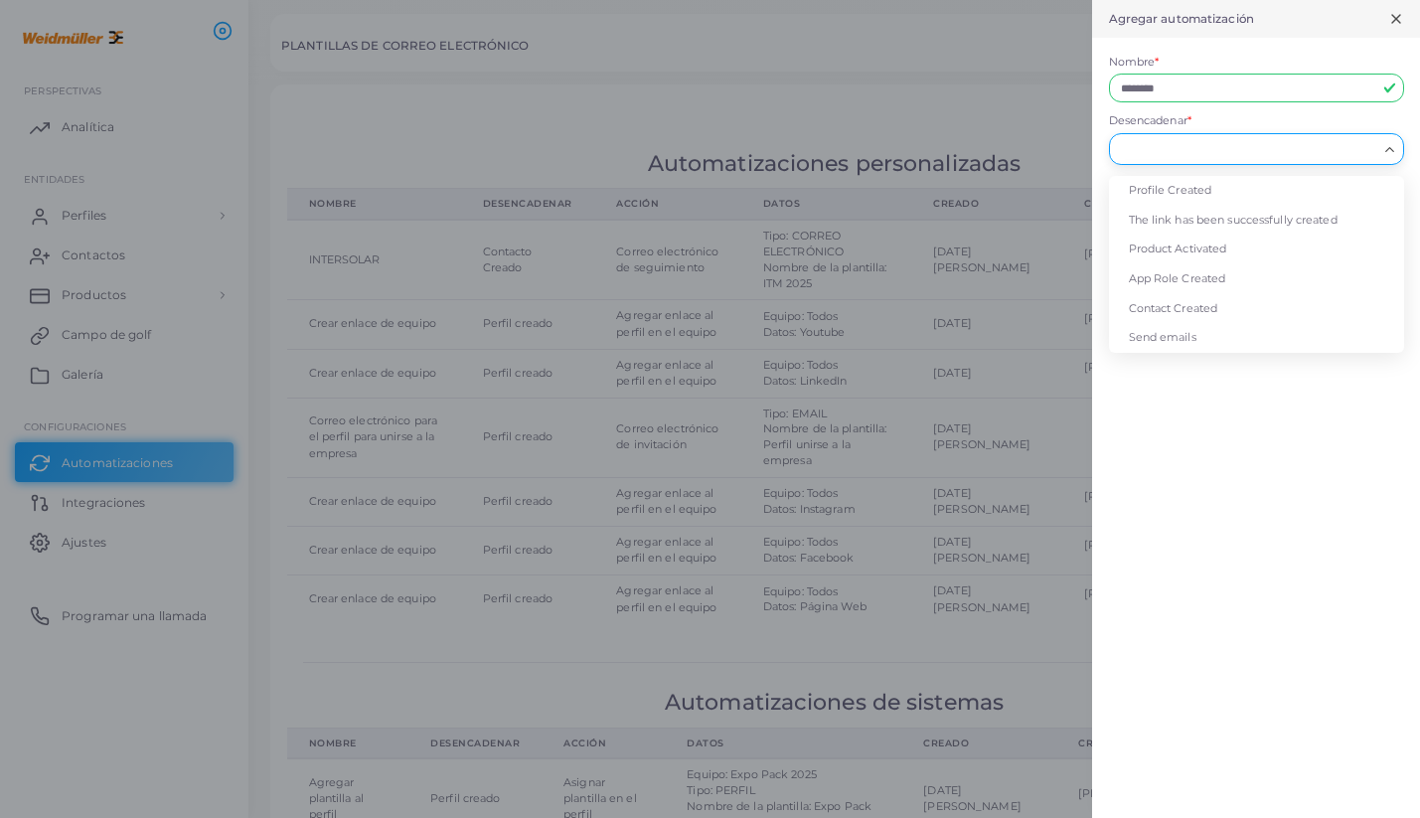
click at [1187, 160] on div "Cargando..." at bounding box center [1256, 149] width 295 height 32
click at [1177, 335] on font "Enviar correos electrónicos" at bounding box center [1202, 337] width 147 height 14
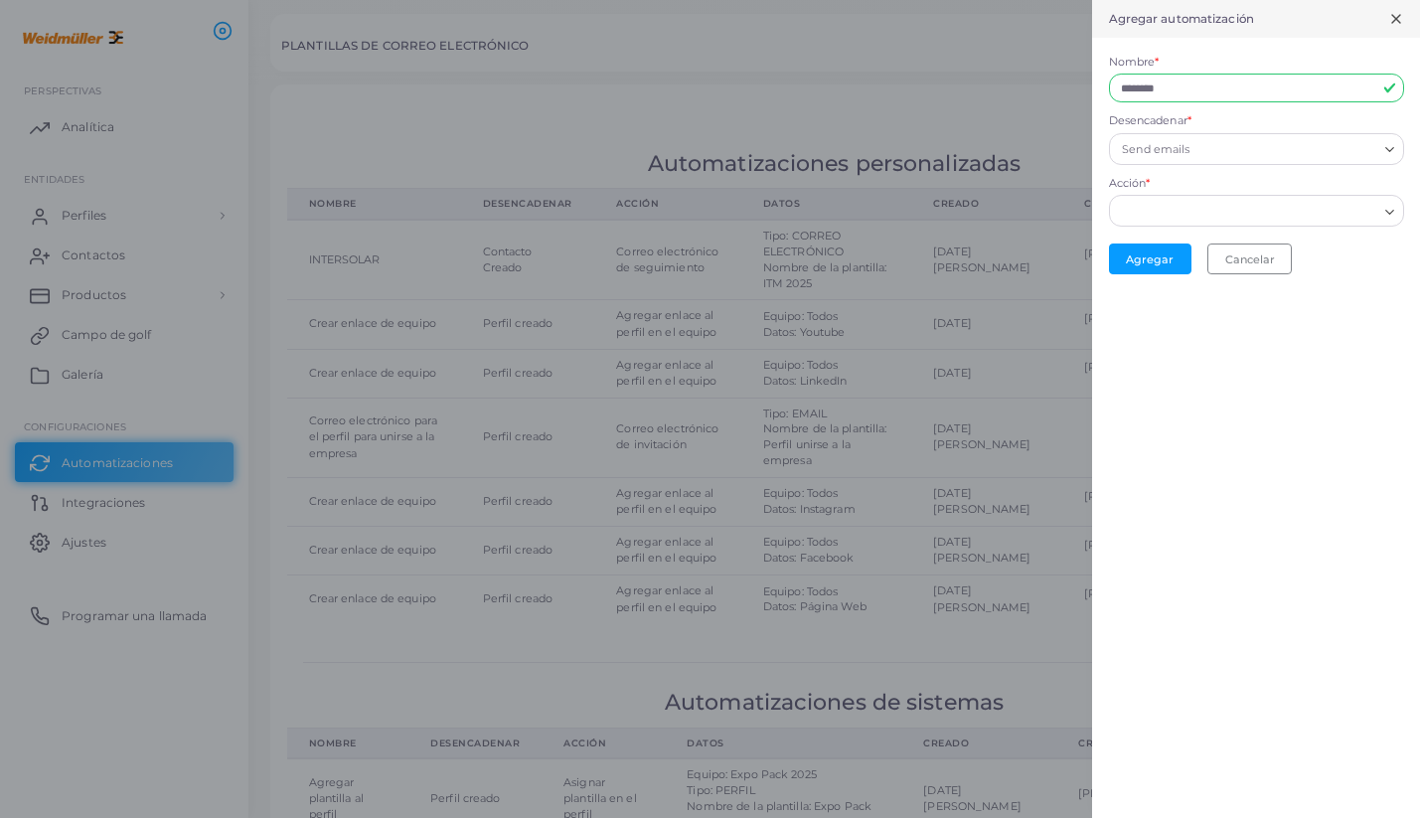
click at [1234, 217] on input "Acción *" at bounding box center [1247, 212] width 259 height 22
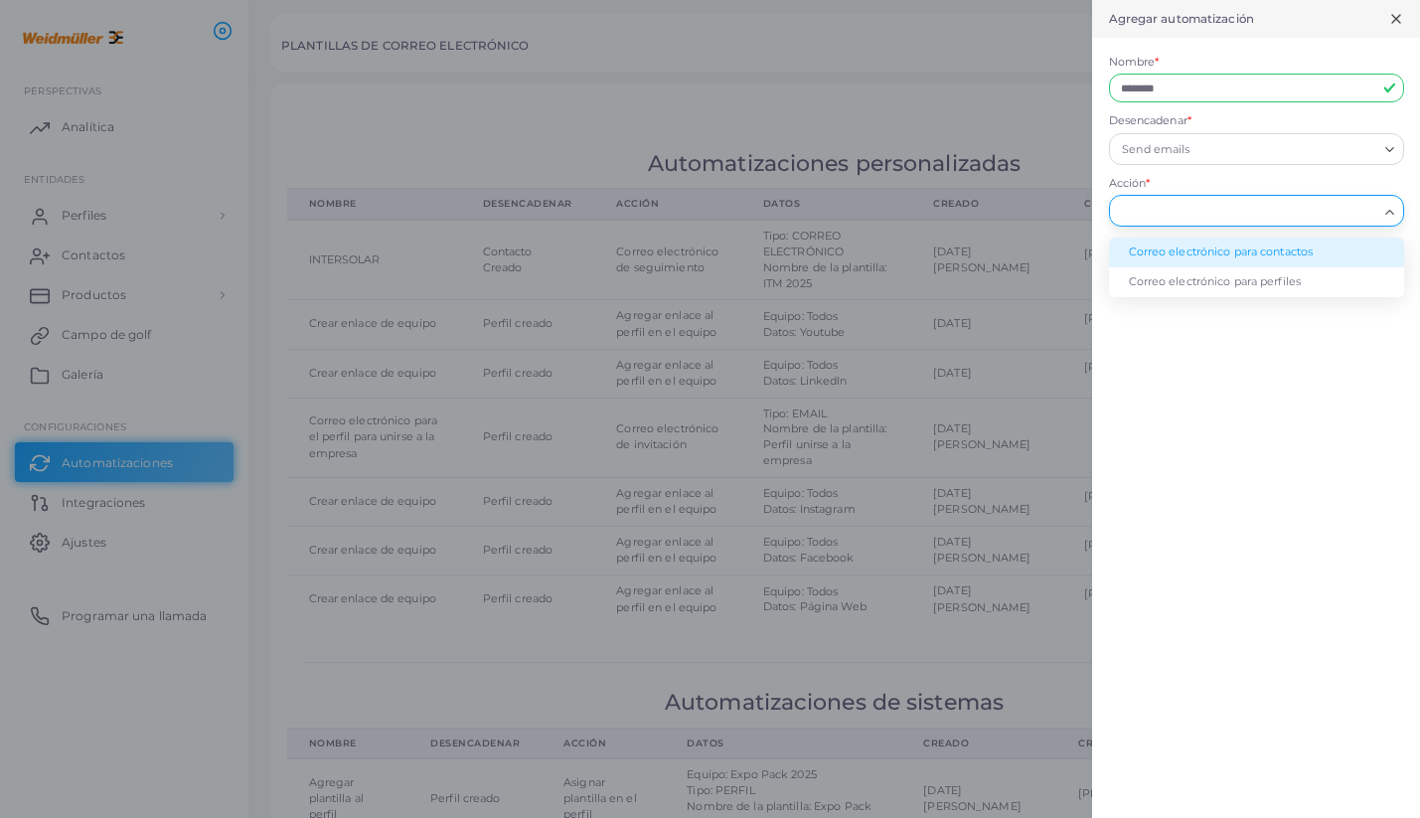
click at [1295, 256] on font "Correo electrónico para contactos" at bounding box center [1221, 251] width 185 height 14
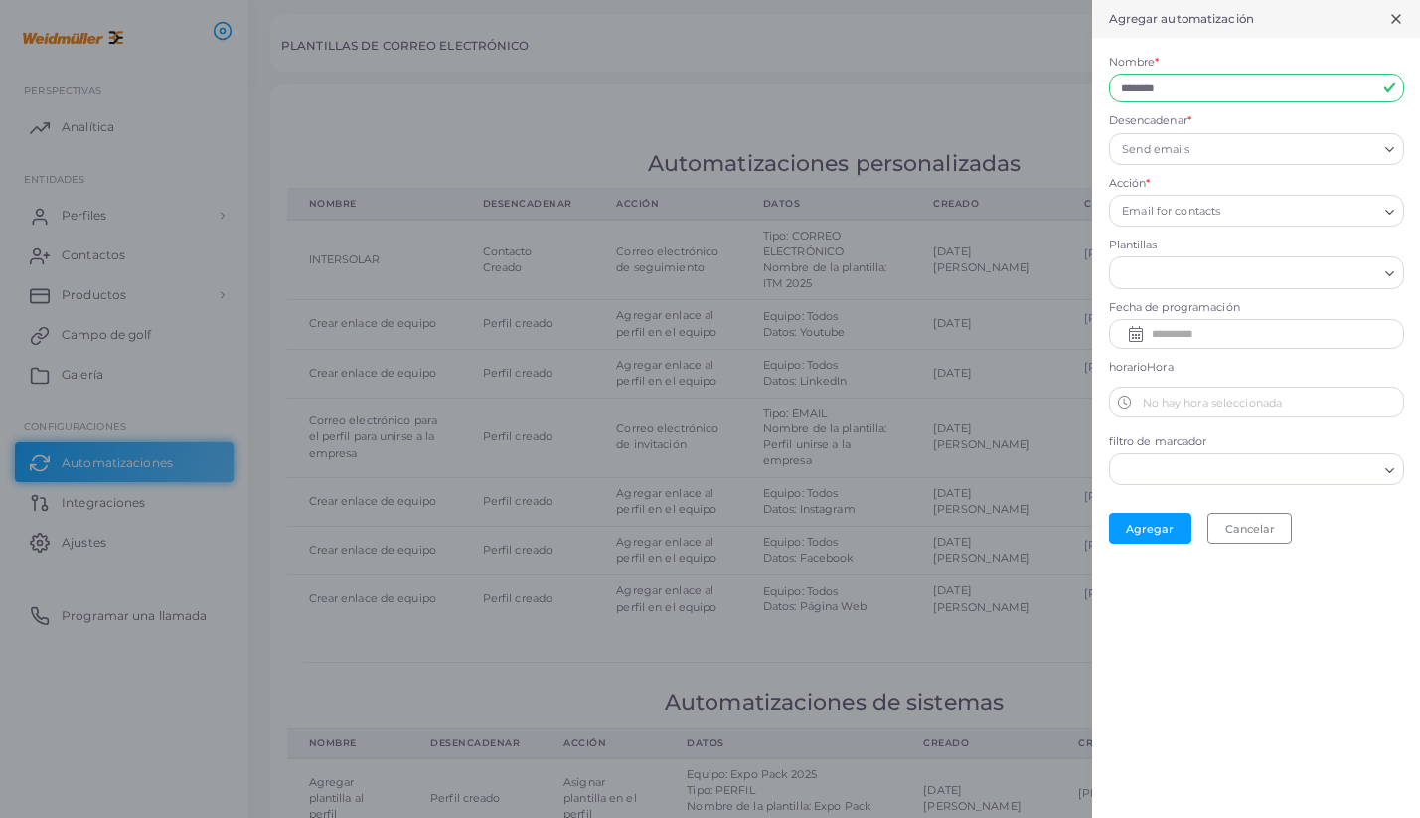
click at [1245, 272] on input "Buscar opción" at bounding box center [1247, 273] width 259 height 22
click at [1390, 272] on icon "Buscar opción" at bounding box center [1389, 273] width 15 height 15
click at [1390, 271] on icon "Buscar opción" at bounding box center [1389, 273] width 15 height 15
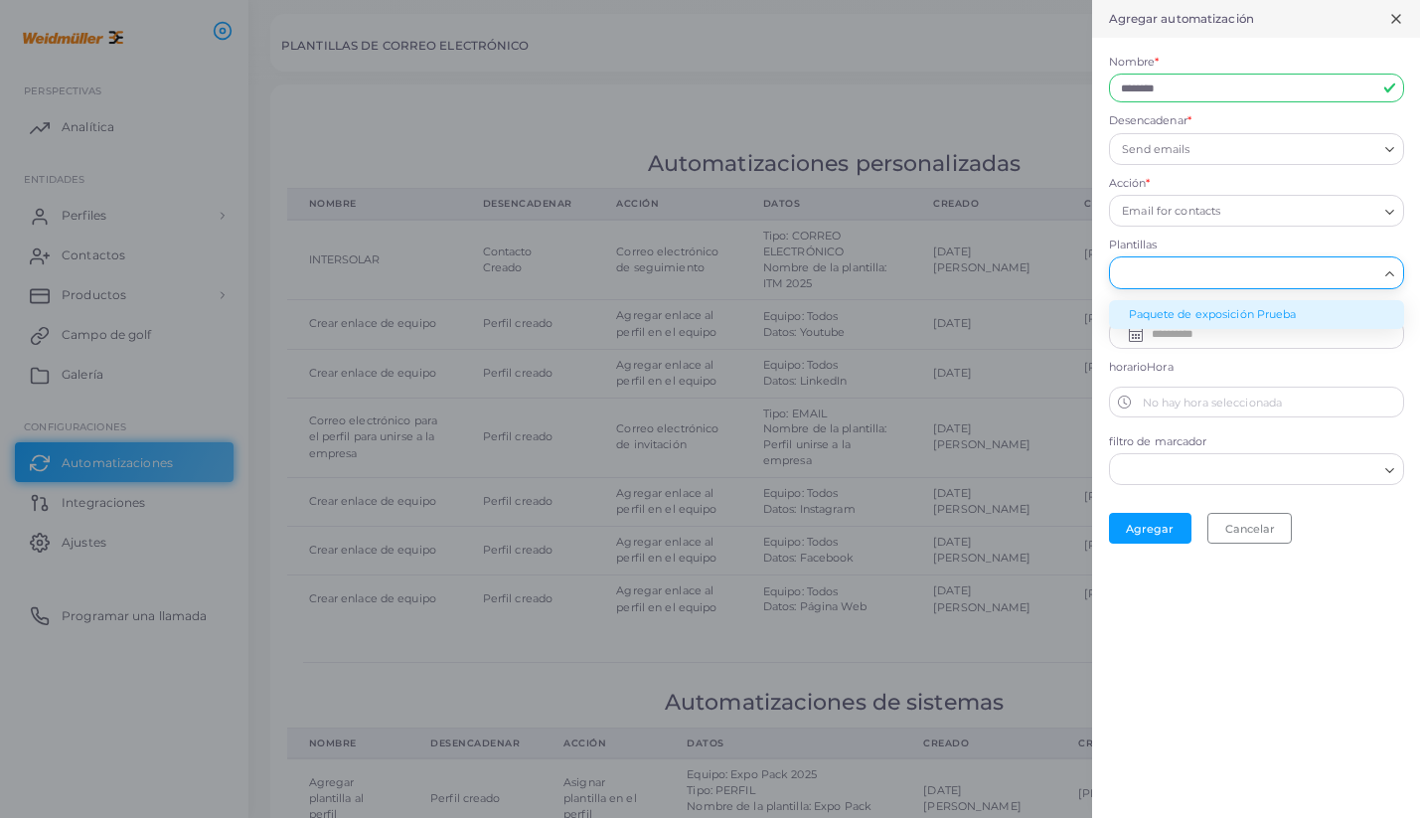
click at [1217, 276] on input "Buscar opción" at bounding box center [1247, 273] width 259 height 22
type input "*"
click at [1188, 377] on div "horarioHora No hay hora seleccionada" at bounding box center [1256, 389] width 295 height 59
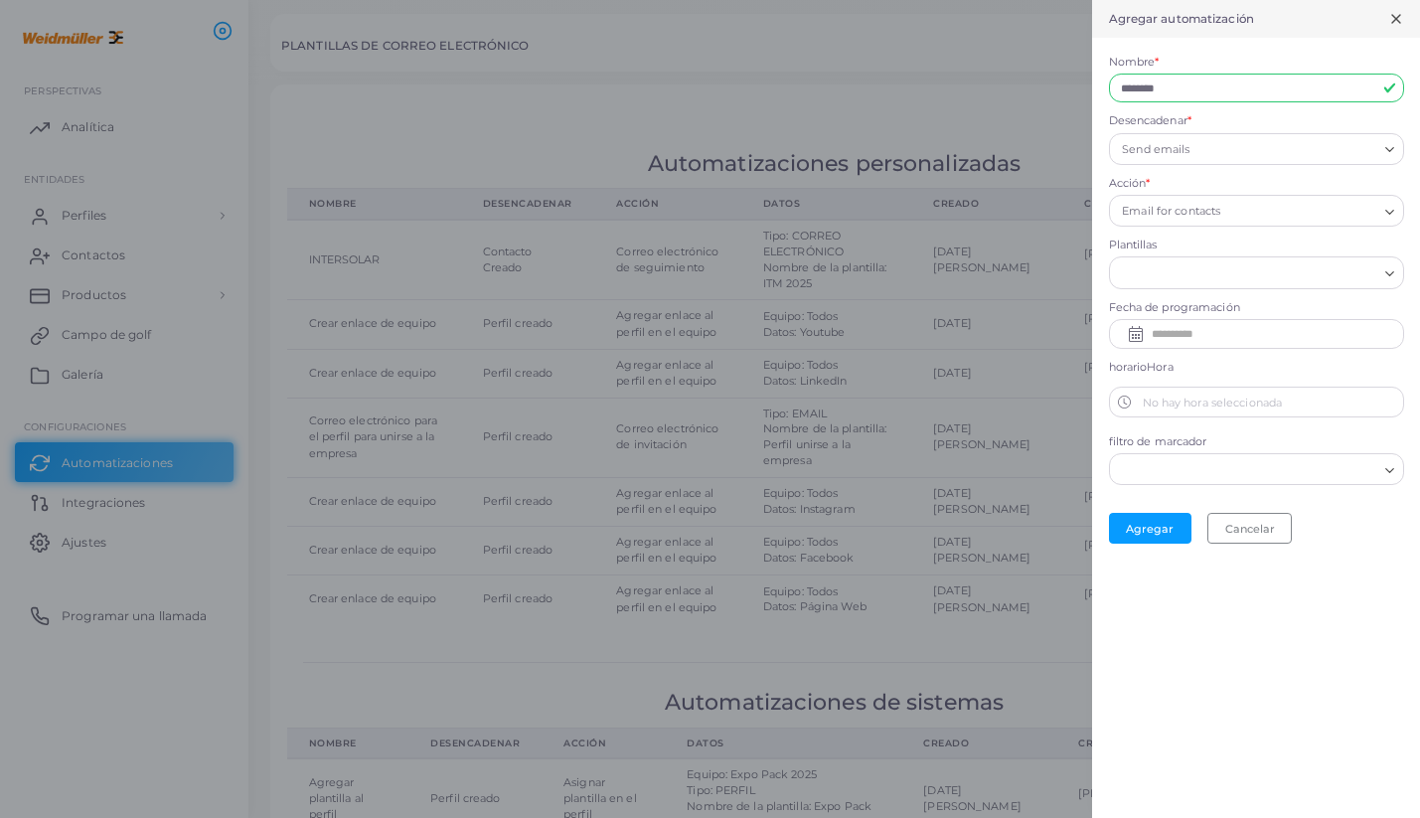
click at [1286, 274] on input "Buscar opción" at bounding box center [1247, 273] width 259 height 22
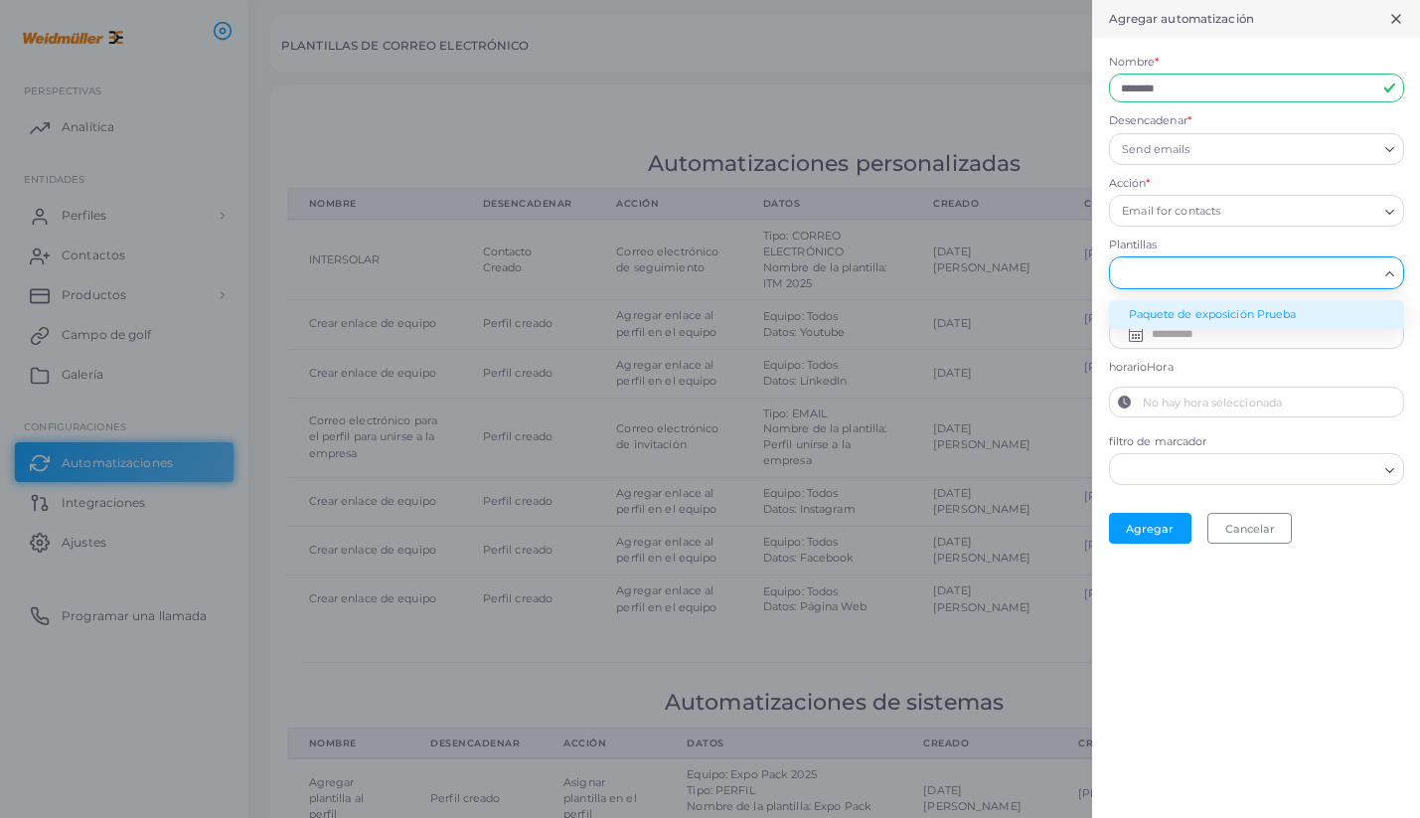
click at [1197, 392] on label "No hay hora seleccionada" at bounding box center [1271, 403] width 263 height 30
click at [1140, 392] on button "No hay hora seleccionada" at bounding box center [1125, 403] width 30 height 30
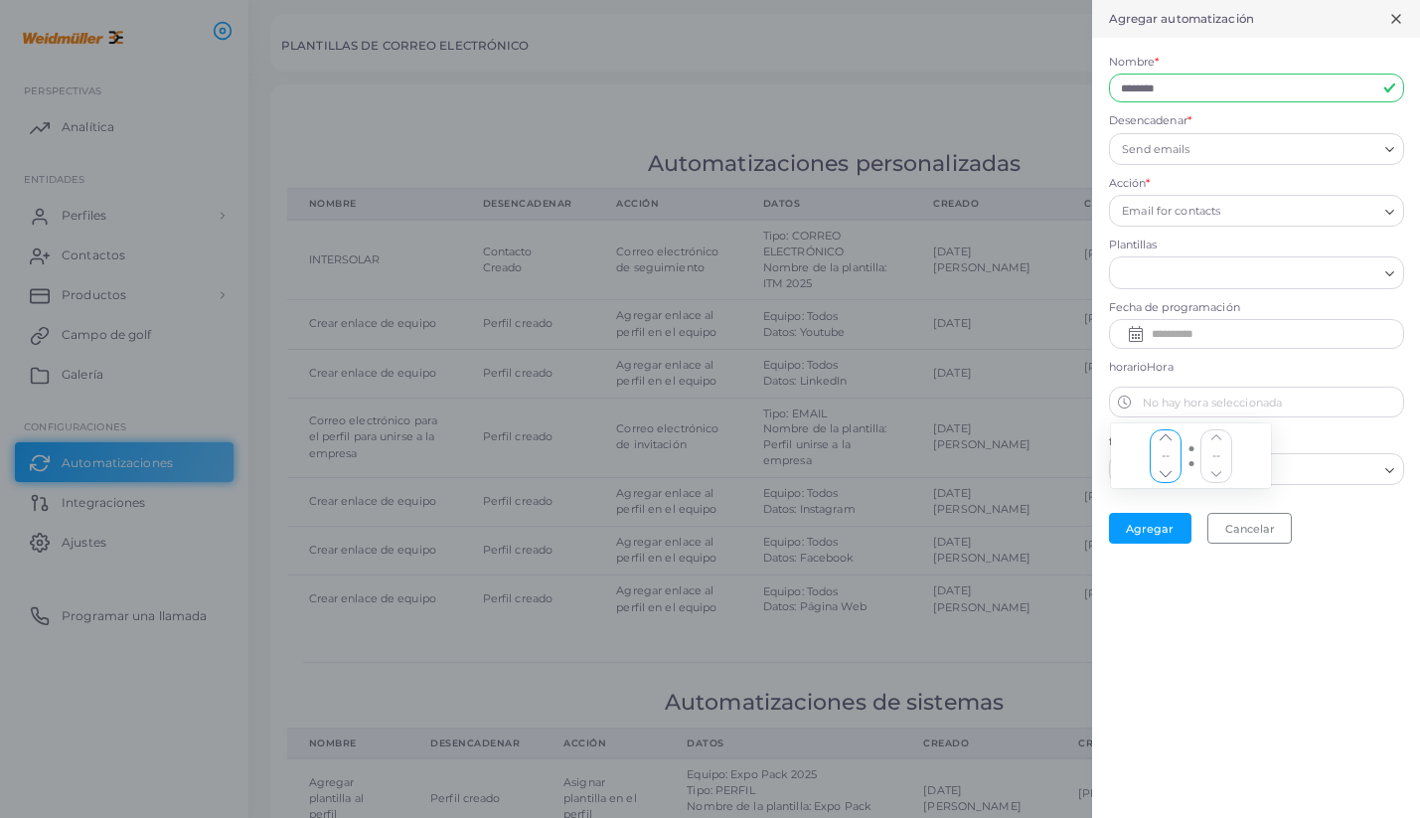
click at [1170, 434] on icon "chevron hacia arriba" at bounding box center [1165, 437] width 10 height 10
click at [1169, 472] on icon "chevron hacia arriba" at bounding box center [1165, 474] width 10 height 10
click at [1317, 406] on label "No hay hora seleccionada" at bounding box center [1271, 403] width 263 height 30
click at [1140, 406] on button "No hay hora seleccionada" at bounding box center [1125, 403] width 30 height 30
click at [1373, 460] on input "Buscar opción" at bounding box center [1244, 470] width 265 height 22
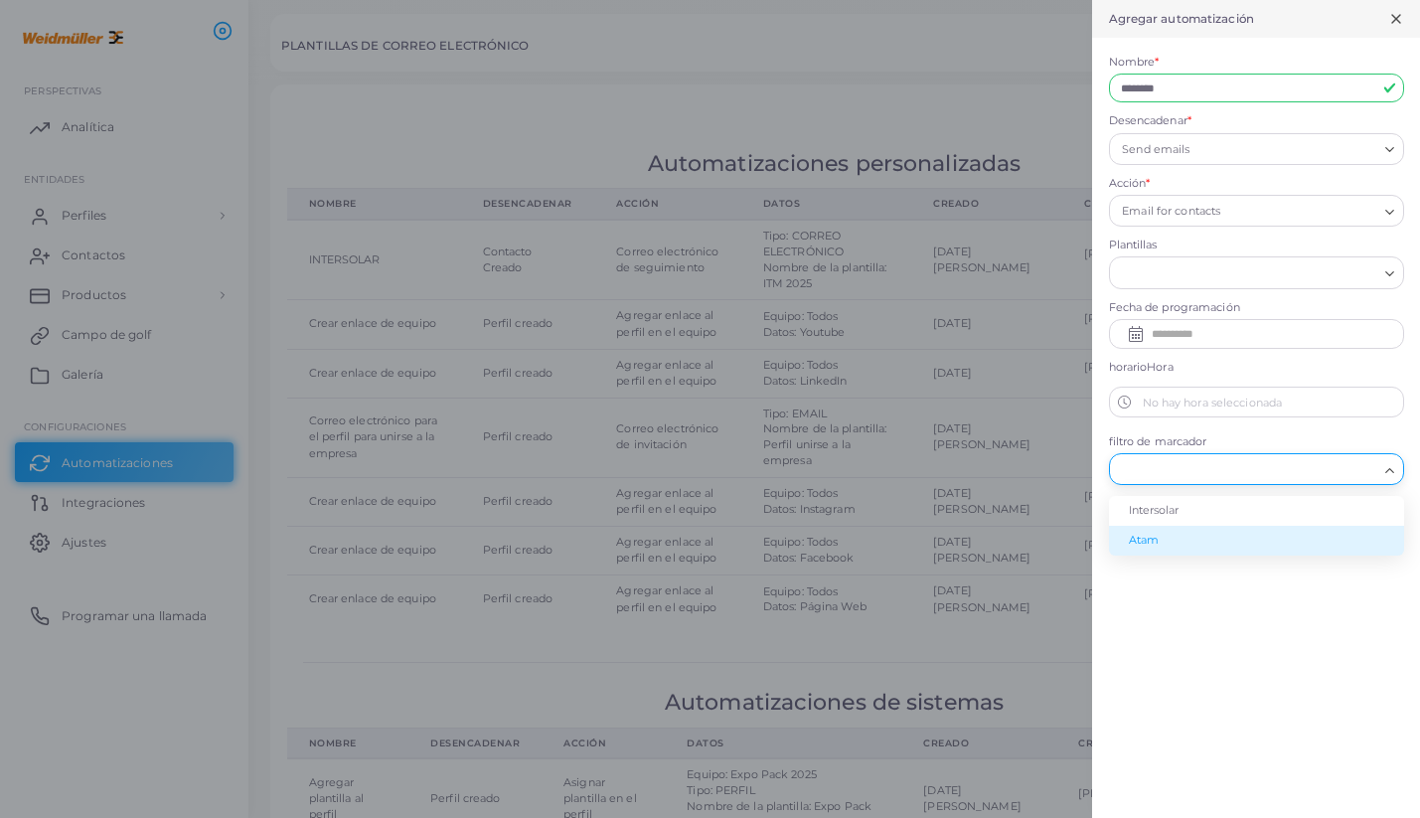
click at [1278, 616] on div "Agregar automatización Nombre * ******** El campo Nombre es obligatorio Desenca…" at bounding box center [1256, 409] width 328 height 818
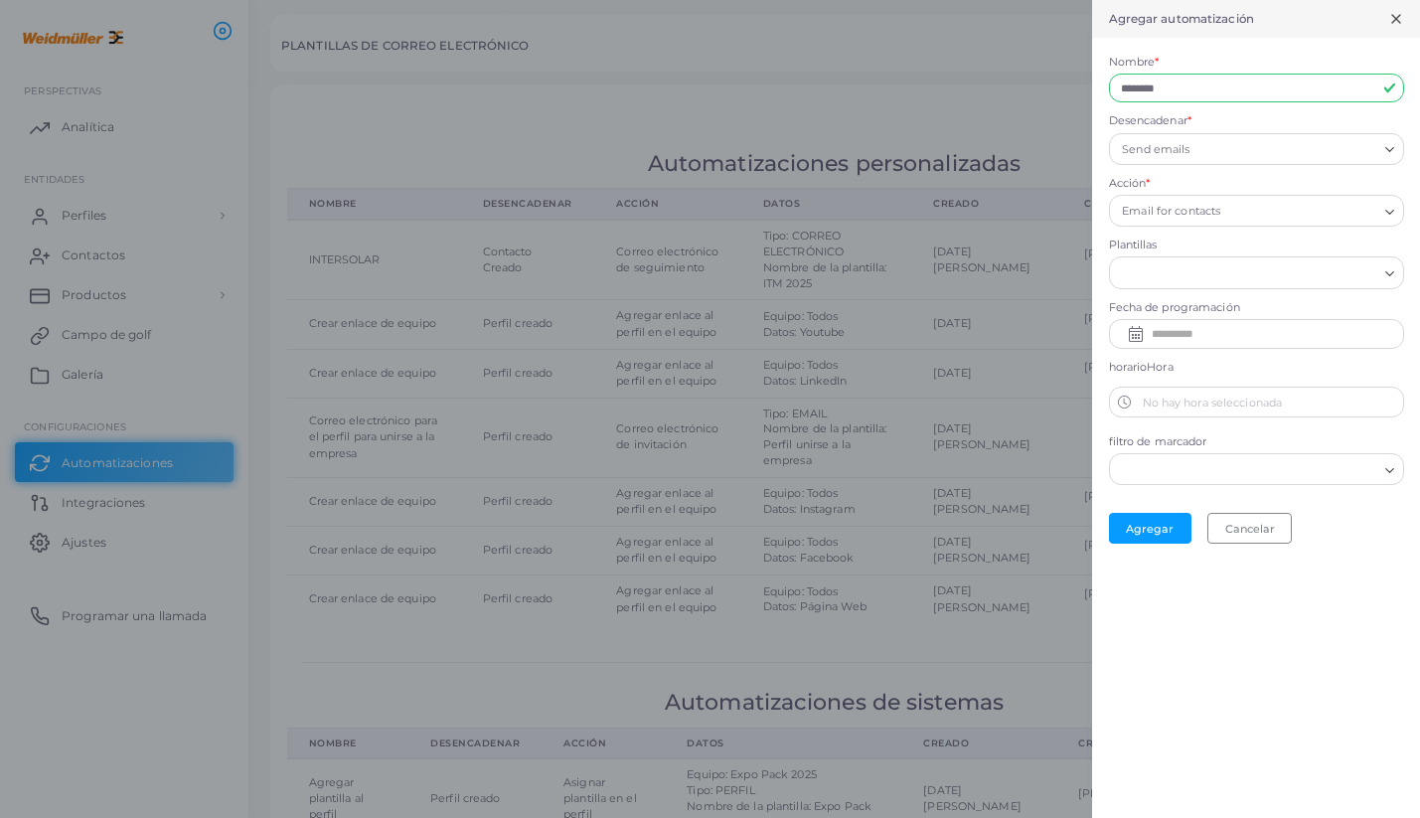
click at [1267, 461] on input "Buscar opción" at bounding box center [1244, 470] width 265 height 22
click at [1247, 434] on label "filtro de marcador" at bounding box center [1256, 442] width 295 height 16
click at [1255, 529] on font "Cancelar" at bounding box center [1250, 528] width 50 height 14
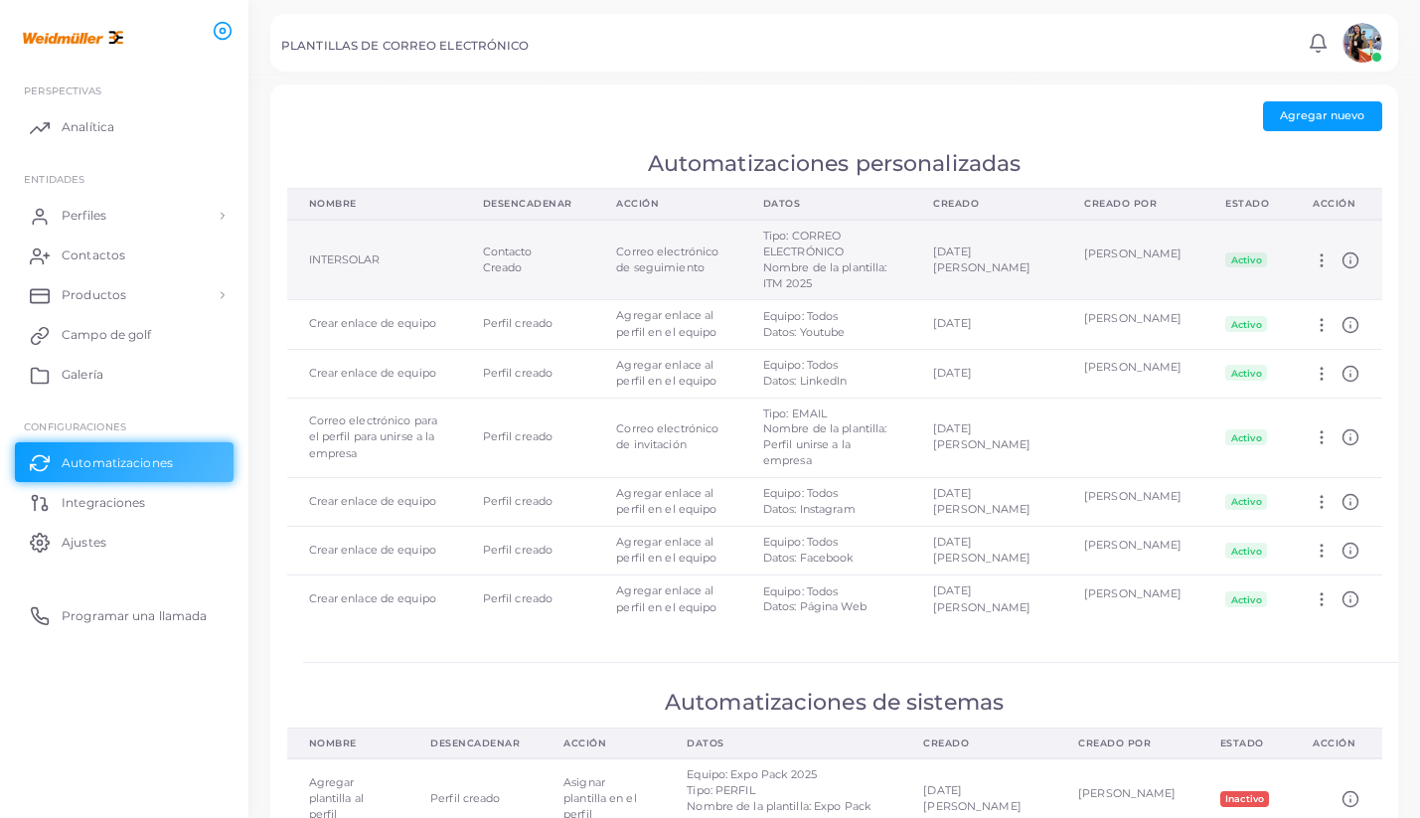
click at [595, 270] on td "Contacto Creado" at bounding box center [528, 260] width 134 height 80
click at [1316, 266] on icon at bounding box center [1322, 260] width 18 height 18
click at [1340, 289] on font "Editar" at bounding box center [1351, 290] width 32 height 14
type input "**********"
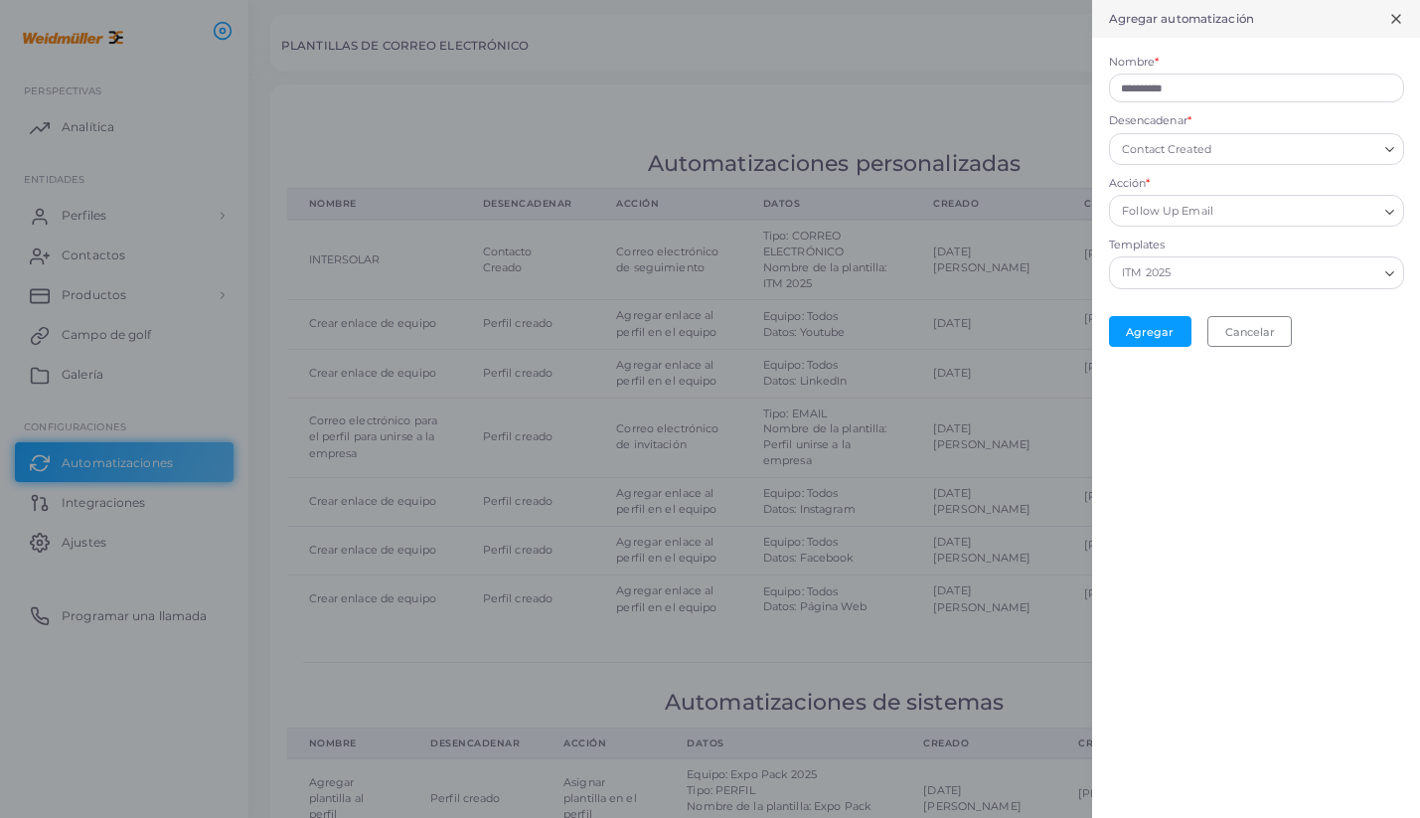
click at [1309, 221] on input "Acción *" at bounding box center [1297, 212] width 159 height 22
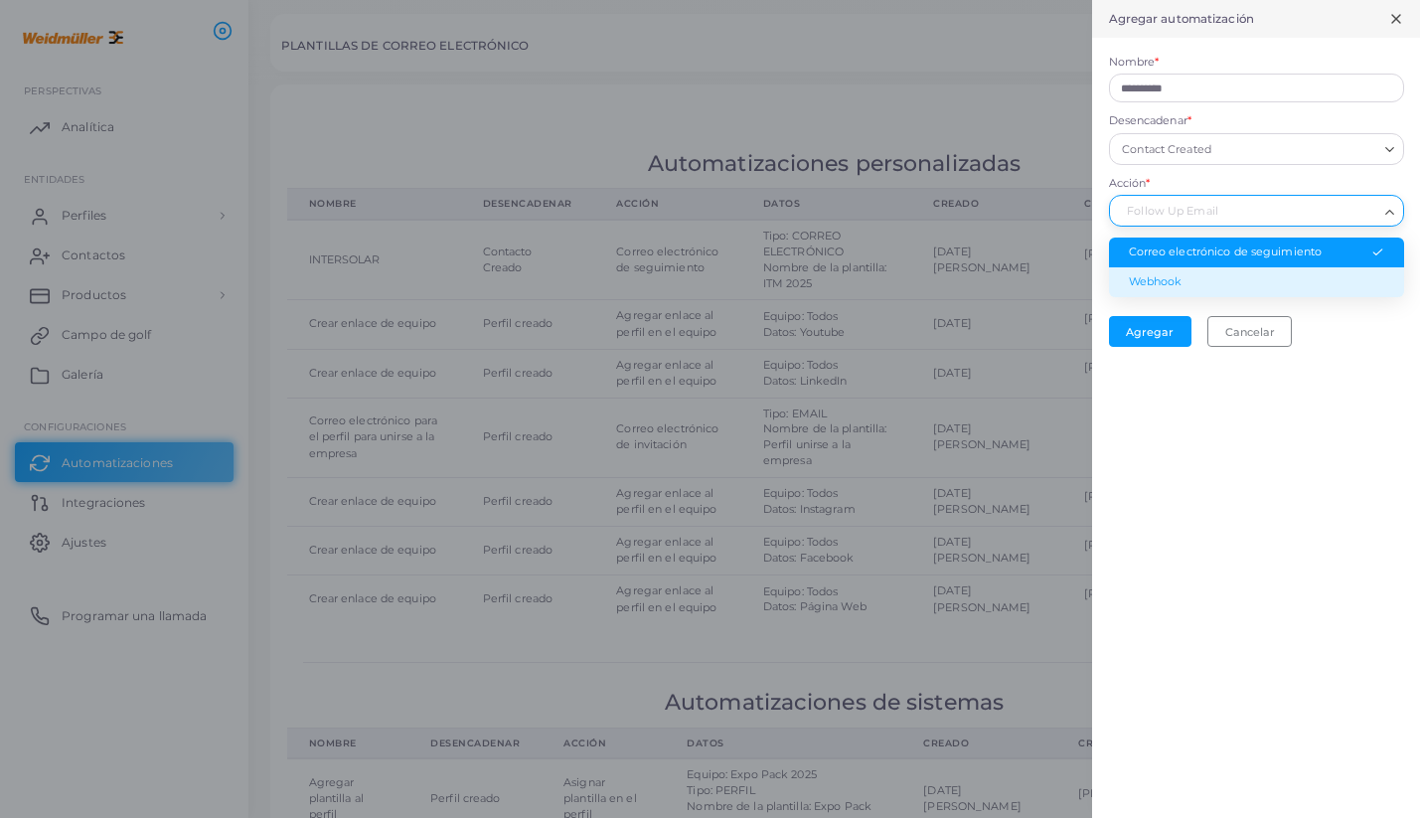
click at [1379, 367] on div "**********" at bounding box center [1256, 409] width 328 height 818
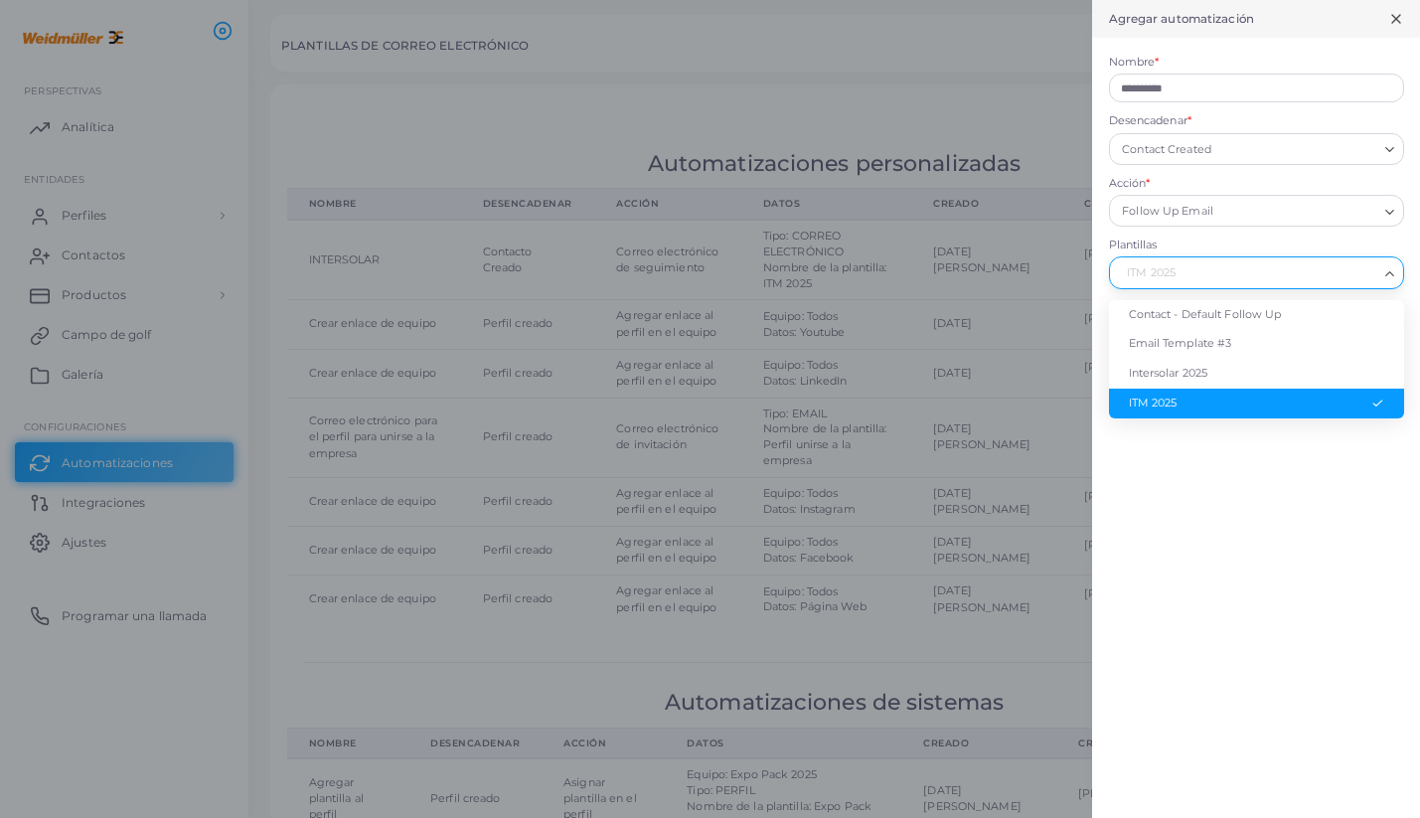
click at [1320, 260] on div "ITM 2025" at bounding box center [1247, 271] width 263 height 26
click at [1229, 403] on li "ITM 2025" at bounding box center [1256, 404] width 295 height 30
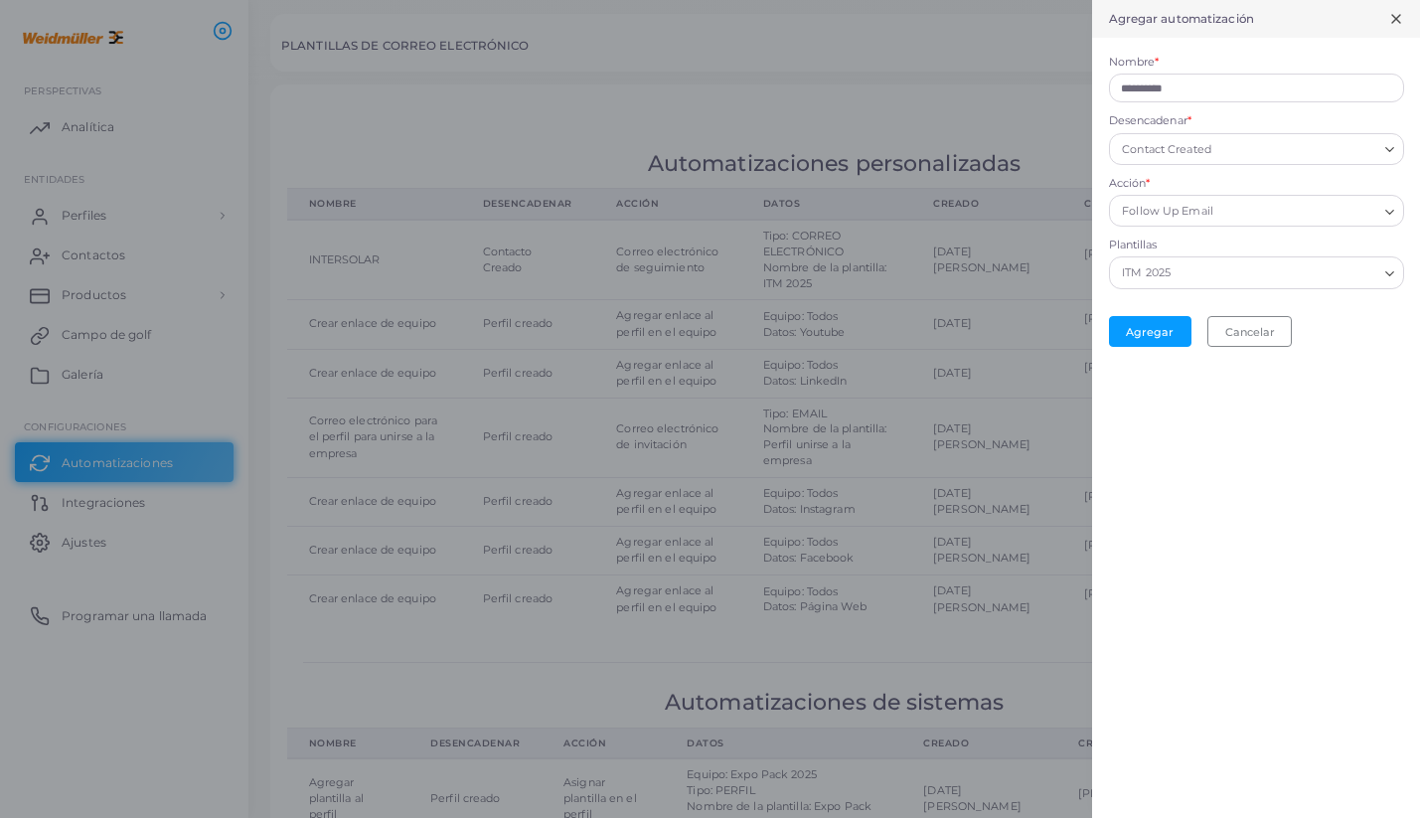
click at [1206, 159] on div "Contact Created" at bounding box center [1247, 147] width 263 height 26
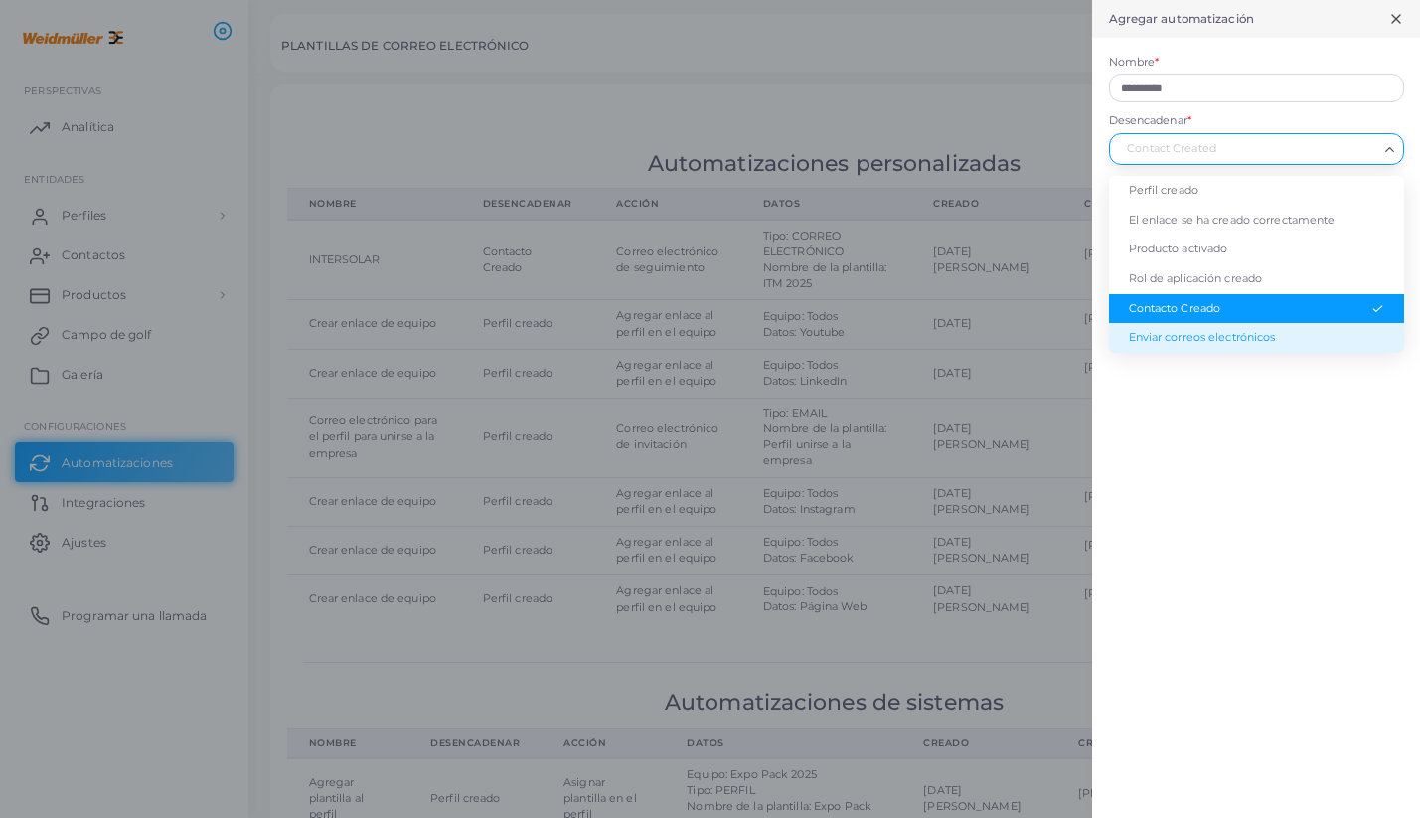
click at [1228, 496] on div "**********" at bounding box center [1256, 409] width 328 height 818
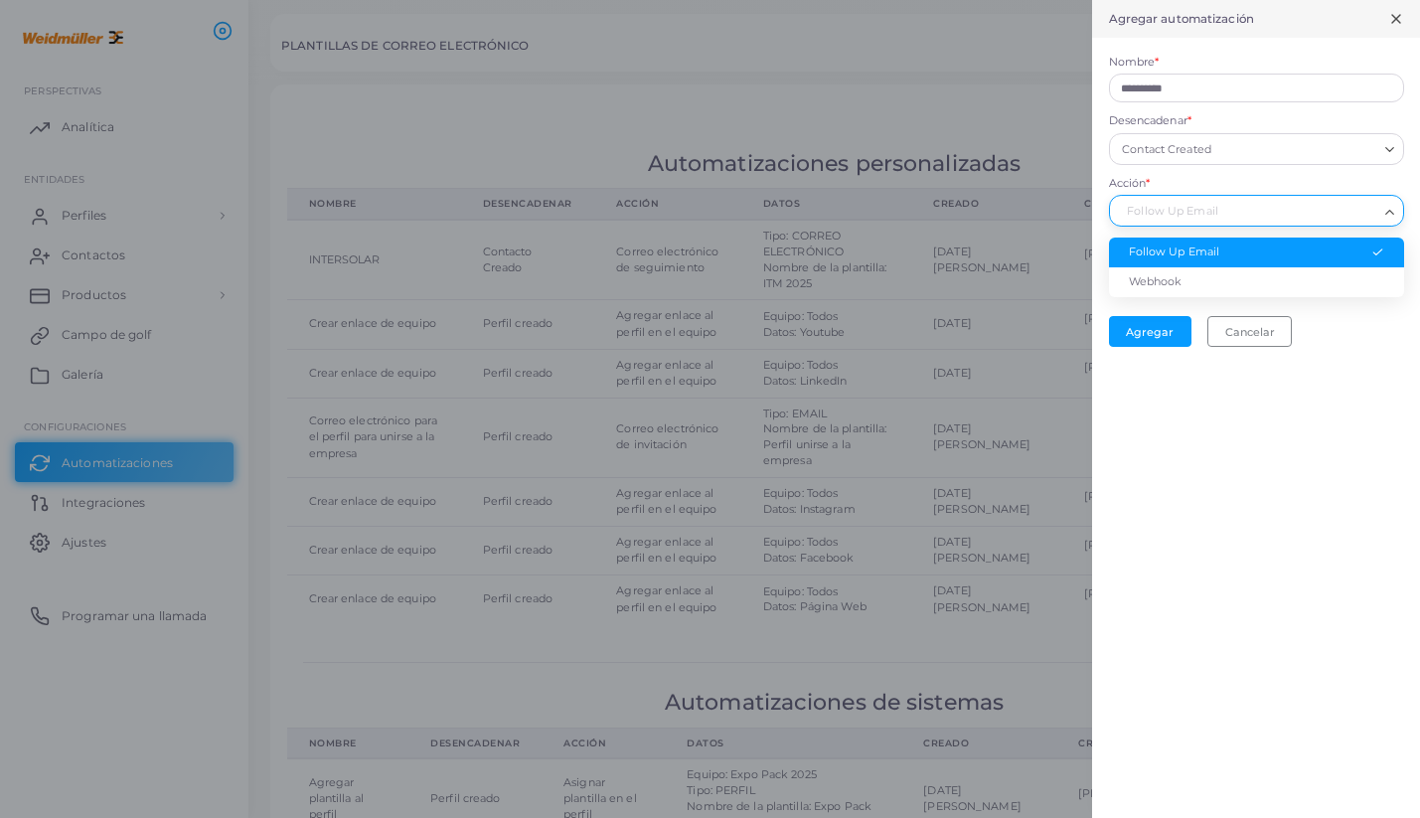
click at [1257, 213] on input "Acción *" at bounding box center [1247, 212] width 259 height 22
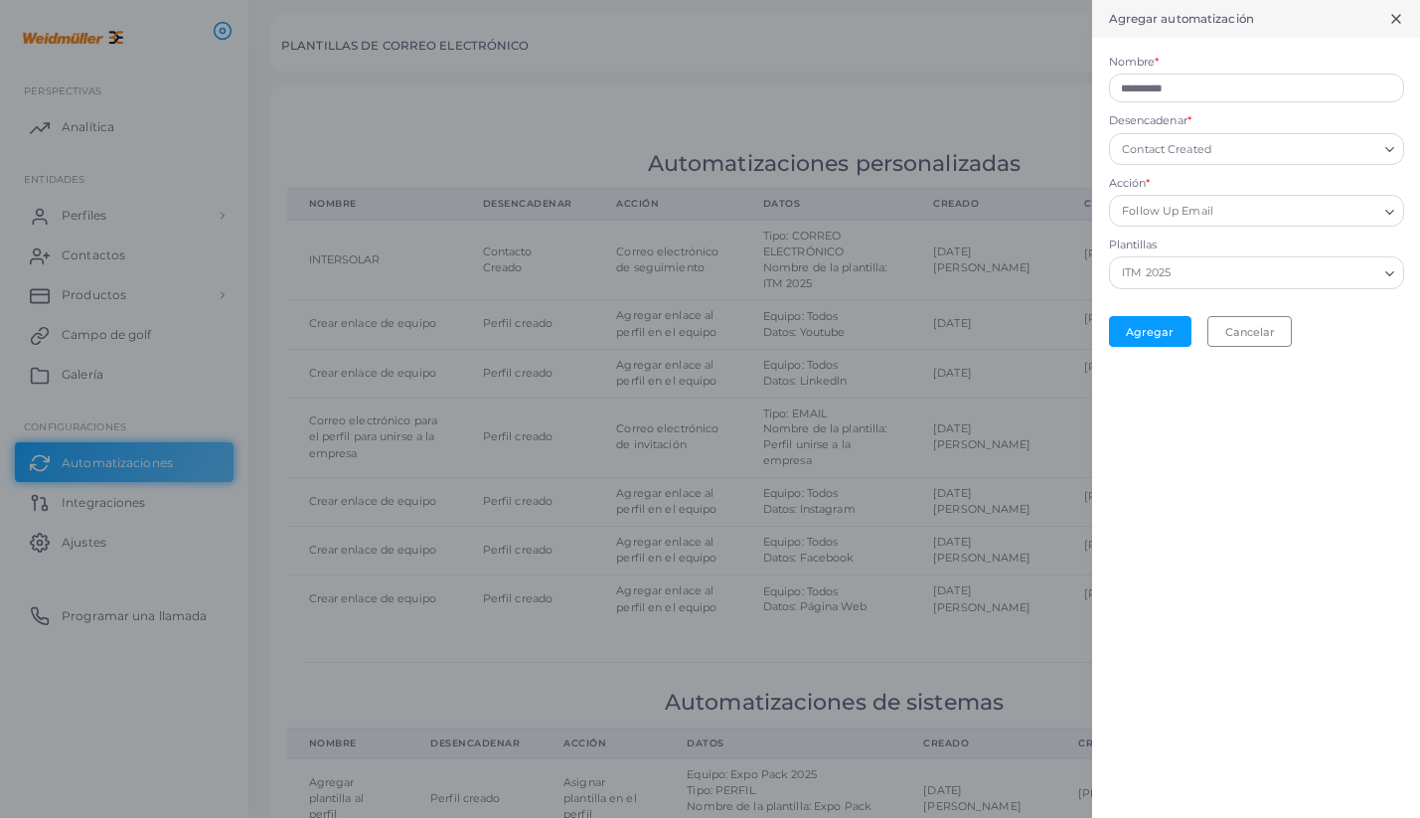
click at [1303, 451] on div "**********" at bounding box center [1256, 409] width 328 height 818
drag, startPoint x: 1191, startPoint y: 84, endPoint x: 1093, endPoint y: 76, distance: 97.8
click at [1093, 76] on form "**********" at bounding box center [1256, 201] width 328 height 326
type input "*"
type input "********"
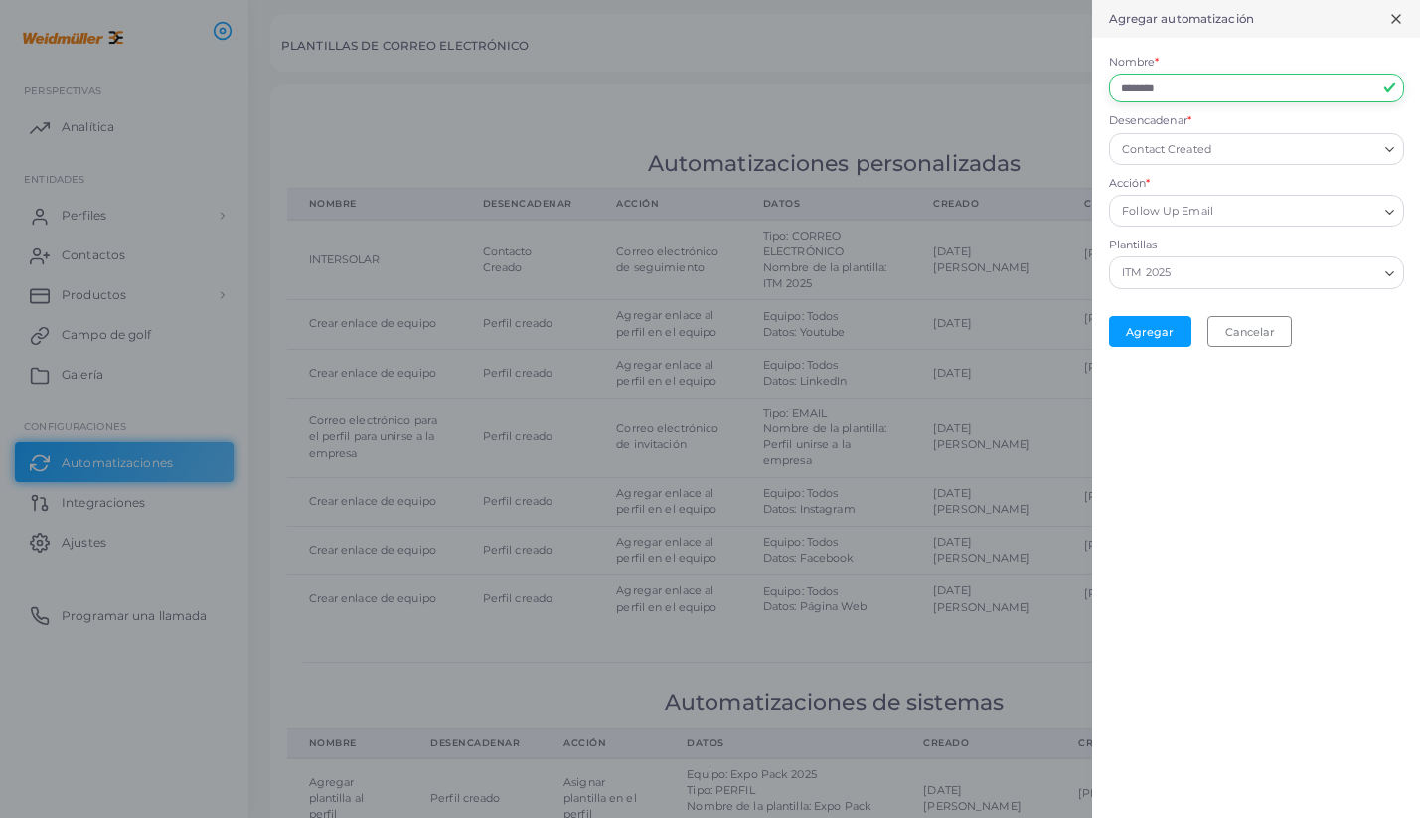
click at [1109, 316] on button "Agregar" at bounding box center [1150, 331] width 82 height 31
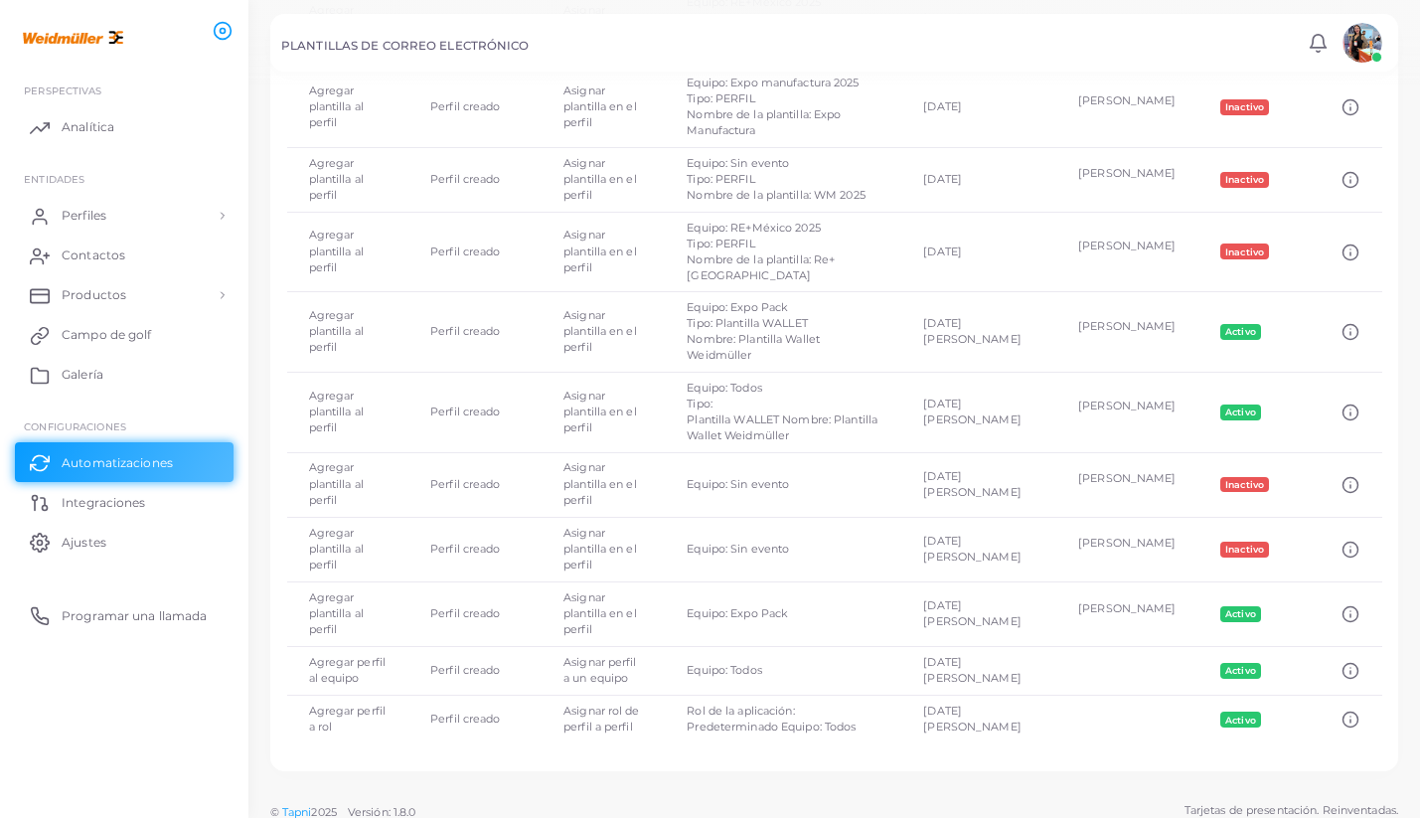
scroll to position [960, 0]
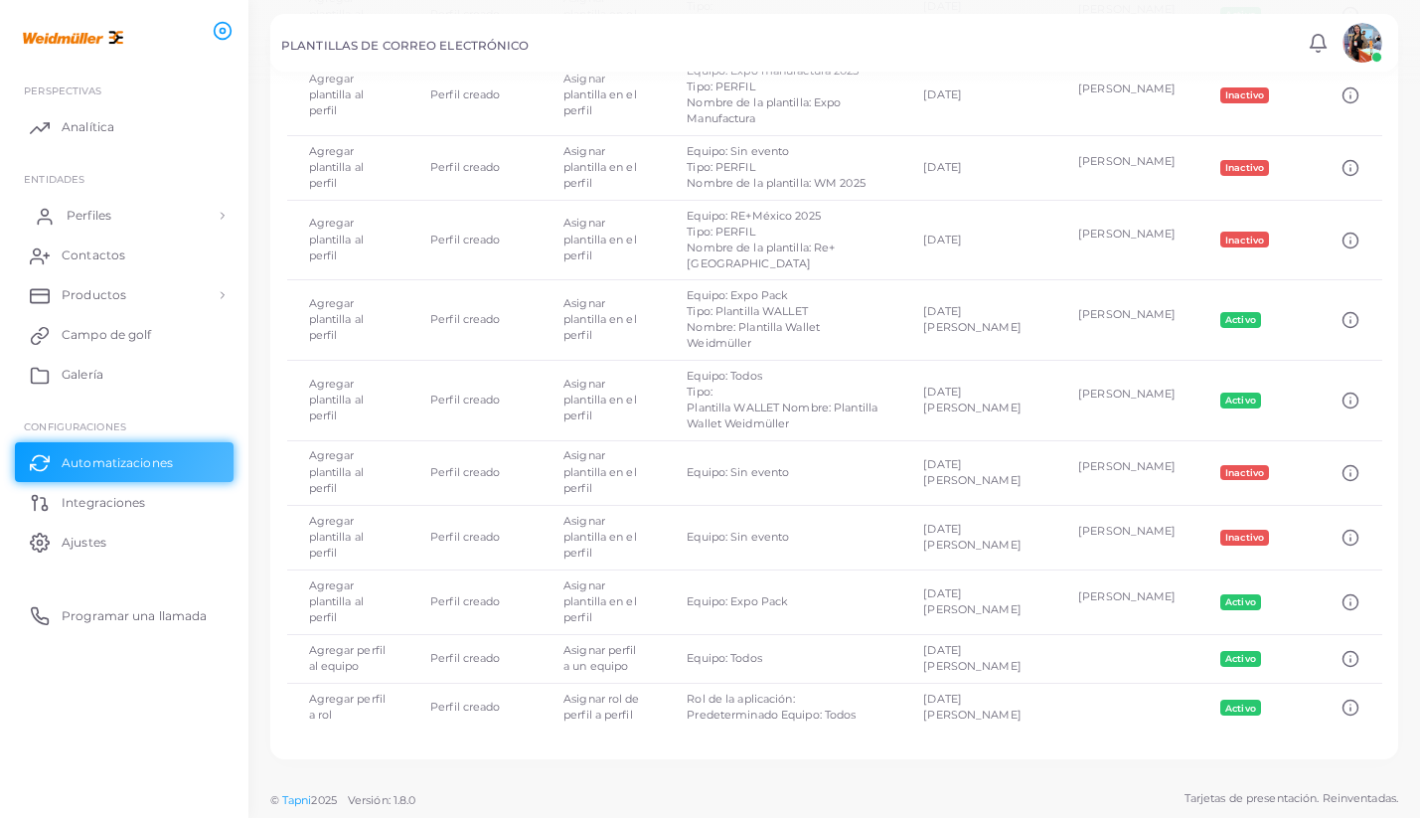
click at [125, 217] on link "Perfiles" at bounding box center [124, 216] width 219 height 40
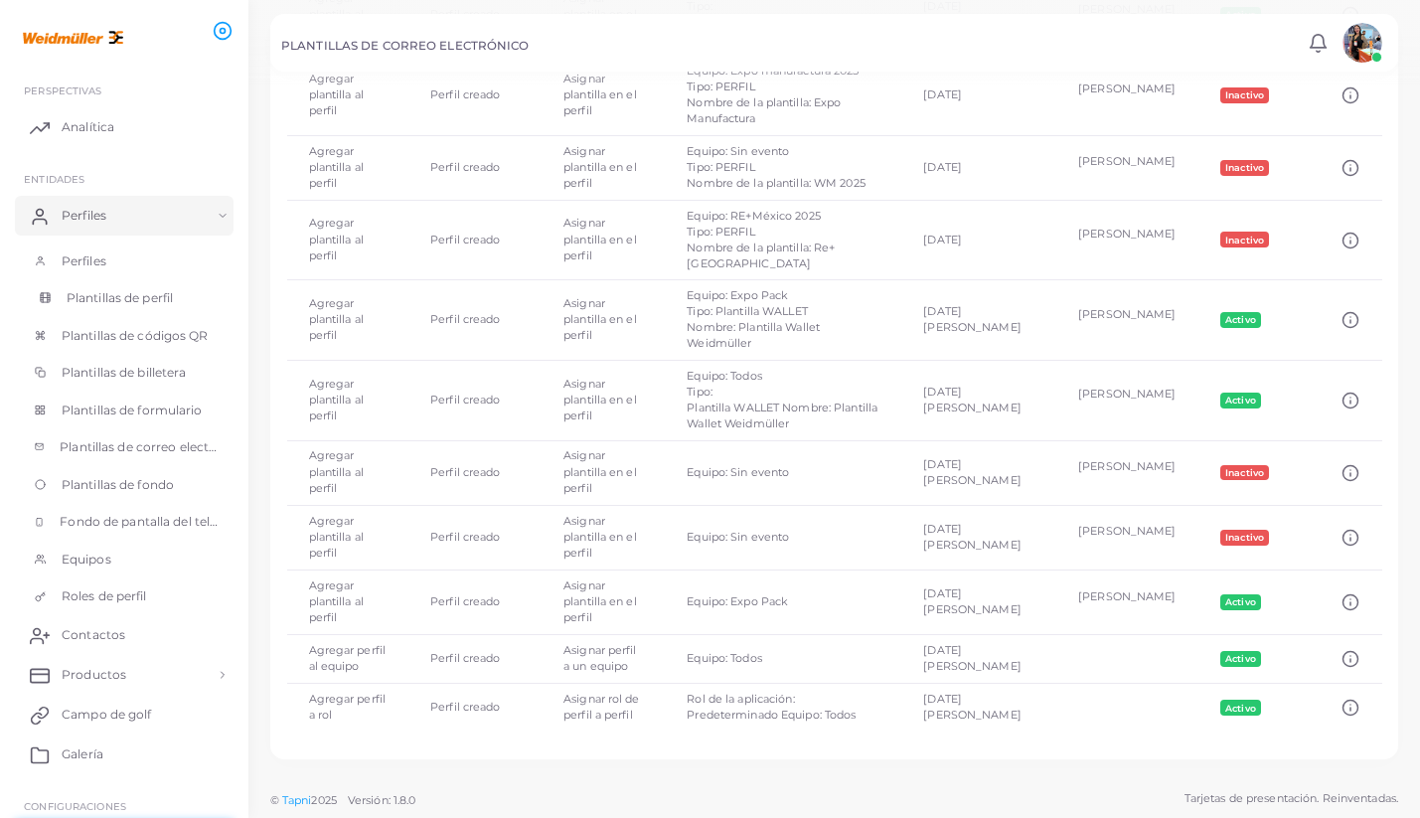
click at [154, 295] on font "Plantillas de perfil" at bounding box center [120, 297] width 106 height 15
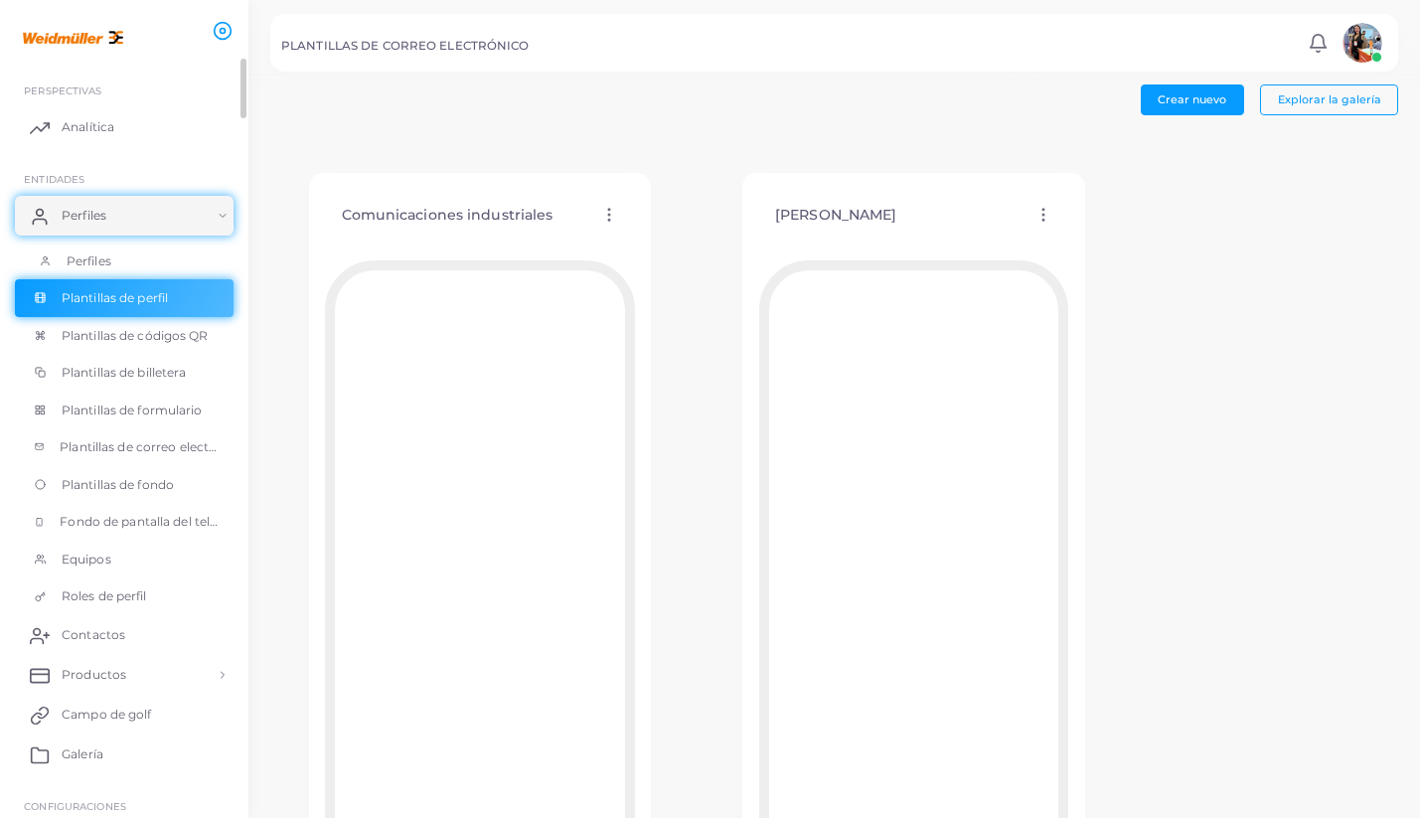
click at [147, 260] on link "Perfiles" at bounding box center [124, 261] width 219 height 38
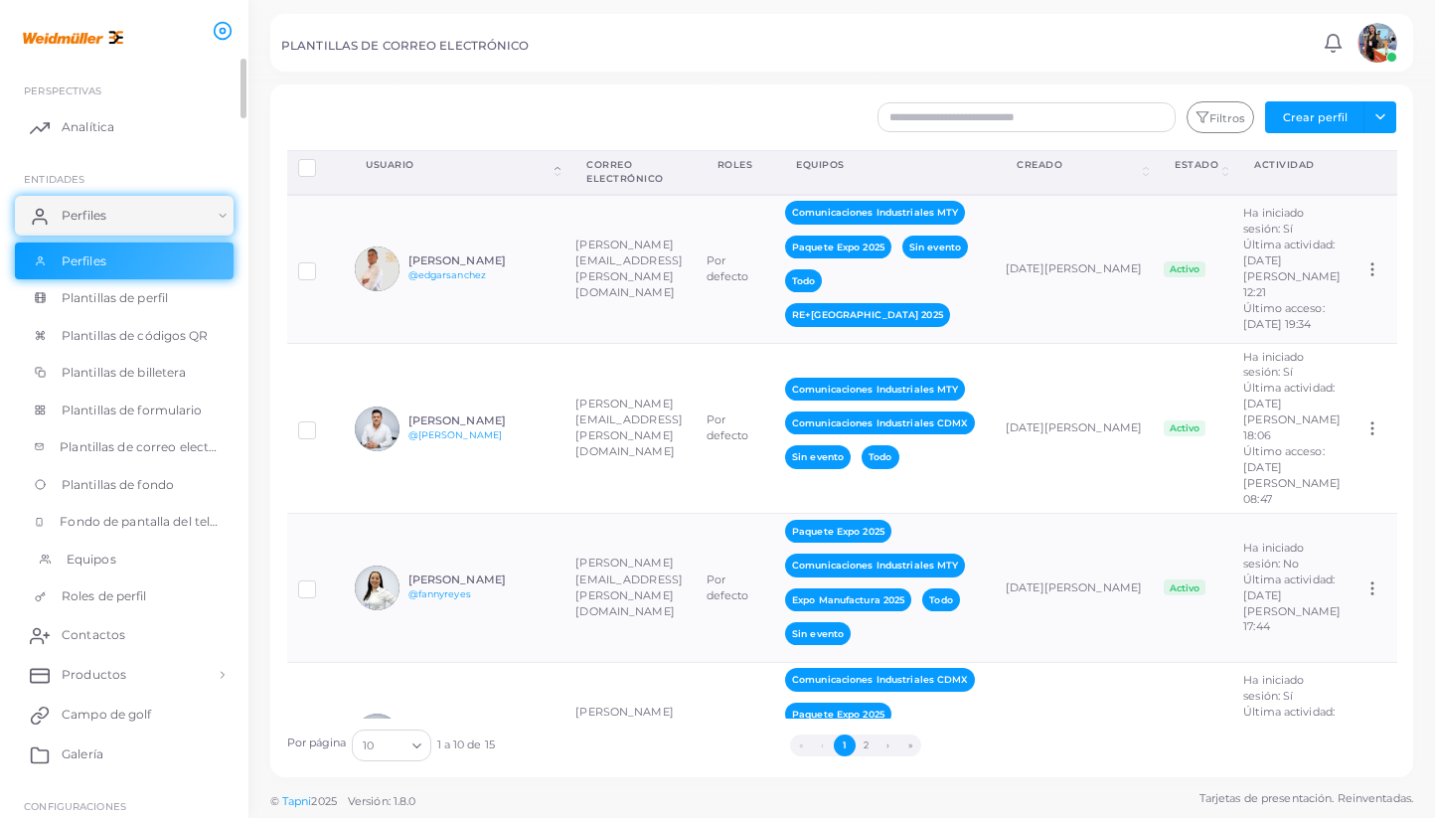
click at [100, 556] on font "Equipos" at bounding box center [92, 559] width 50 height 15
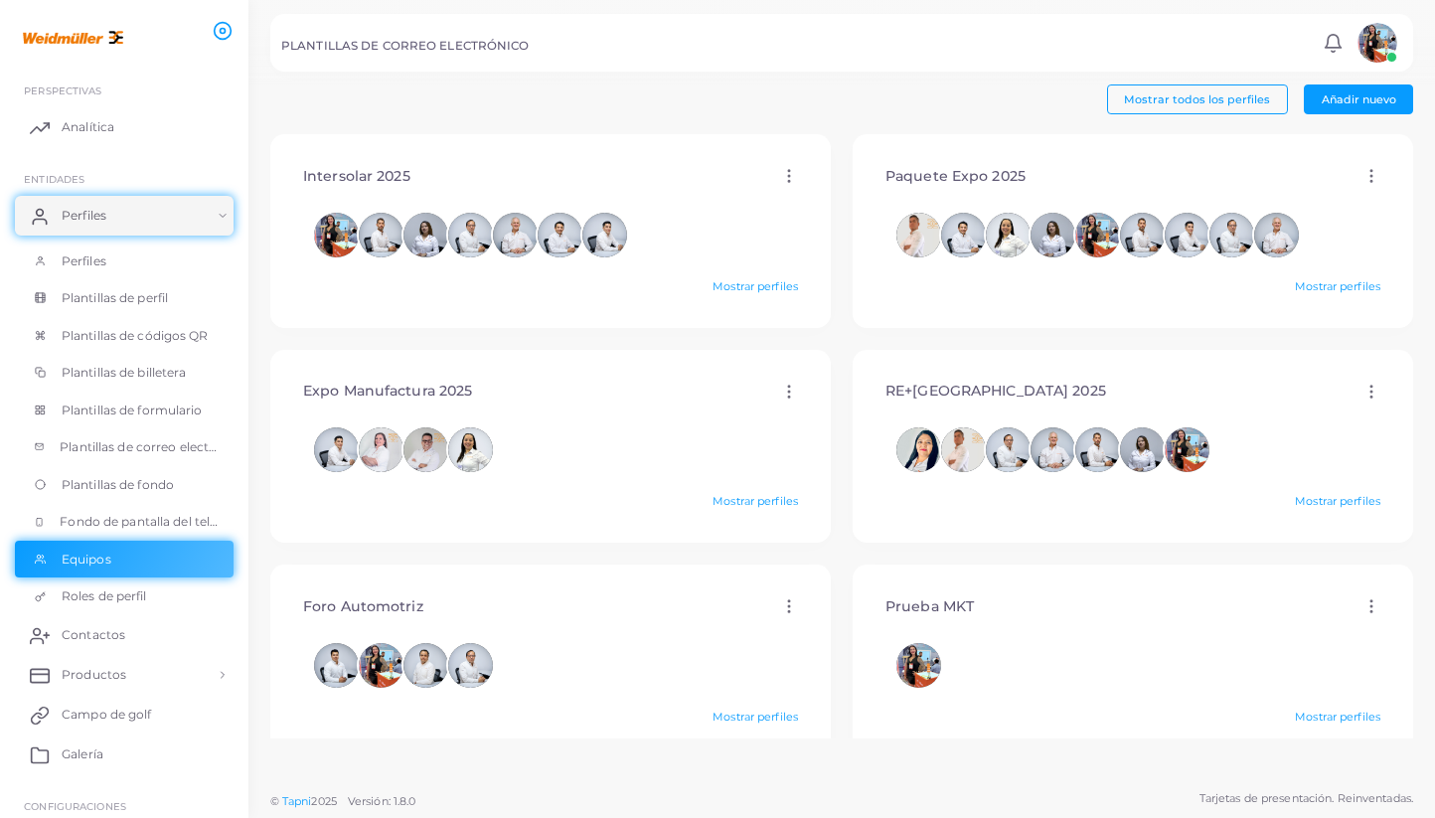
click at [782, 179] on icon at bounding box center [789, 176] width 18 height 18
click at [674, 352] on div "Expo Manufactura 2025 Editar Borrar Mostrar perfiles" at bounding box center [550, 446] width 560 height 193
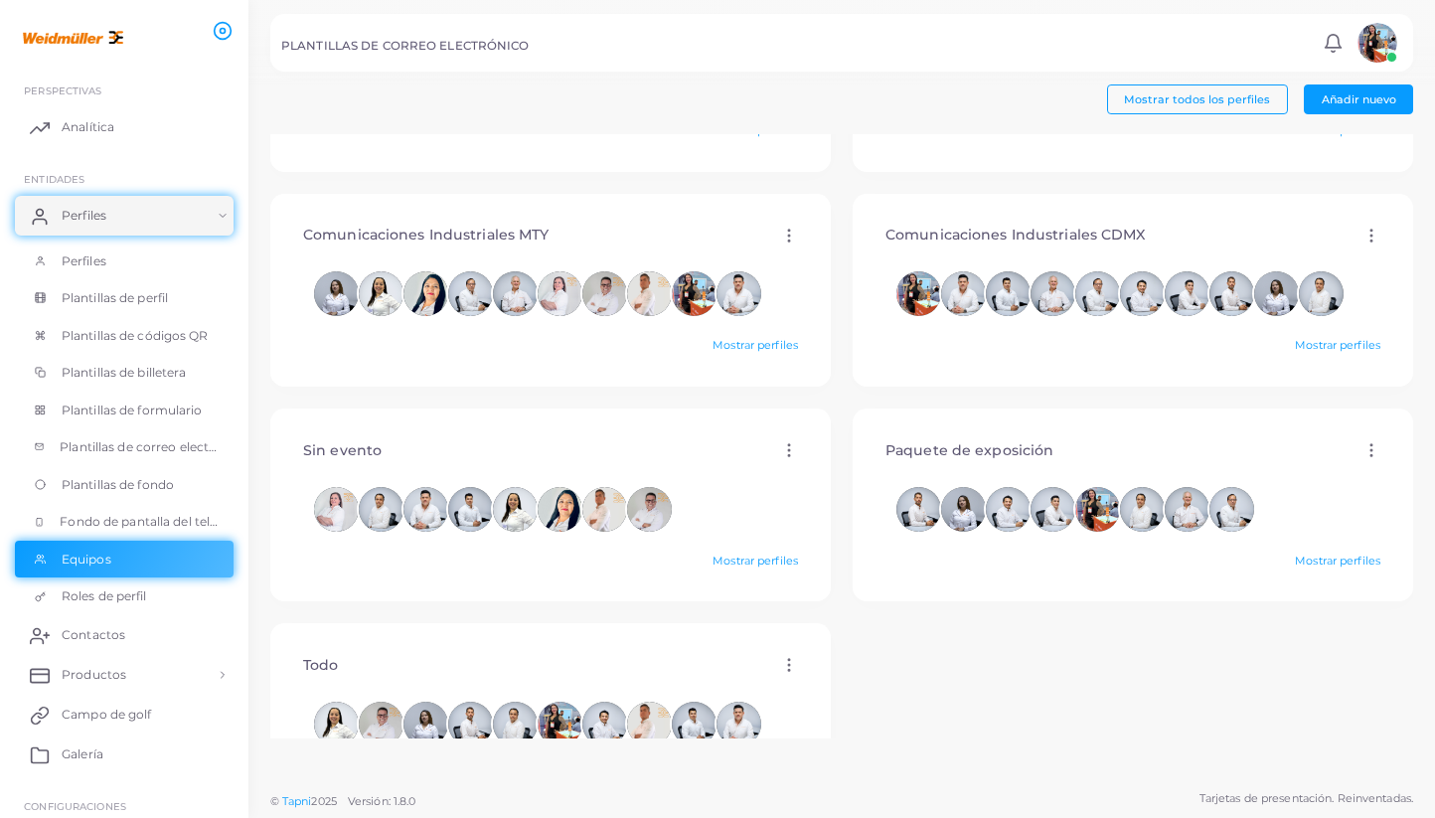
scroll to position [669, 0]
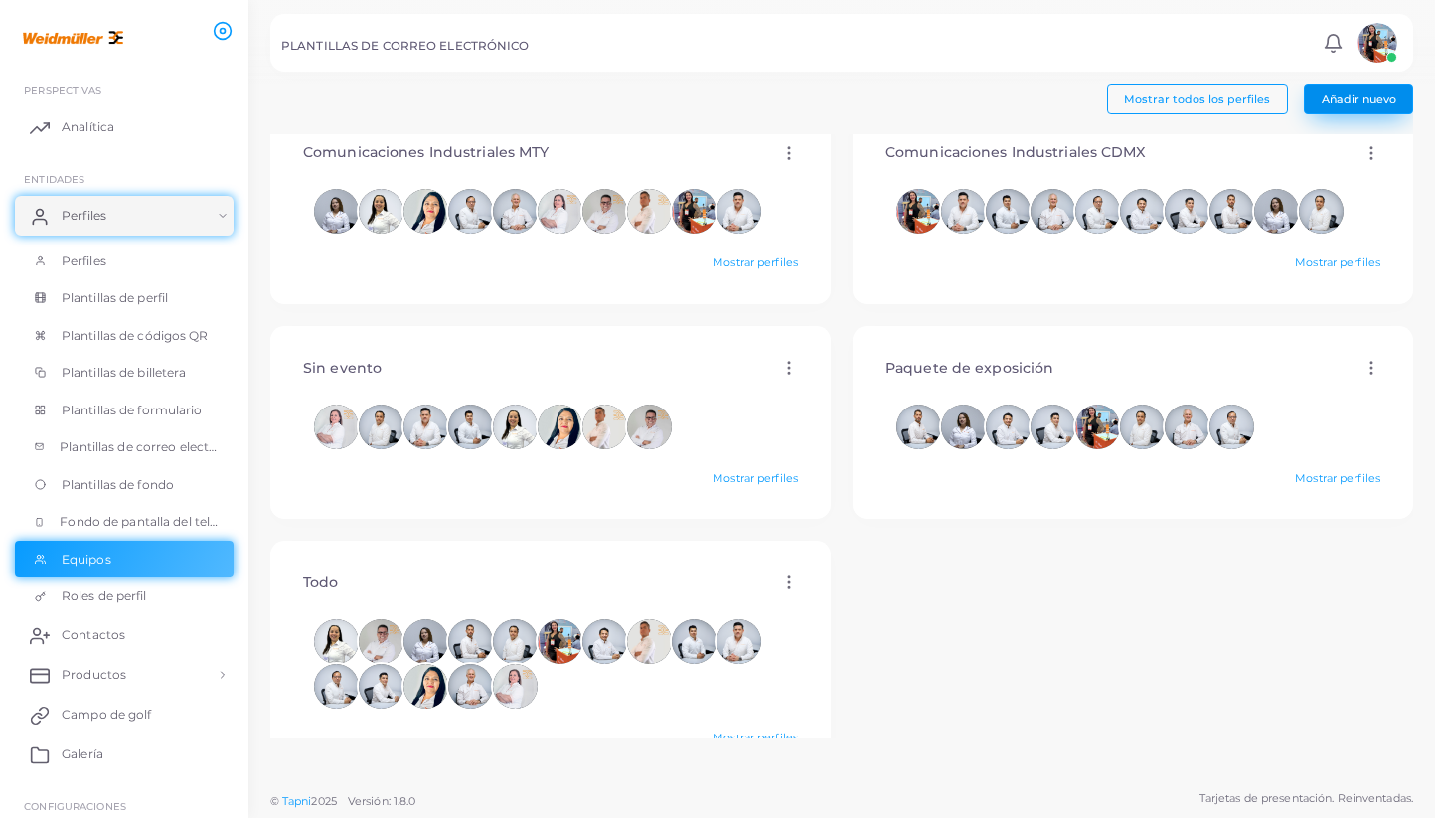
click at [1370, 98] on font "Añadir nuevo" at bounding box center [1359, 99] width 75 height 14
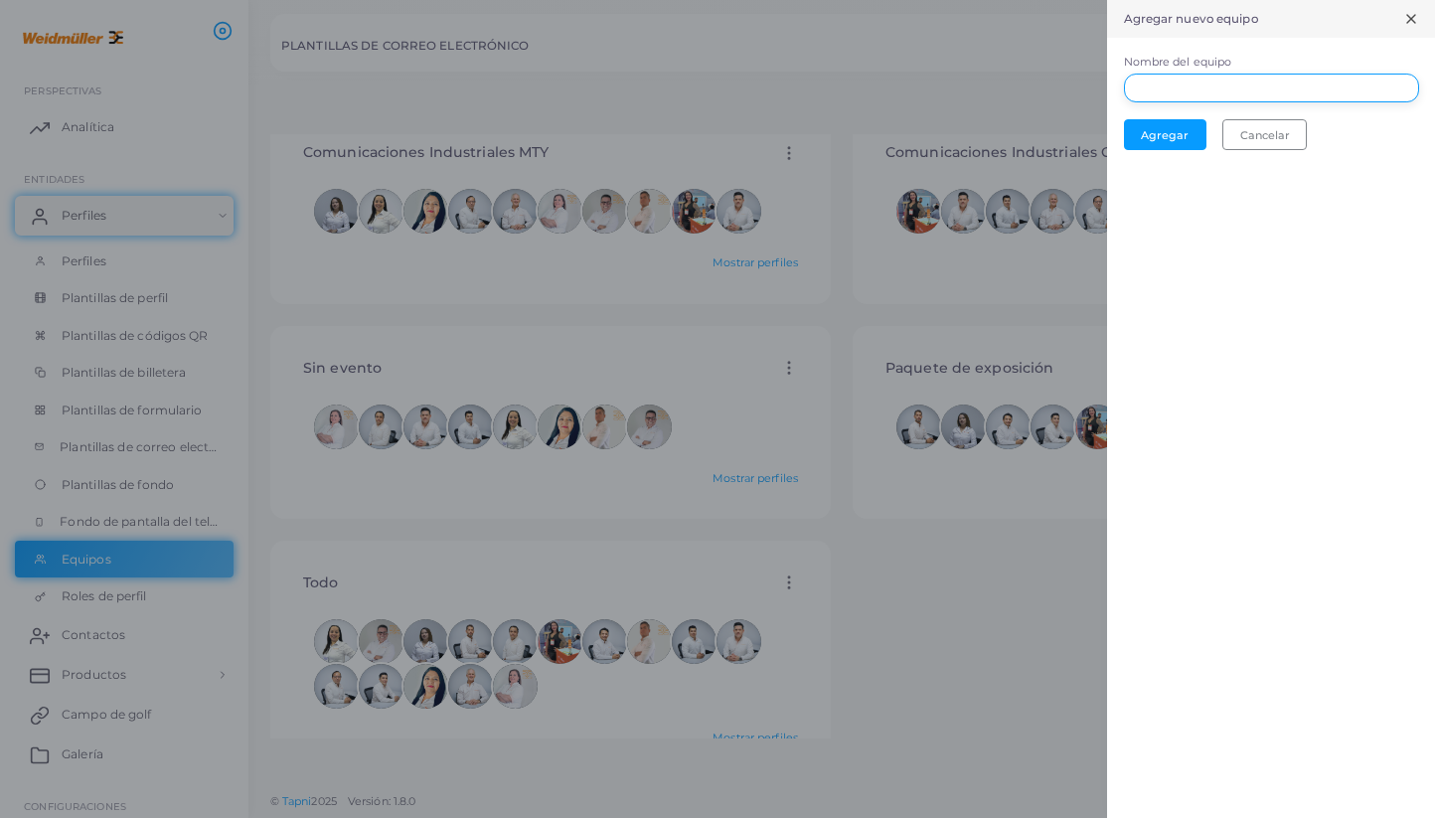
click at [1213, 88] on input "Nombre del equipo" at bounding box center [1271, 89] width 295 height 30
type input "*"
type input "***"
click at [1171, 139] on font "Agregar" at bounding box center [1165, 134] width 48 height 14
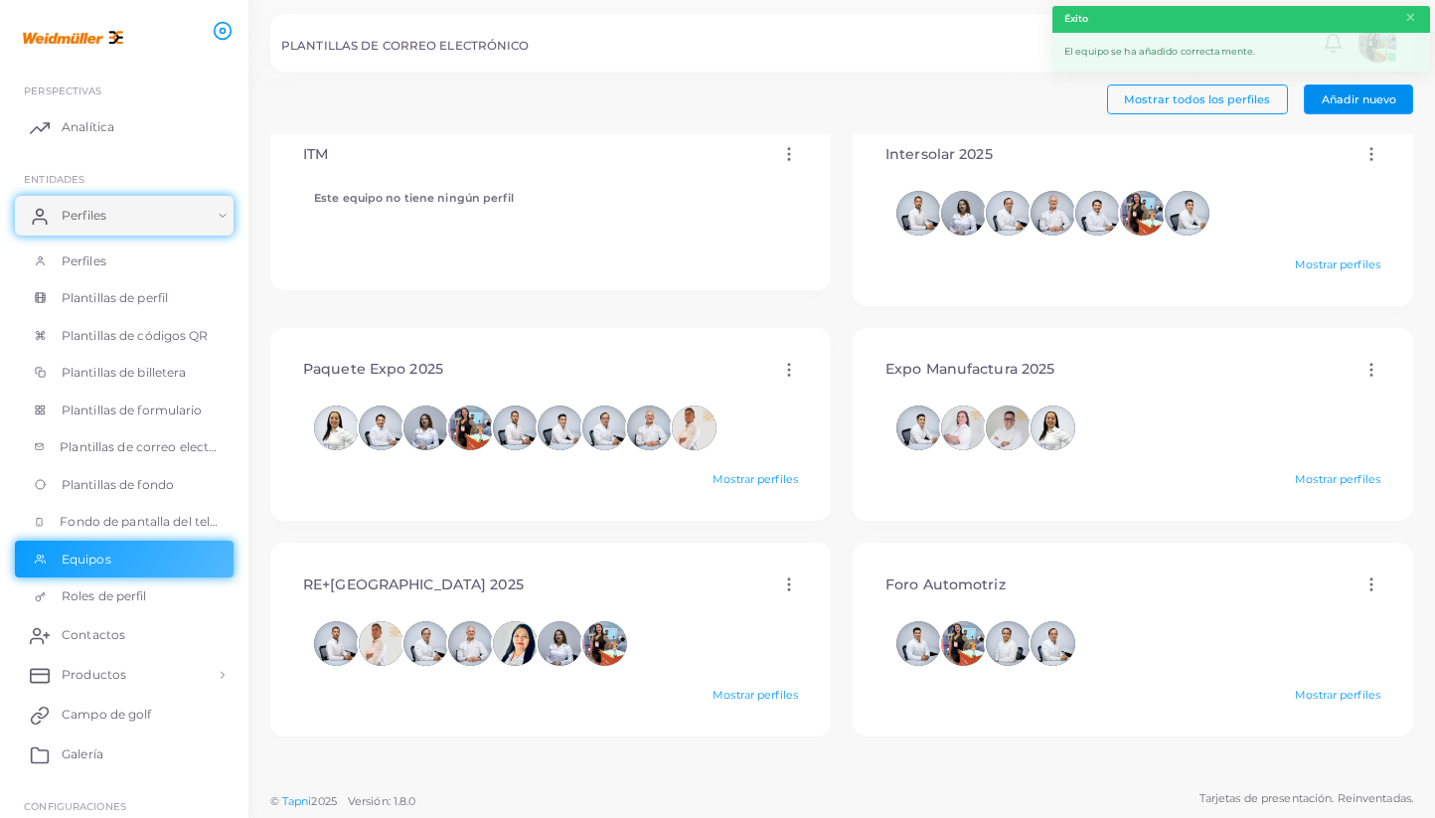
scroll to position [0, 0]
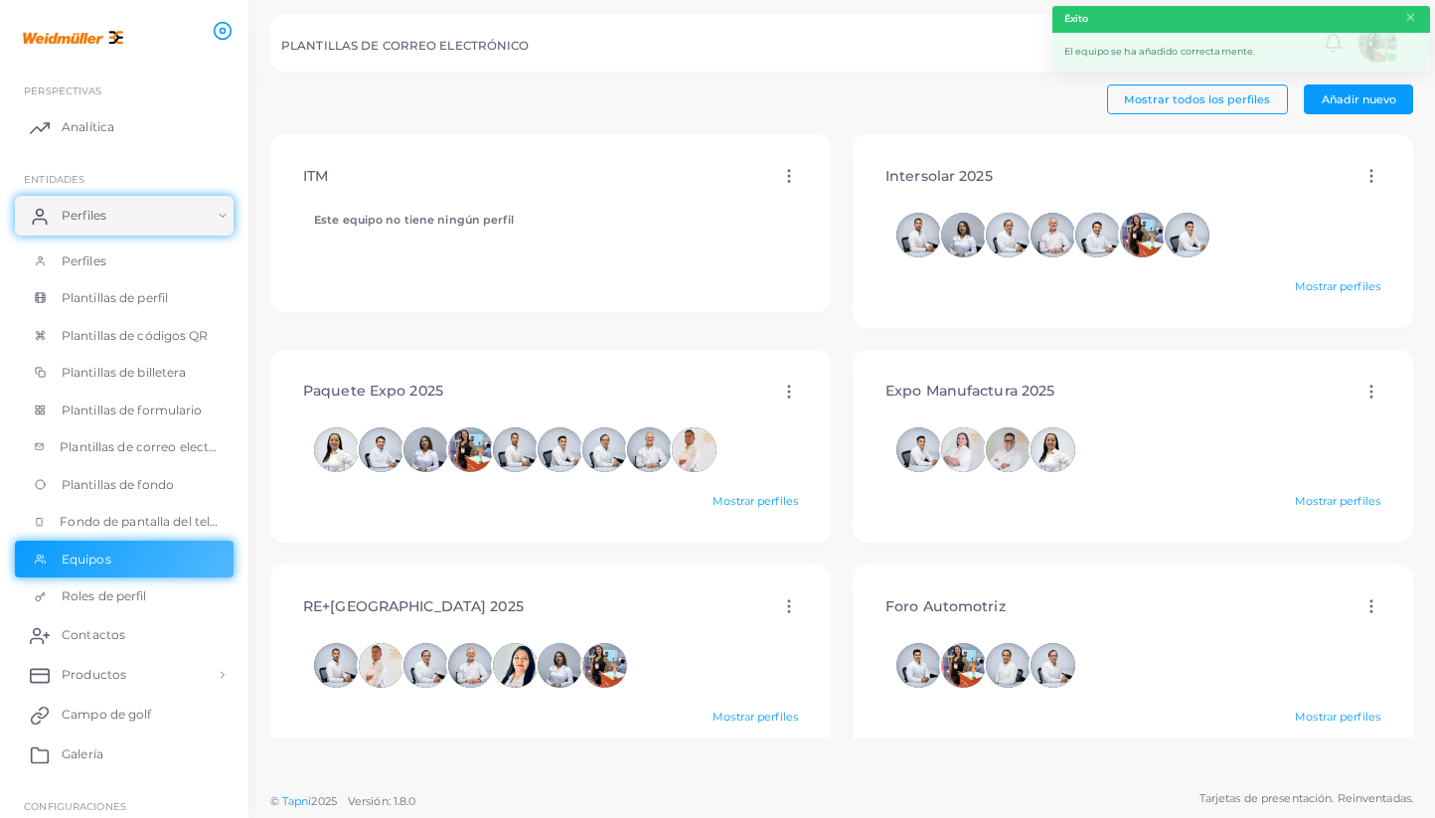
click at [788, 176] on circle at bounding box center [789, 177] width 2 height 2
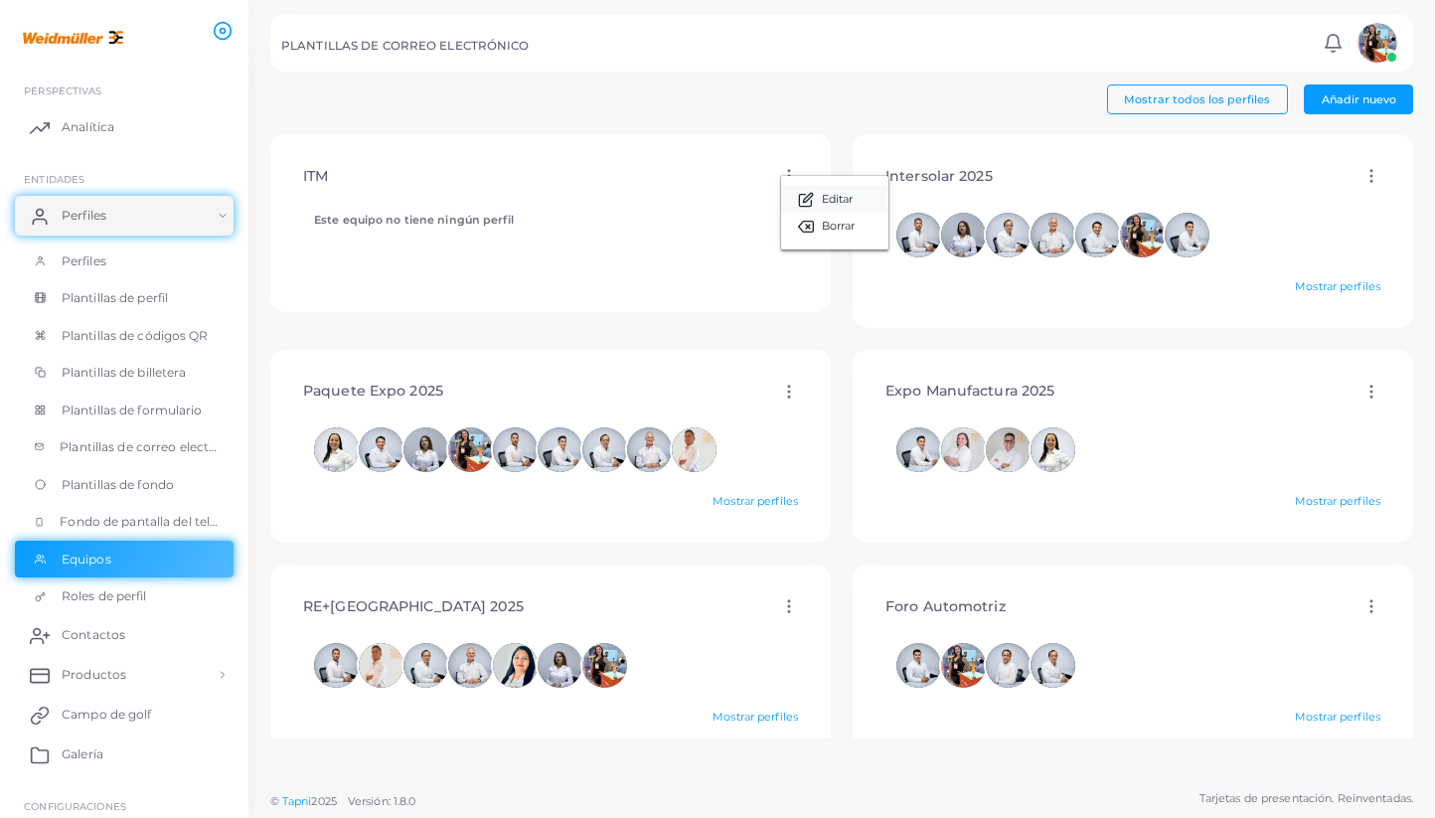
click at [852, 195] on font "Editar" at bounding box center [838, 199] width 32 height 14
type input "***"
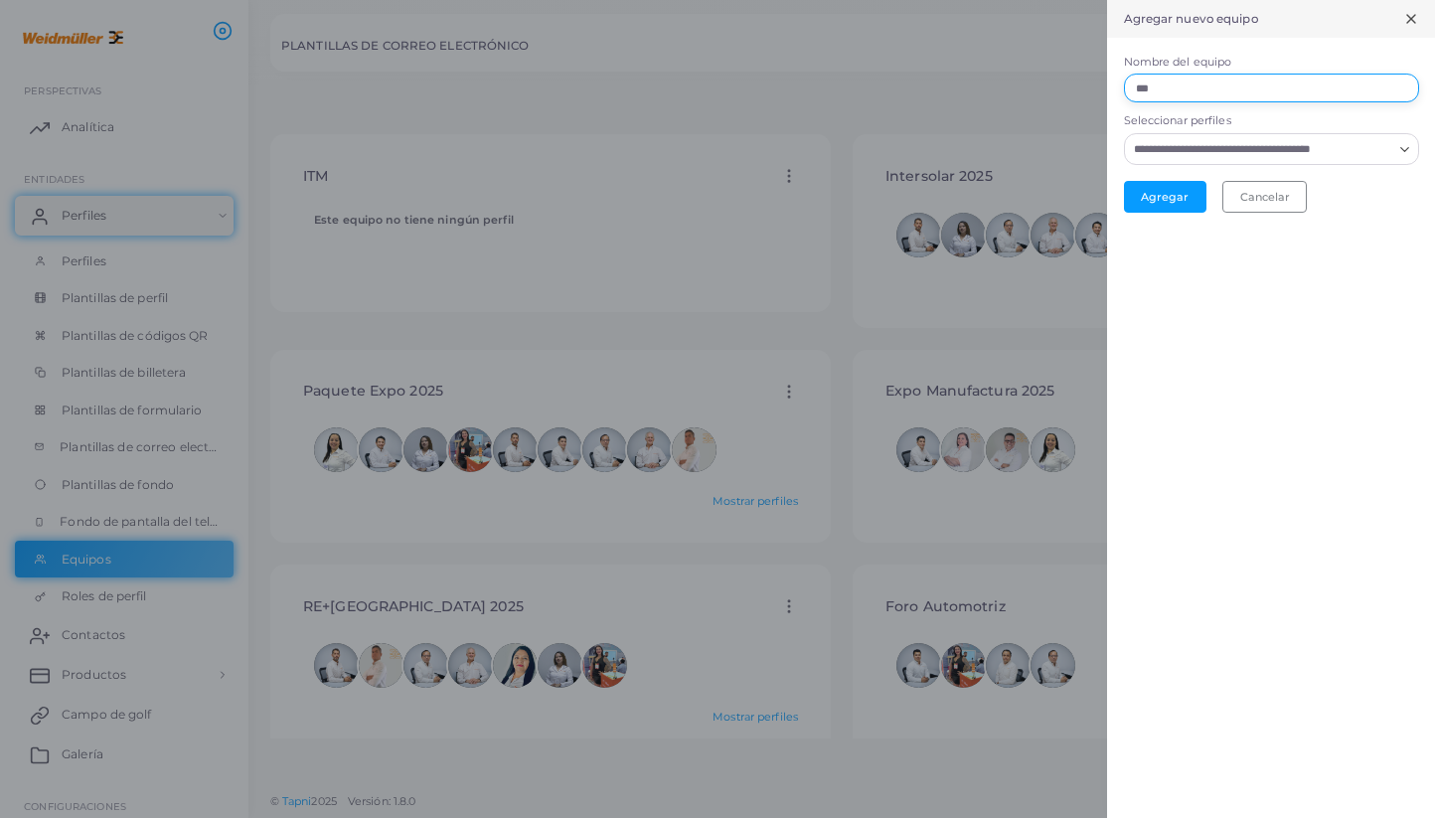
click at [1206, 94] on input "***" at bounding box center [1271, 89] width 295 height 30
type input "********"
click at [1299, 152] on input "Seleccionar perfiles" at bounding box center [1259, 149] width 265 height 22
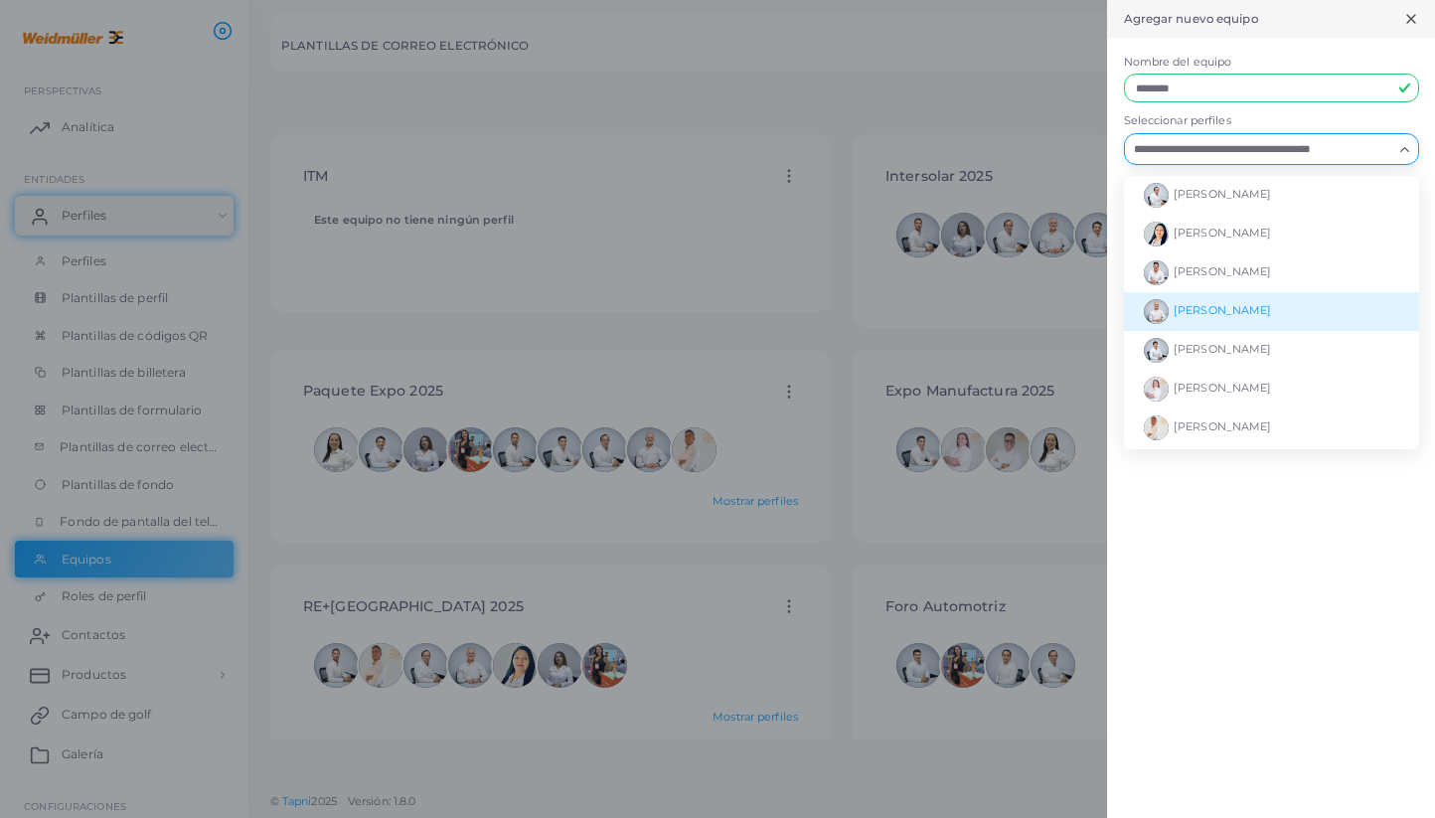
click at [1253, 315] on font "[PERSON_NAME]" at bounding box center [1222, 311] width 97 height 14
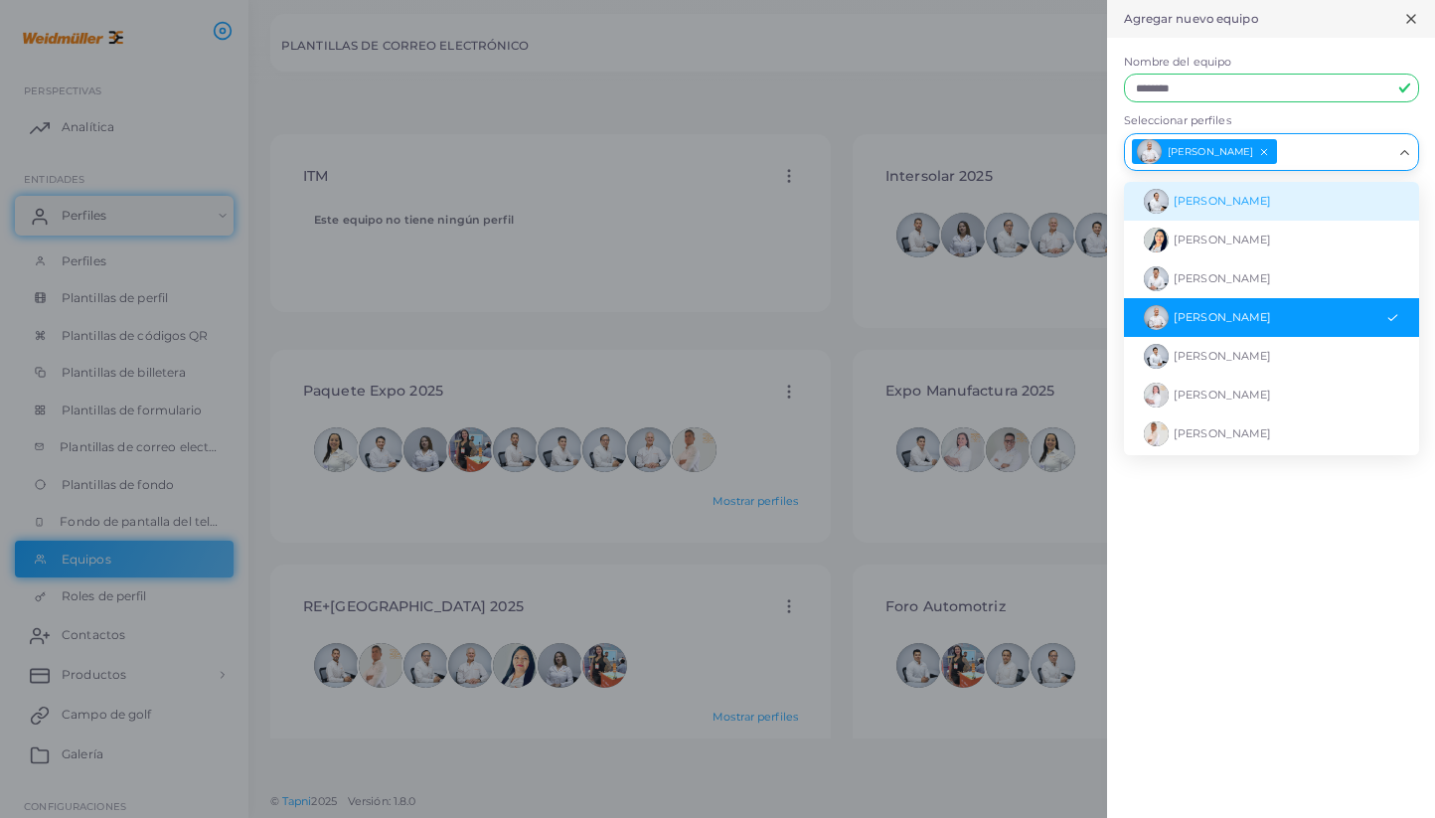
click at [1189, 210] on li "[PERSON_NAME]" at bounding box center [1271, 201] width 295 height 39
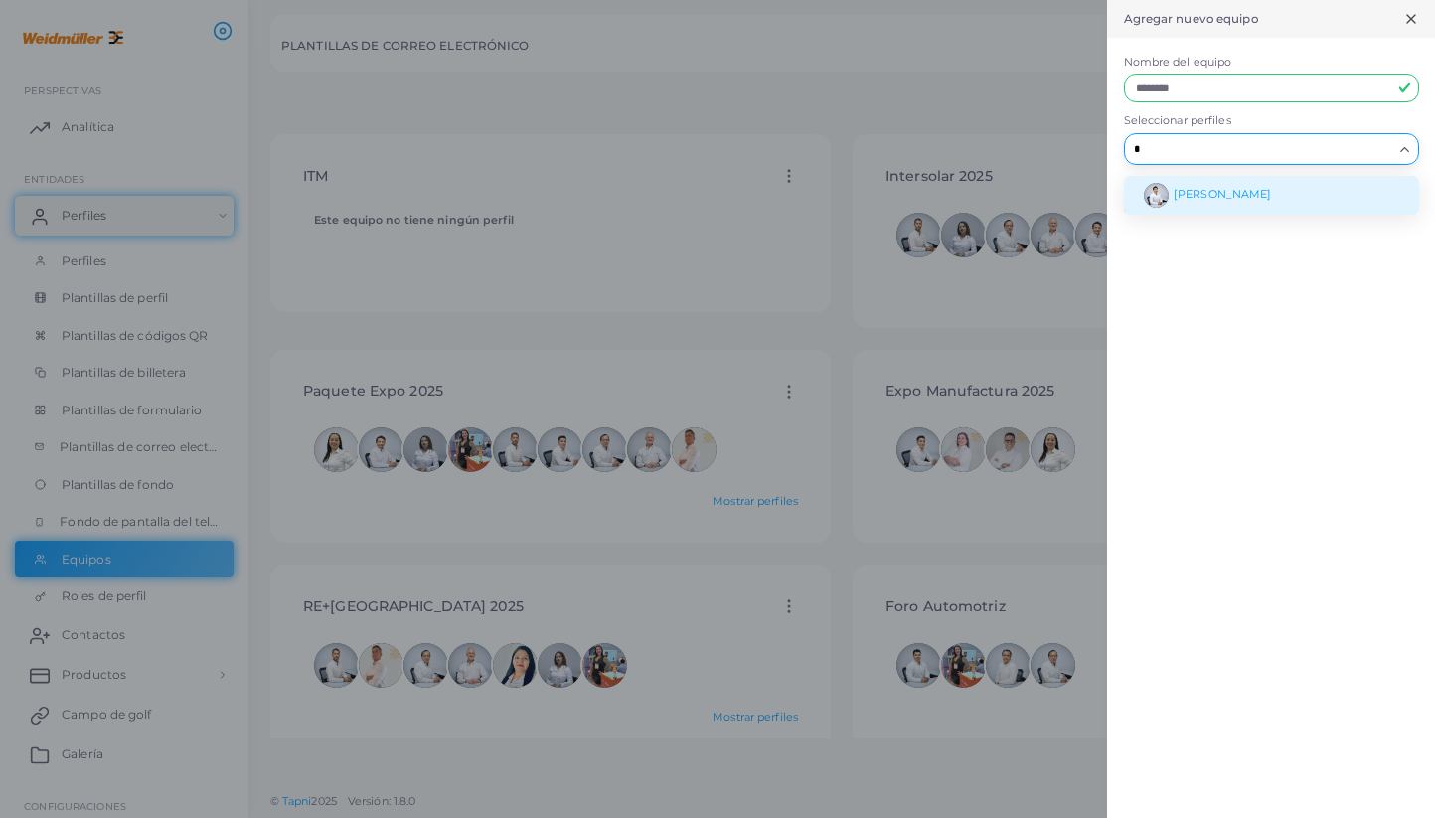
type input "**"
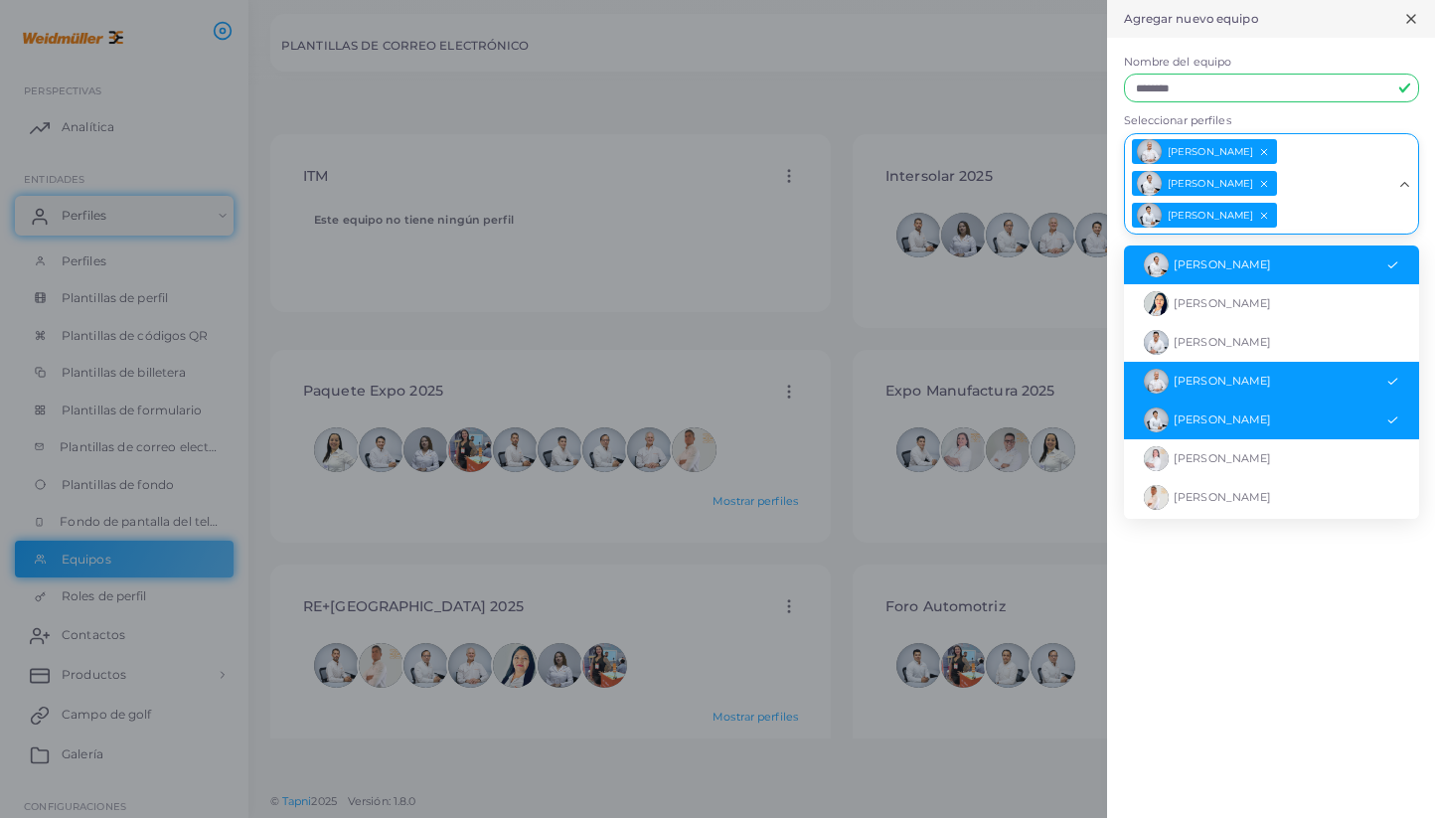
type input "*"
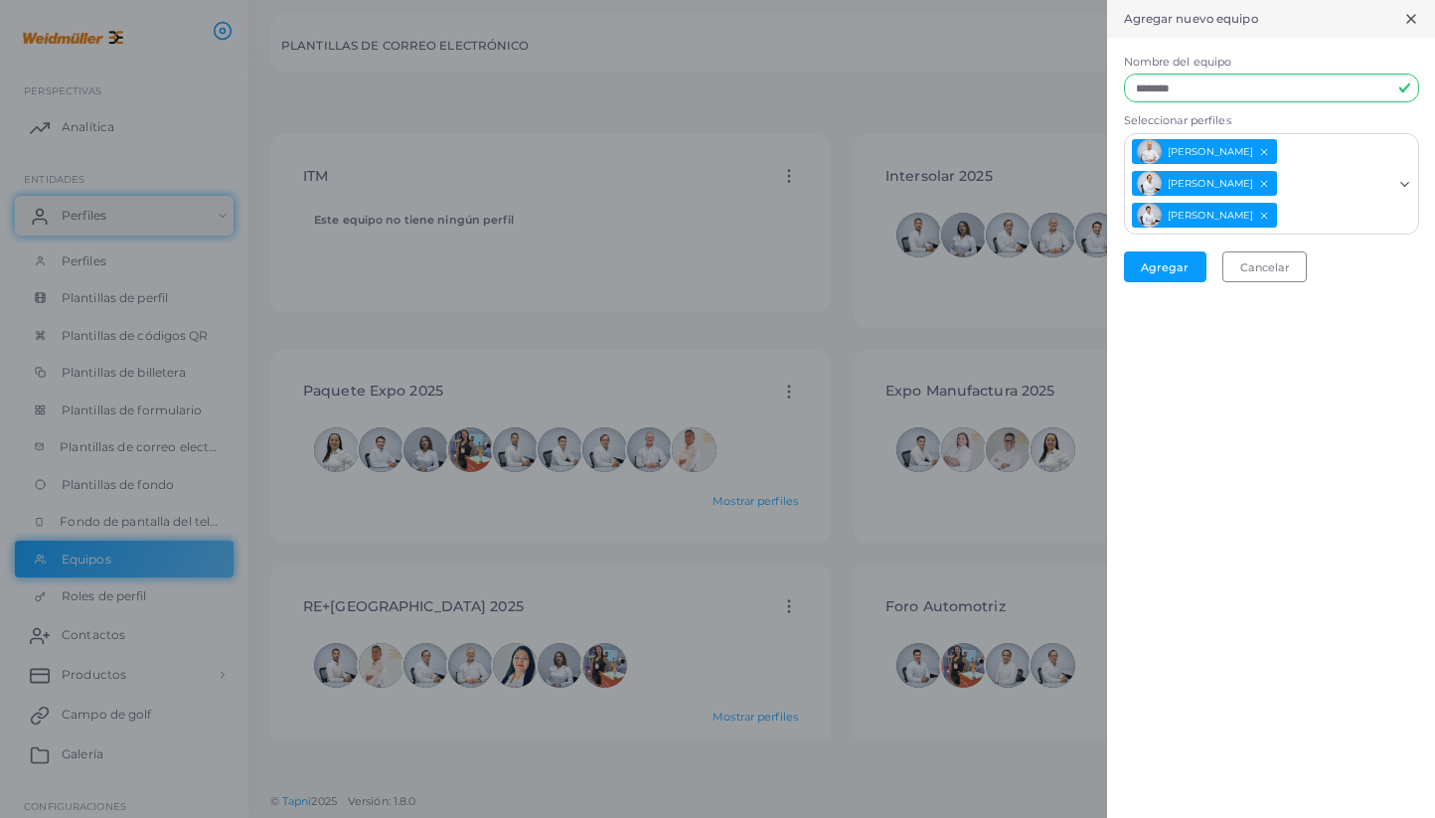
click at [1265, 218] on icon "Deselect Josue Hernández" at bounding box center [1264, 215] width 11 height 11
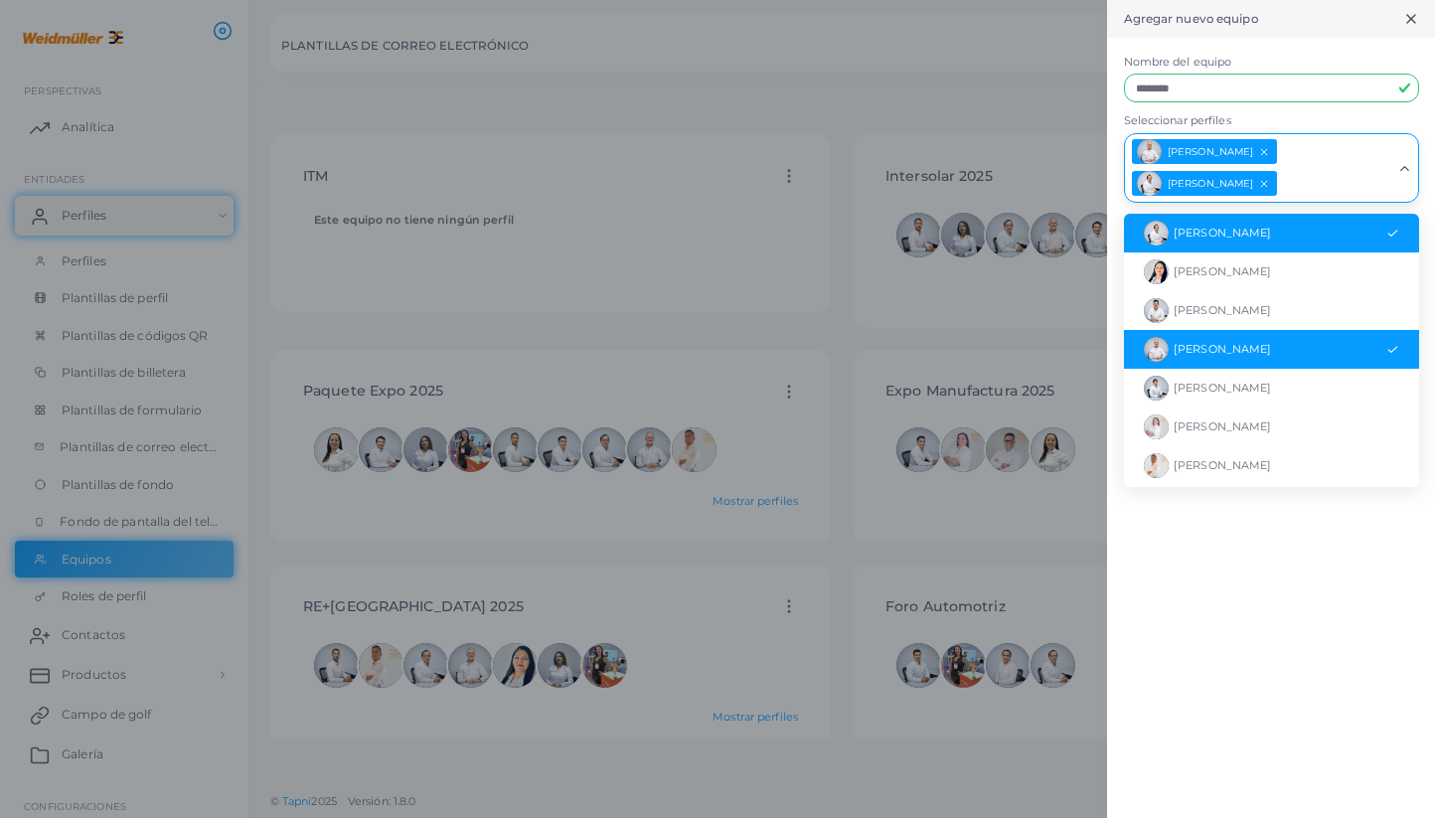
click at [1298, 191] on input "Seleccionar perfiles" at bounding box center [1335, 184] width 112 height 28
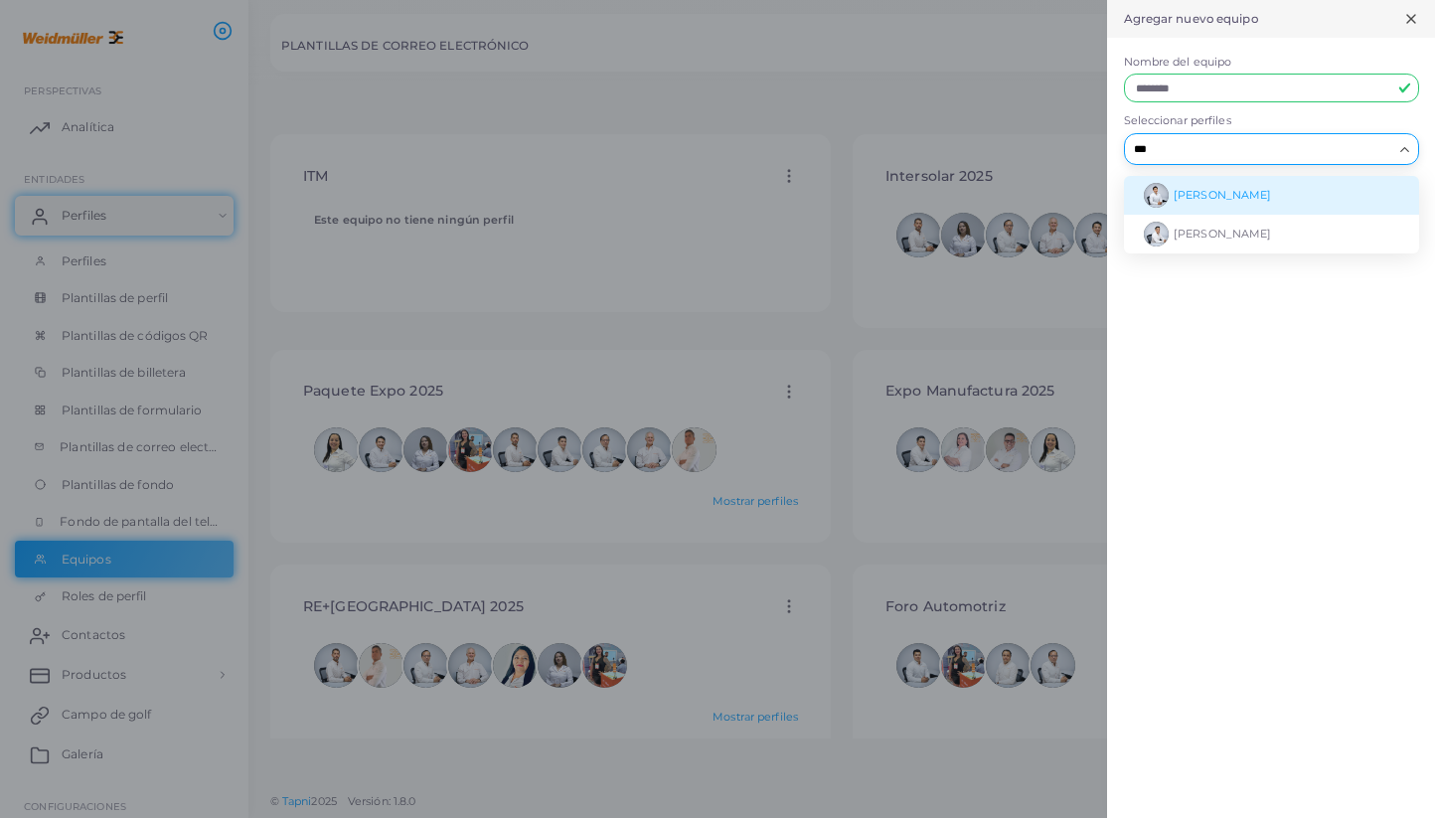
type input "**"
type input "***"
click at [1207, 155] on input "***" at bounding box center [1259, 149] width 265 height 22
click at [1249, 202] on li "[PERSON_NAME]" at bounding box center [1271, 195] width 295 height 39
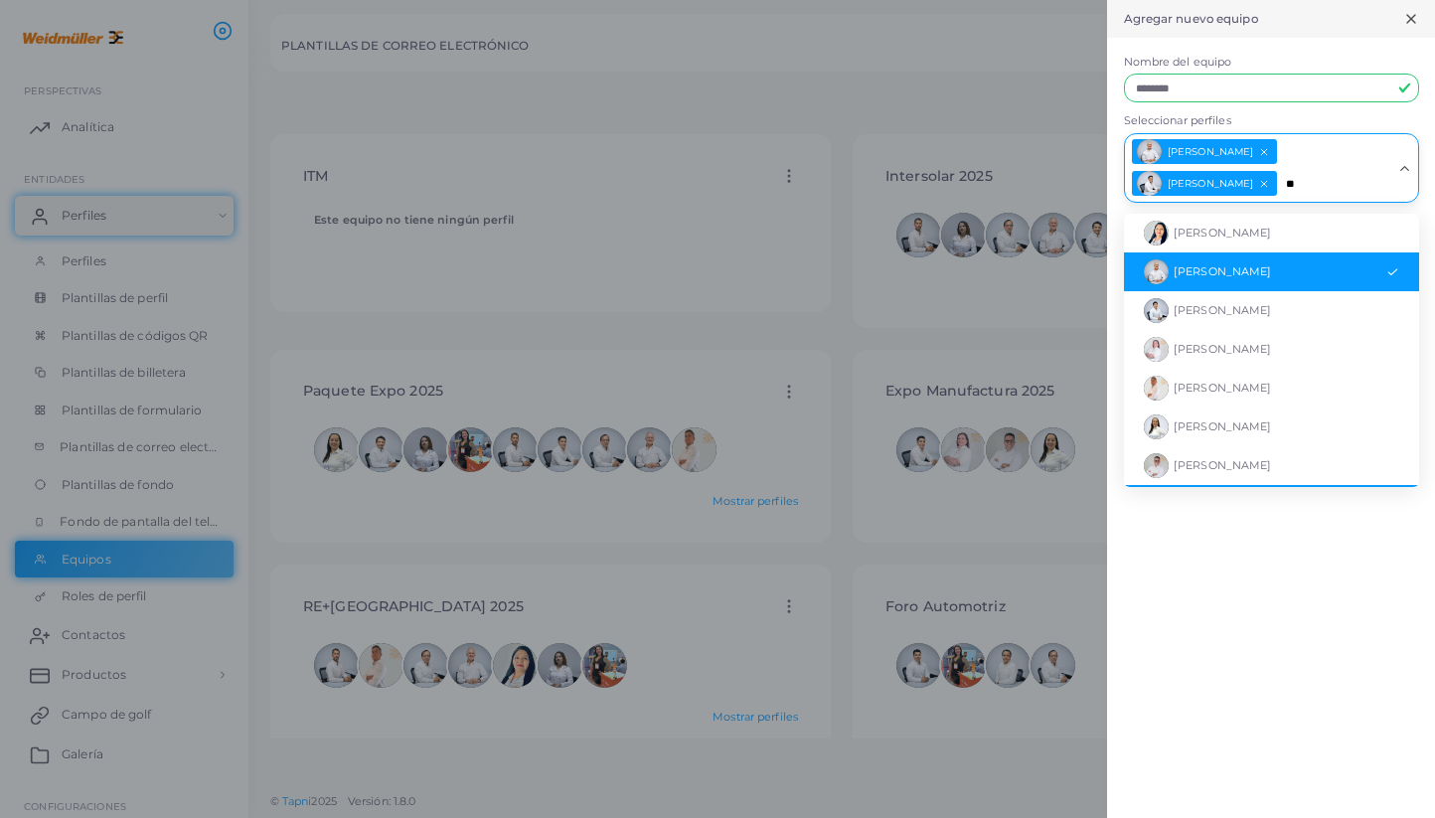
type input "***"
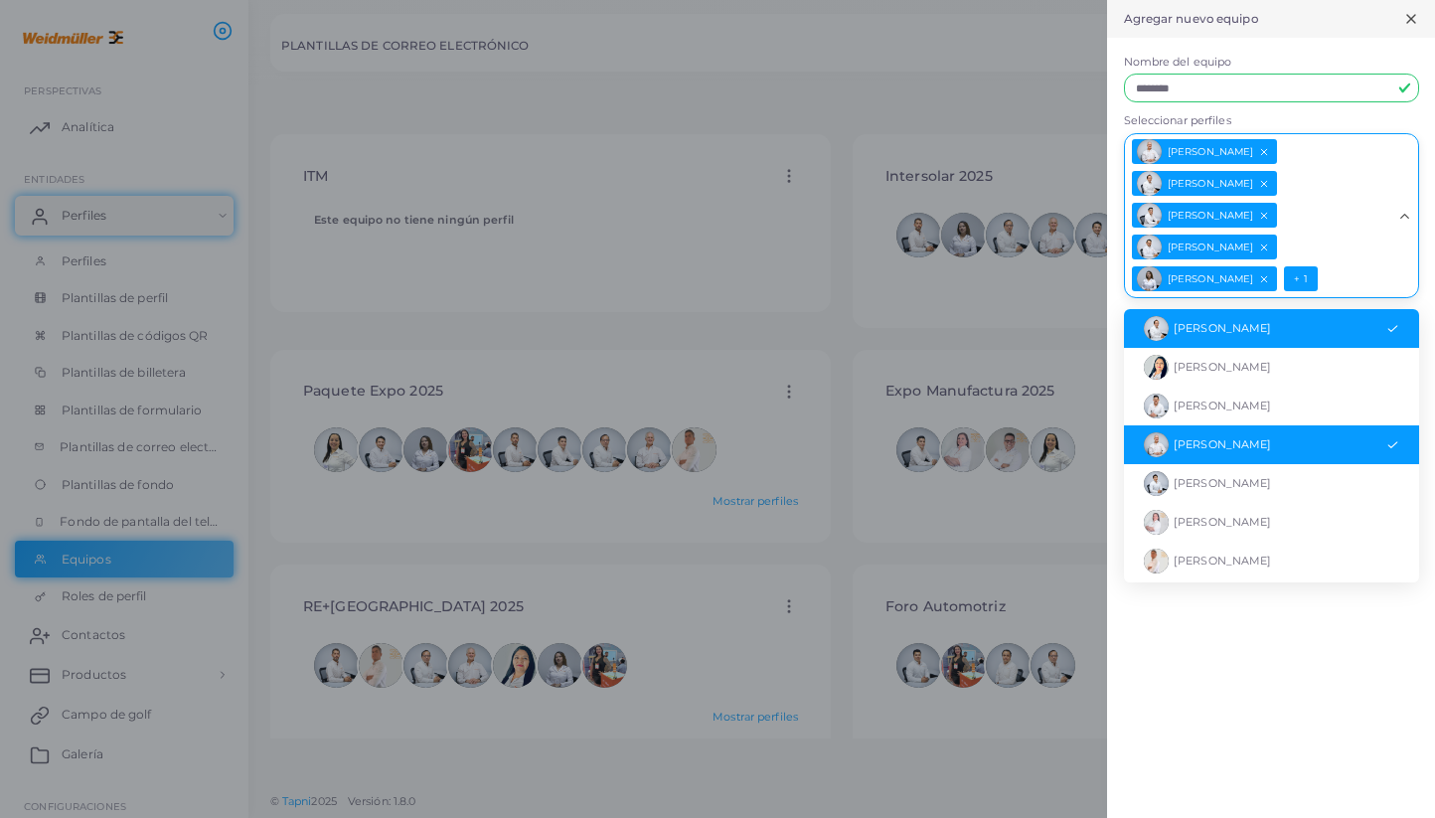
type input "*"
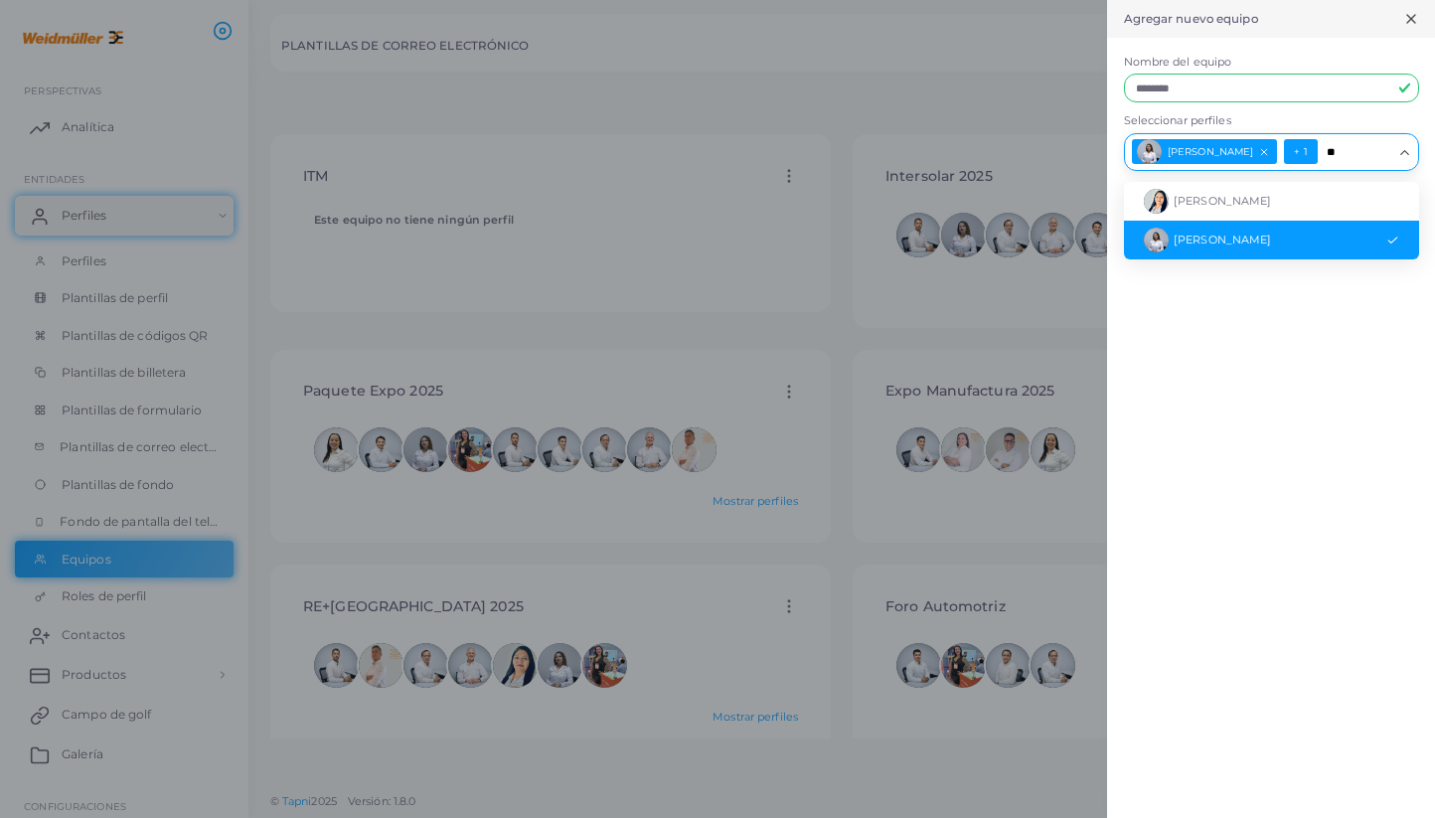
type input "***"
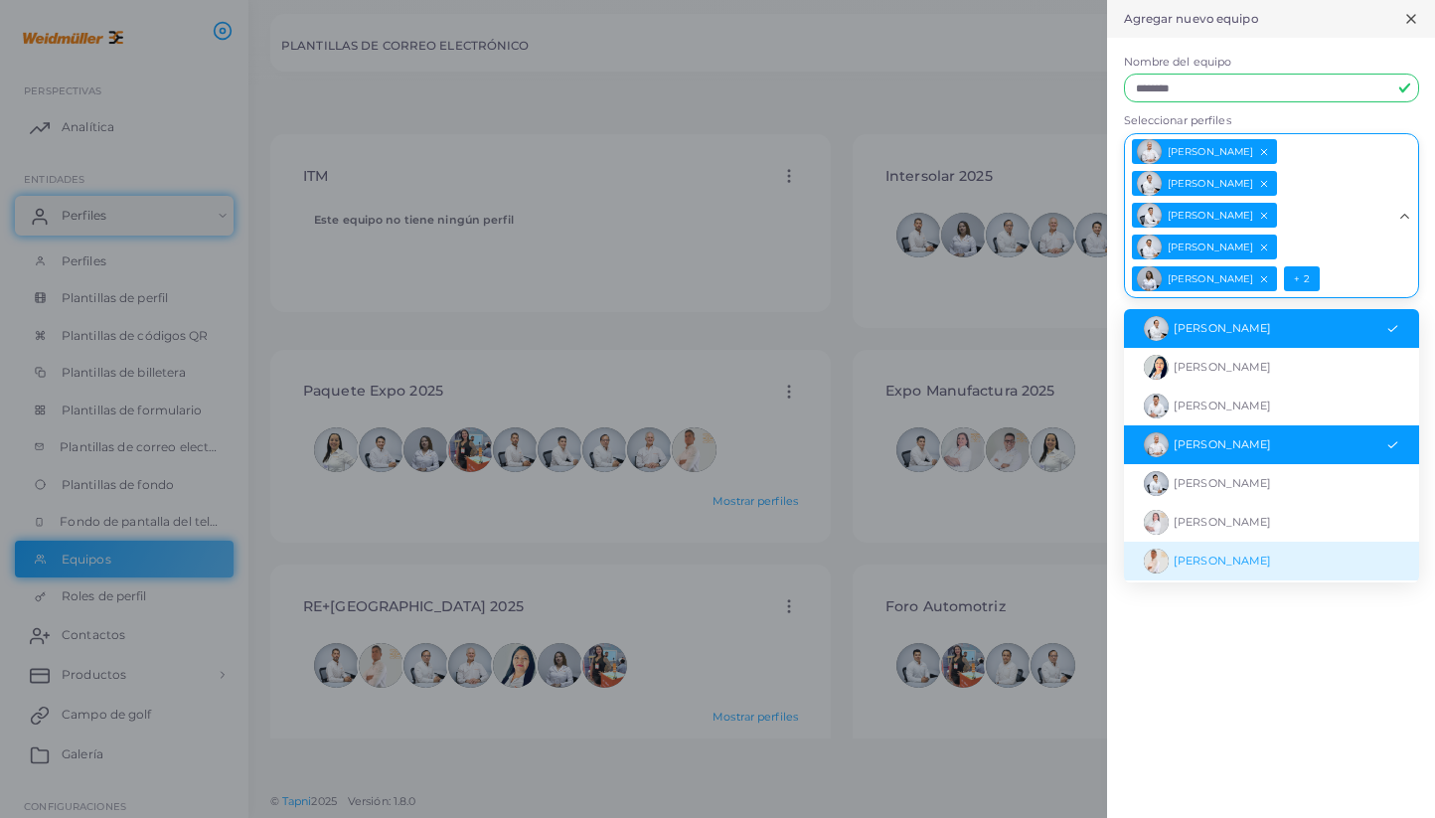
click at [1332, 671] on div "Agregar nuevo equipo Nombre del equipo ******** El campo Nombre del equipo es o…" at bounding box center [1271, 409] width 328 height 818
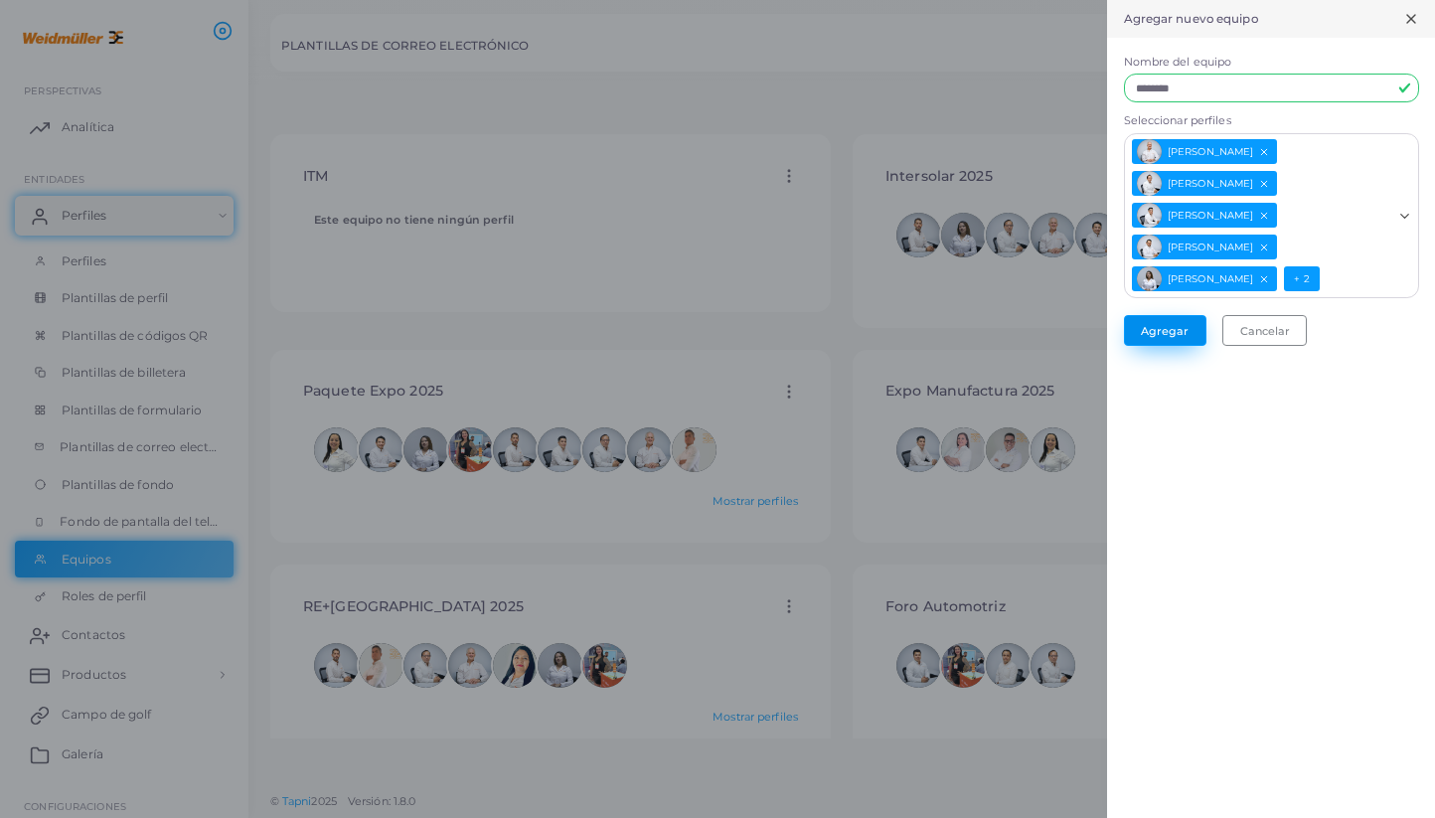
click at [1157, 332] on font "Agregar" at bounding box center [1165, 330] width 48 height 14
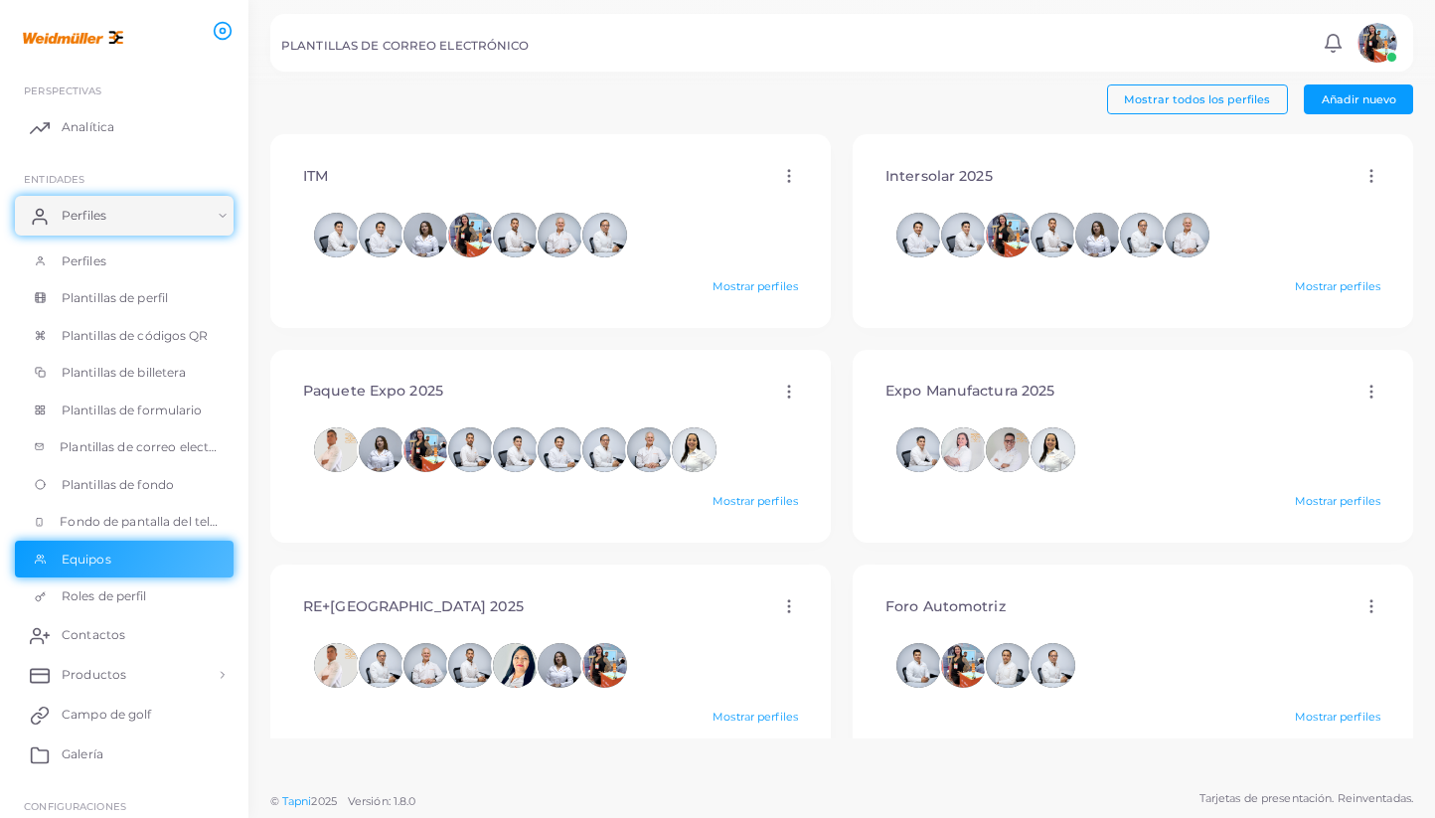
click at [788, 177] on circle at bounding box center [789, 177] width 2 height 2
click at [824, 198] on font "Editar" at bounding box center [839, 201] width 32 height 14
type input "********"
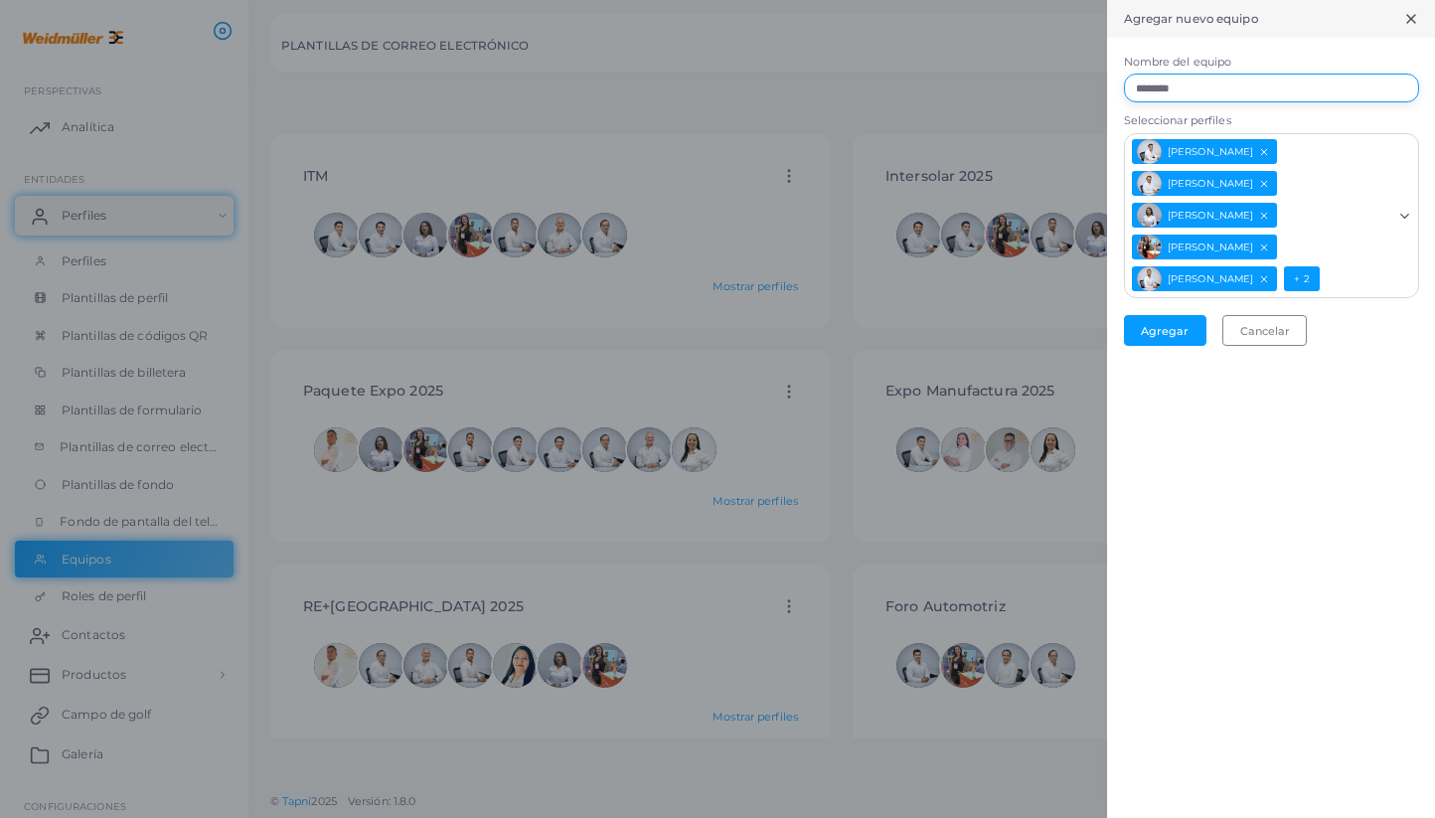
click at [1217, 92] on input "********" at bounding box center [1271, 89] width 295 height 30
click at [1171, 339] on button "Agregar" at bounding box center [1165, 330] width 82 height 31
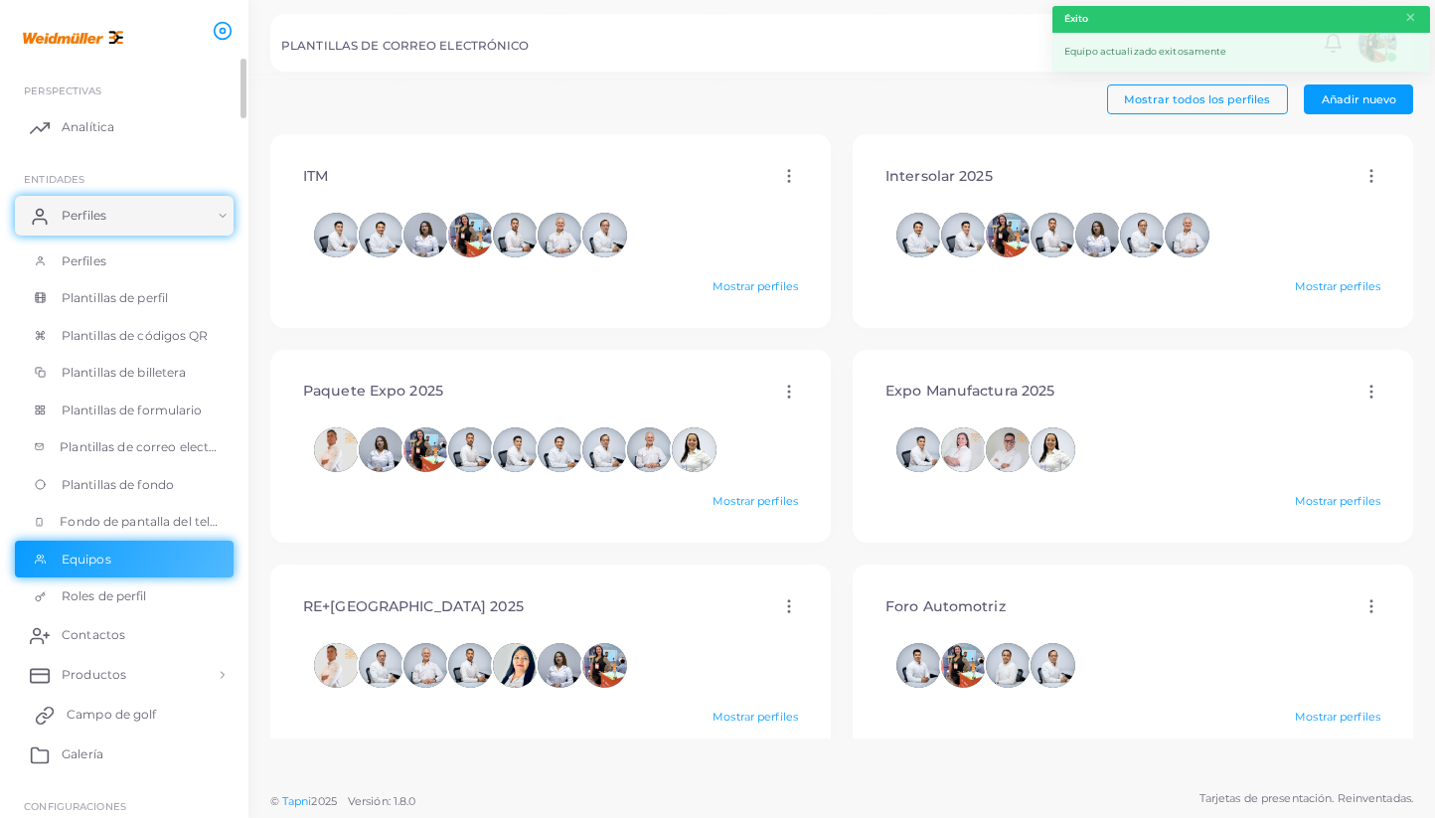
click at [129, 715] on font "Campo de golf" at bounding box center [111, 714] width 89 height 15
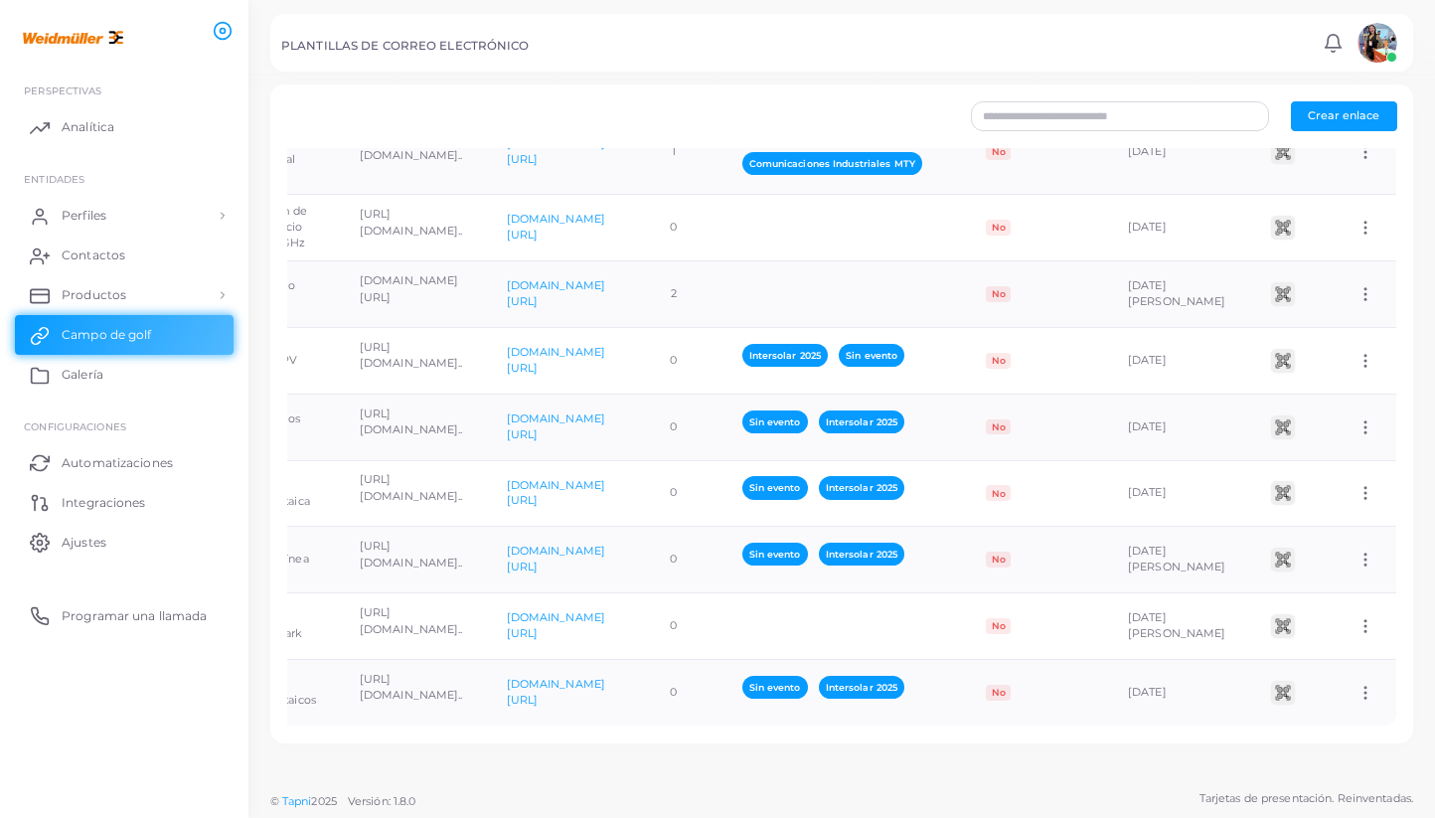
scroll to position [0, 354]
click at [1356, 684] on icon at bounding box center [1365, 693] width 18 height 18
